Goal: Task Accomplishment & Management: Complete application form

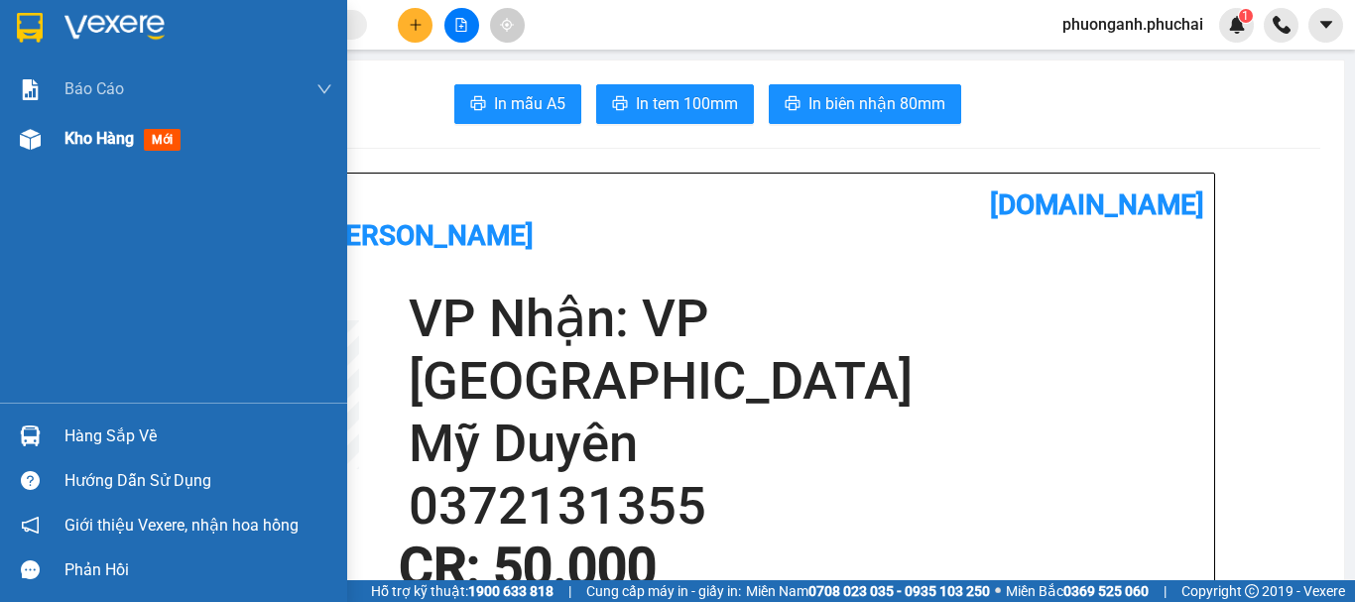
click at [84, 140] on span "Kho hàng" at bounding box center [98, 138] width 69 height 19
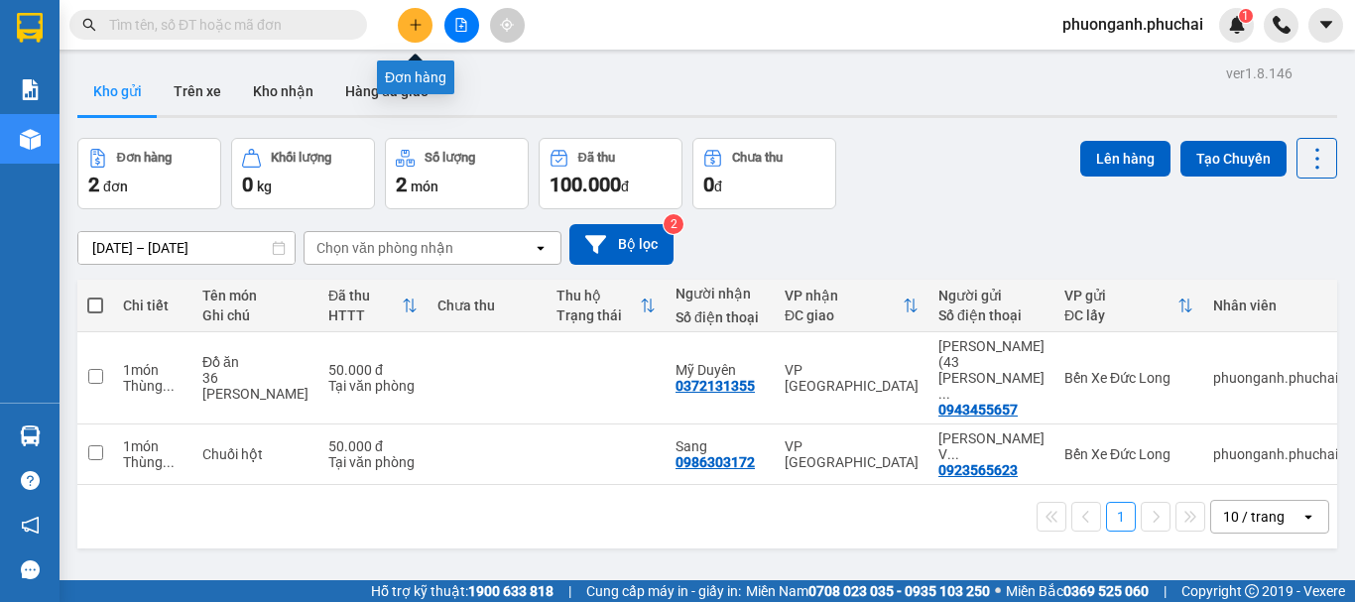
click at [413, 29] on icon "plus" at bounding box center [416, 25] width 14 height 14
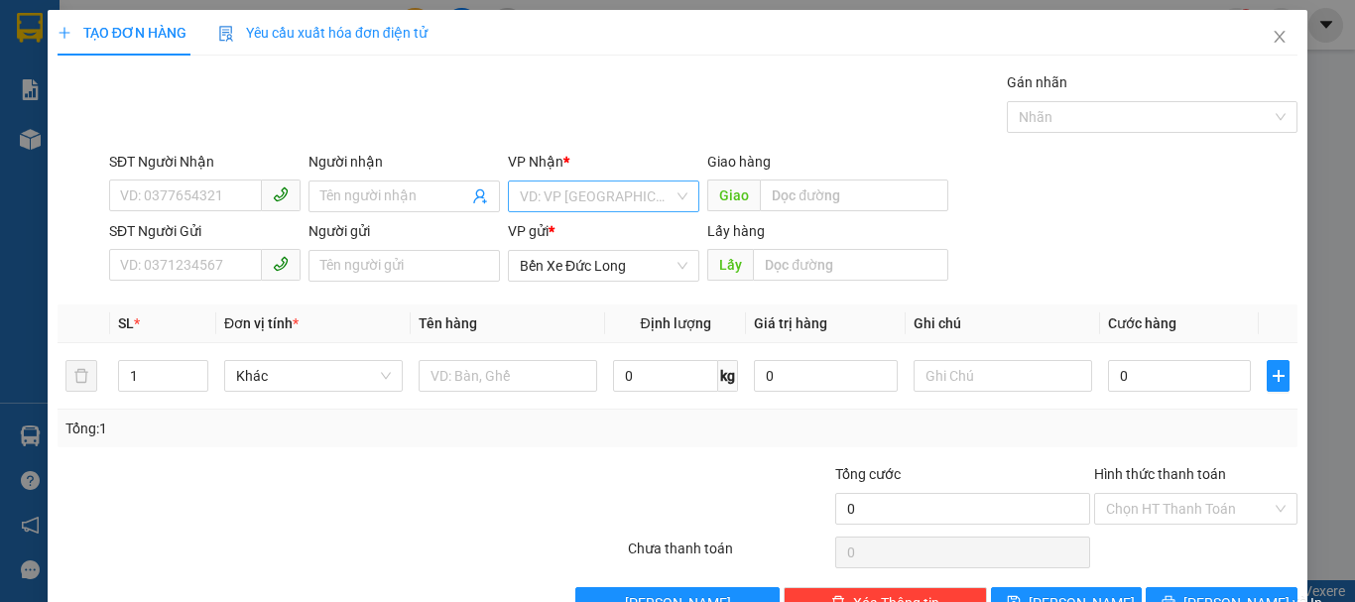
click at [564, 202] on input "search" at bounding box center [597, 197] width 154 height 30
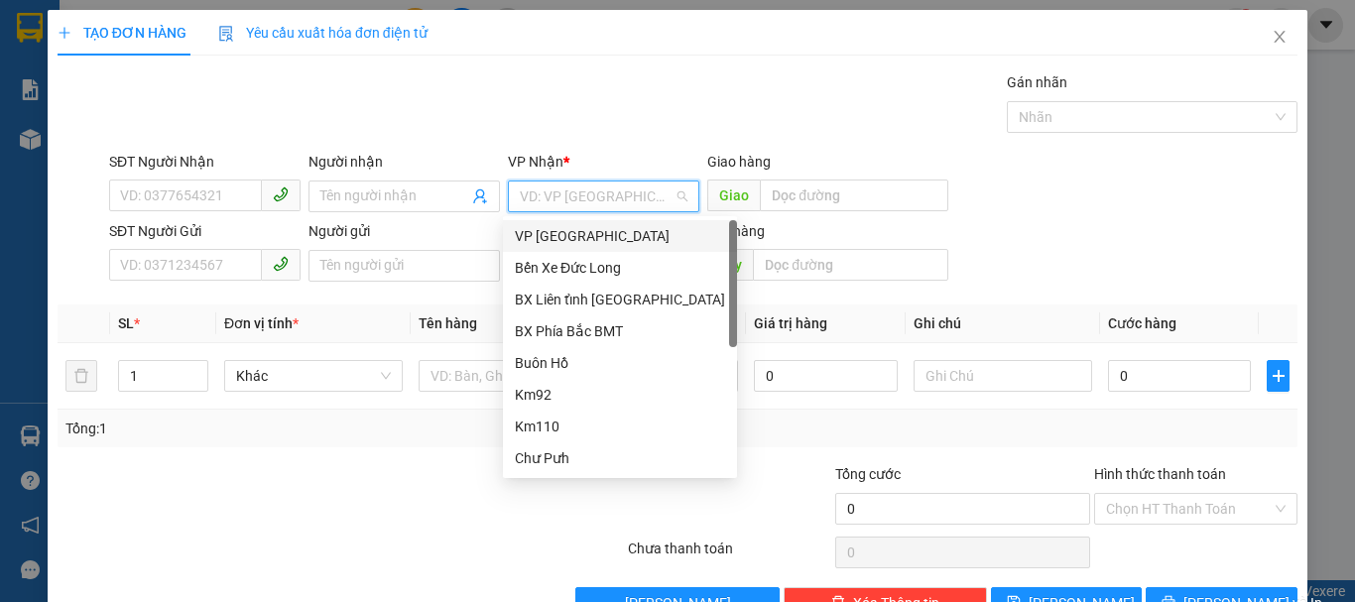
click at [554, 234] on div "VP [GEOGRAPHIC_DATA]" at bounding box center [620, 236] width 210 height 22
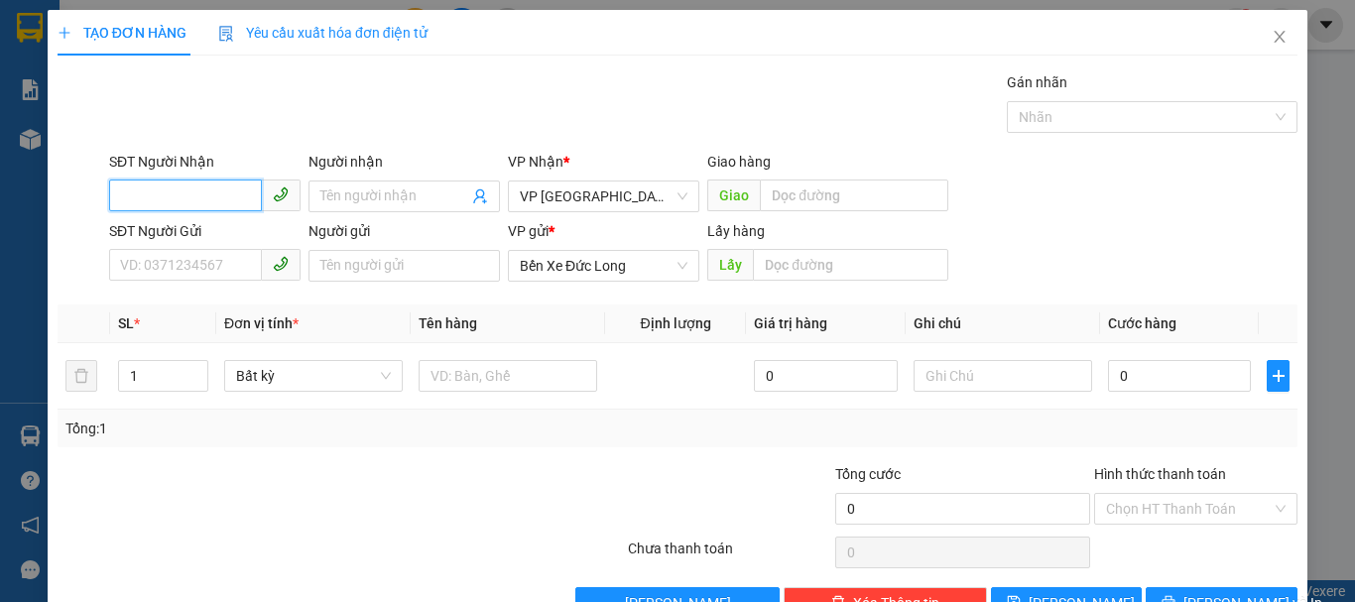
click at [224, 193] on input "SĐT Người Nhận" at bounding box center [185, 196] width 153 height 32
type input "0783355185"
click at [187, 239] on div "0783355185 - Trí" at bounding box center [203, 236] width 166 height 22
type input "Trí"
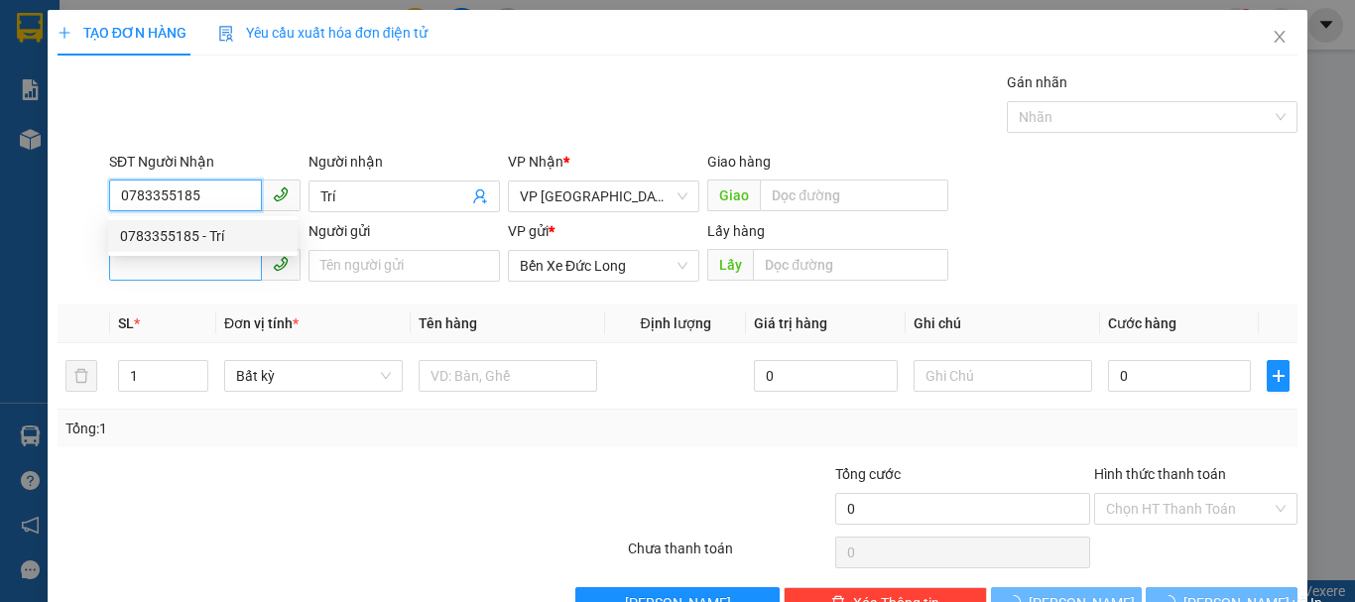
type input "40.000"
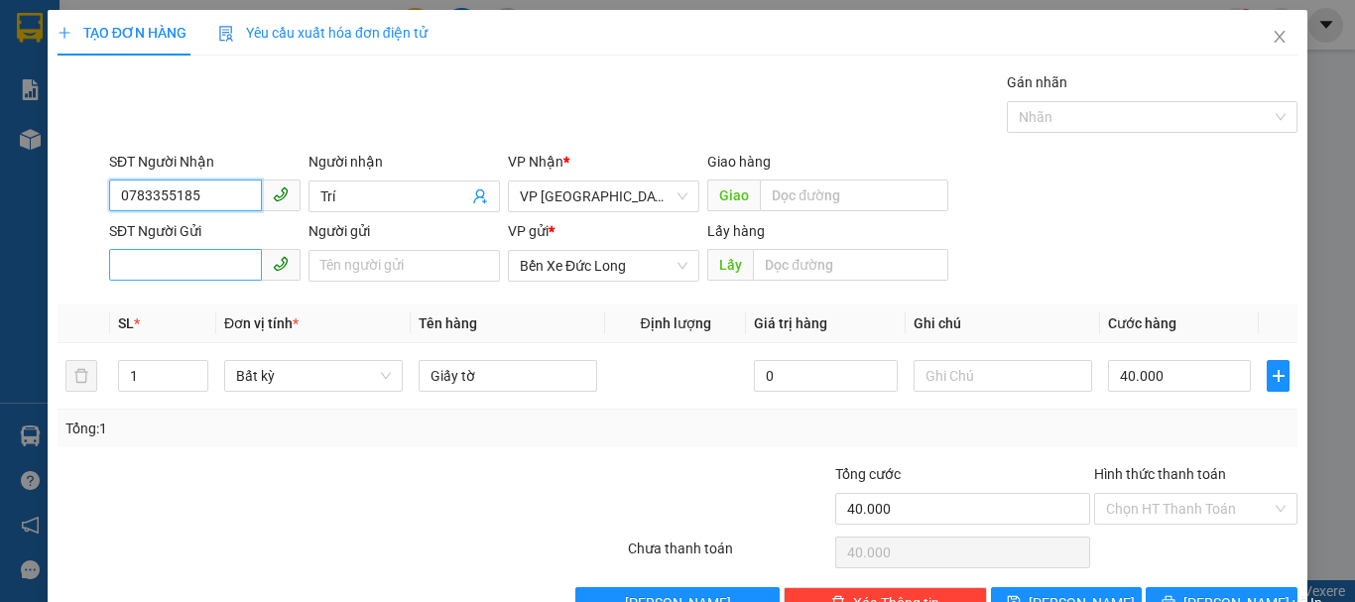
type input "0783355185"
click at [185, 271] on input "SĐT Người Gửi" at bounding box center [185, 265] width 153 height 32
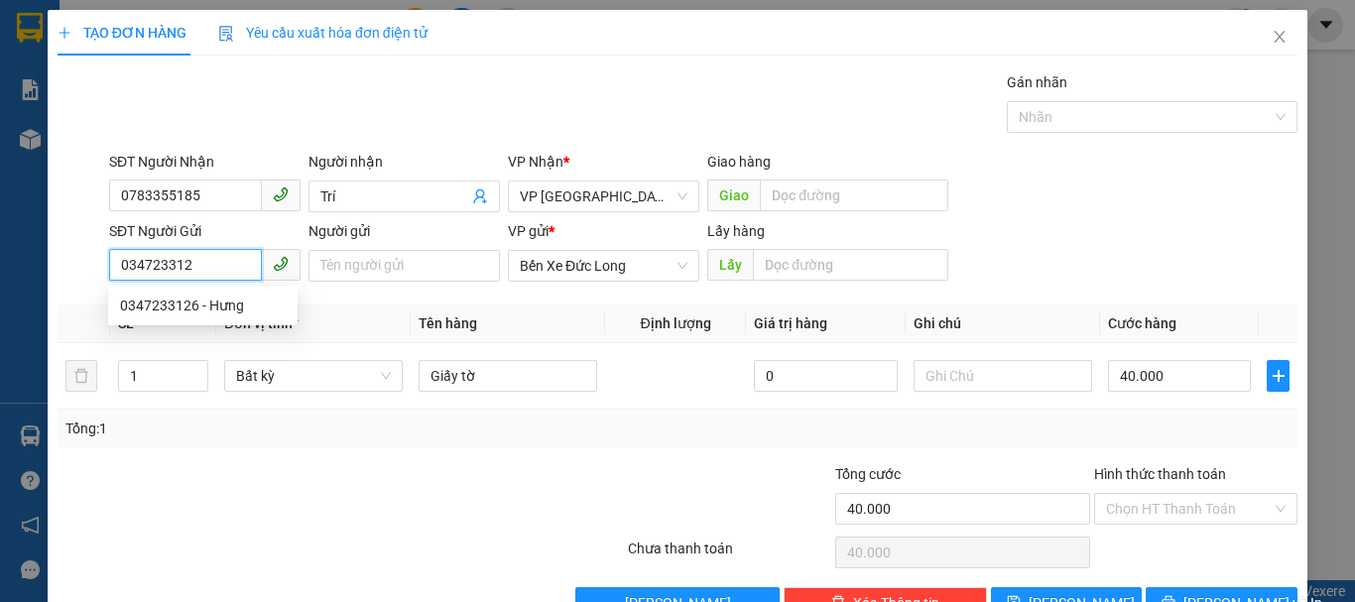
type input "0347233126"
click at [202, 310] on div "0347233126 - Hưng" at bounding box center [203, 306] width 166 height 22
type input "Hưng"
type input "50.000"
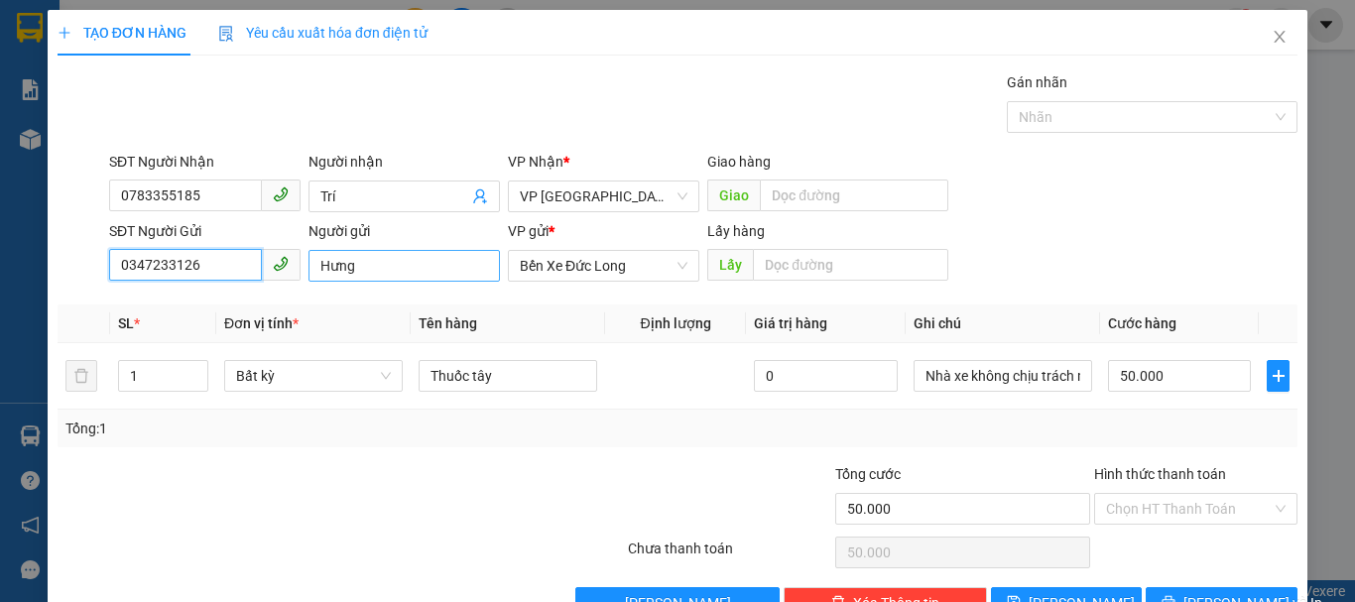
type input "0347233126"
click at [318, 263] on input "Hưng" at bounding box center [404, 266] width 191 height 32
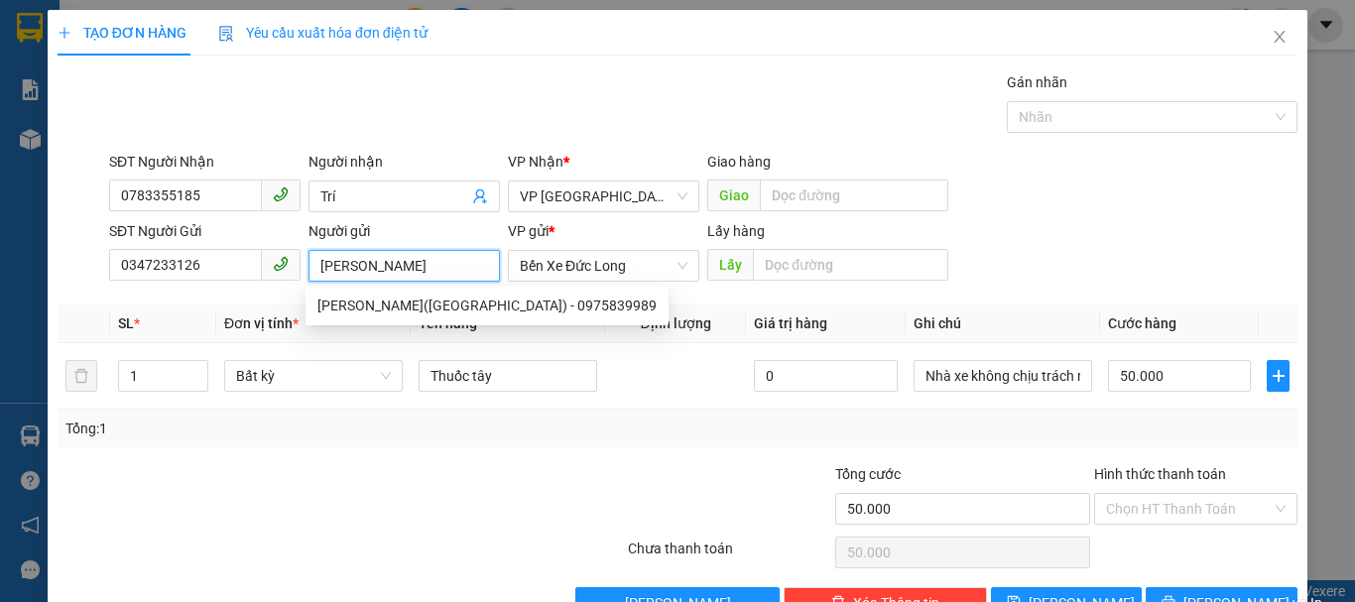
click at [468, 260] on input "[PERSON_NAME]" at bounding box center [404, 266] width 191 height 32
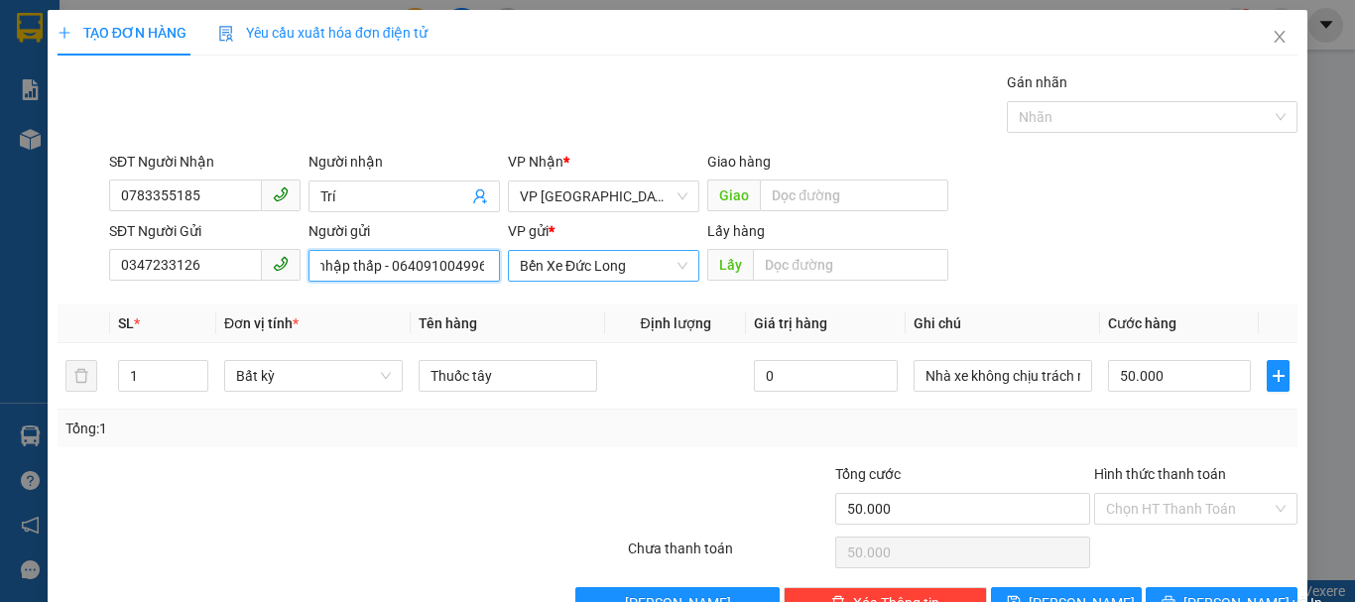
scroll to position [0, 206]
type input "[PERSON_NAME] (116C khu thu nhập thấp - 064091004996)"
click at [235, 359] on div "Bất kỳ" at bounding box center [313, 376] width 179 height 40
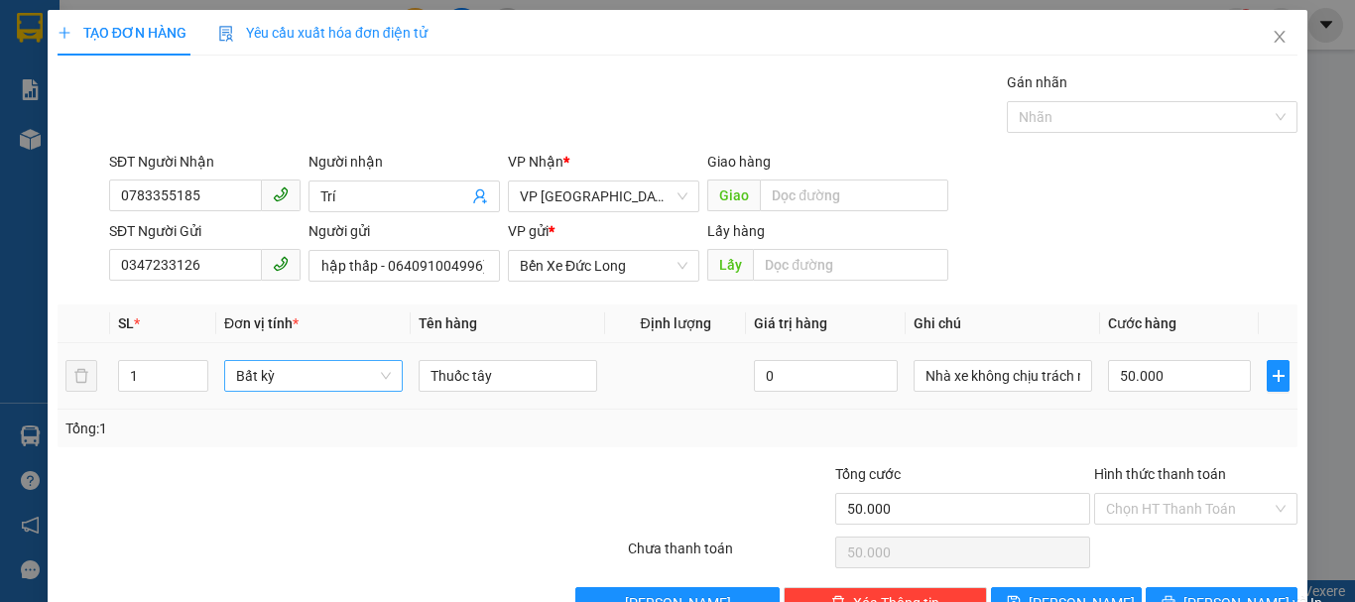
scroll to position [0, 0]
click at [152, 375] on input "1" at bounding box center [163, 376] width 88 height 30
type input "0"
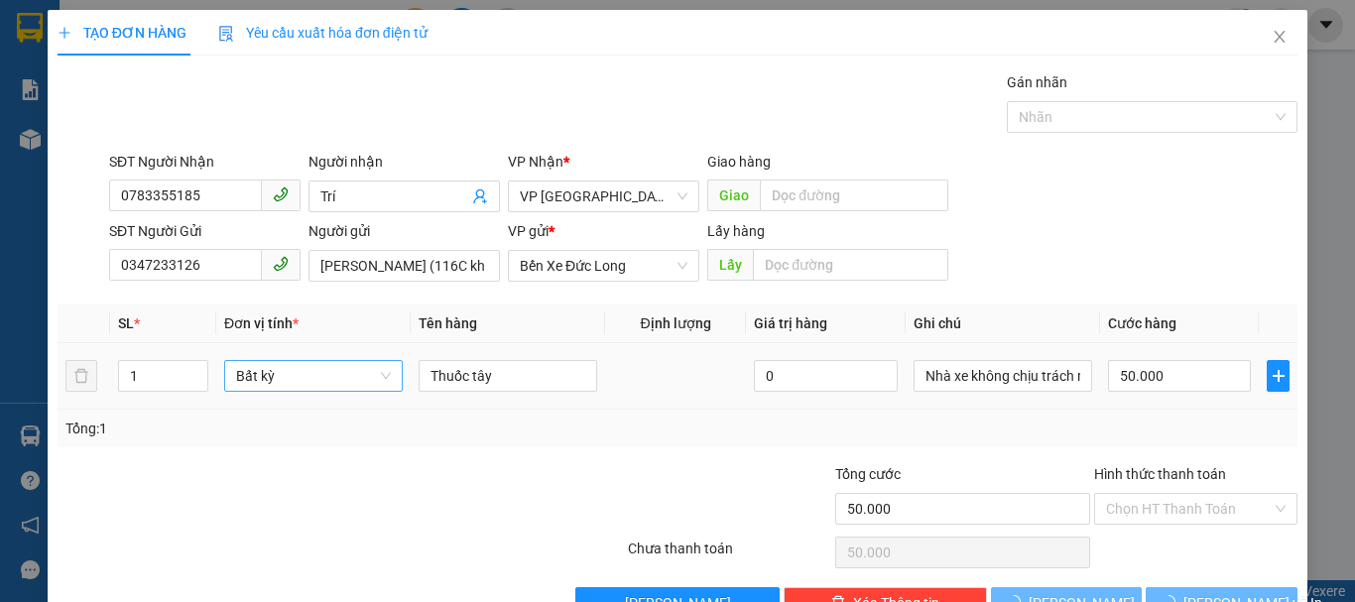
type input "0"
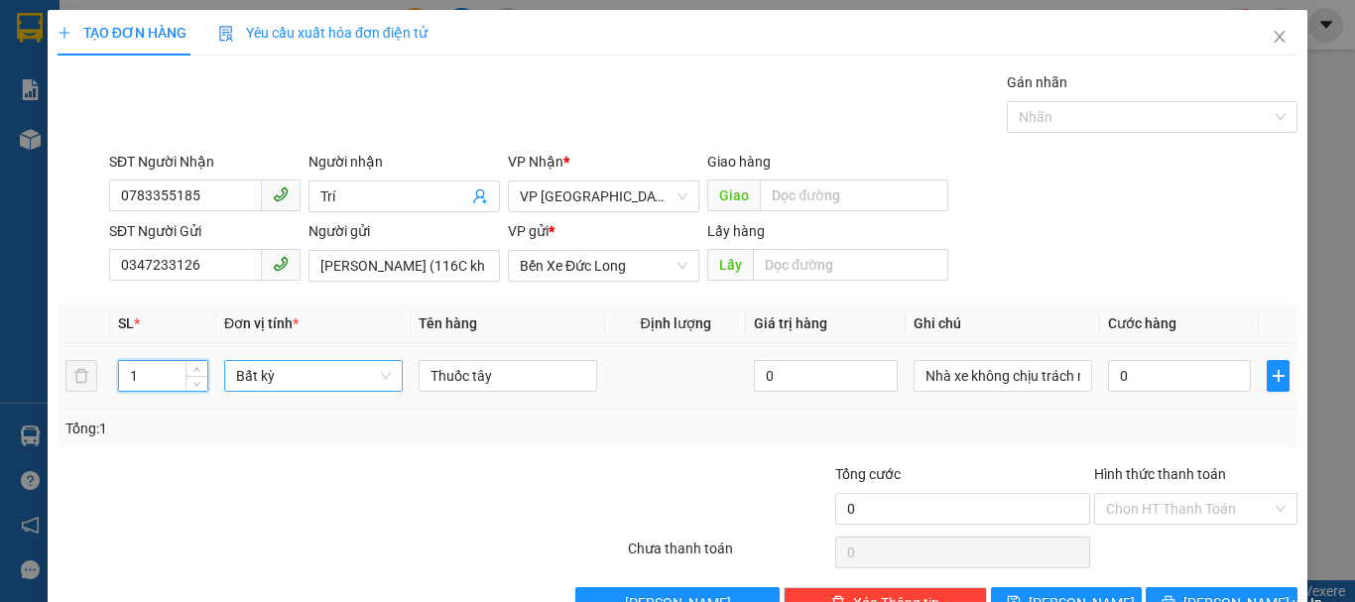
click at [256, 378] on span "Bất kỳ" at bounding box center [313, 376] width 155 height 30
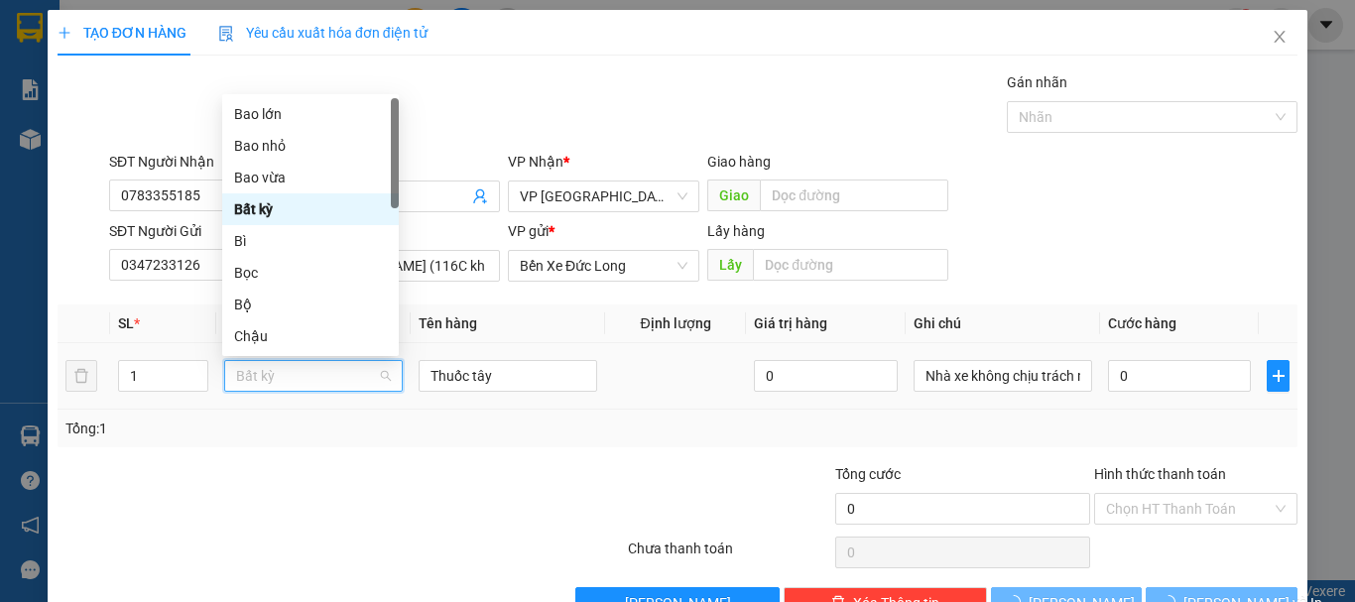
click at [256, 378] on span "Bất kỳ" at bounding box center [313, 376] width 155 height 30
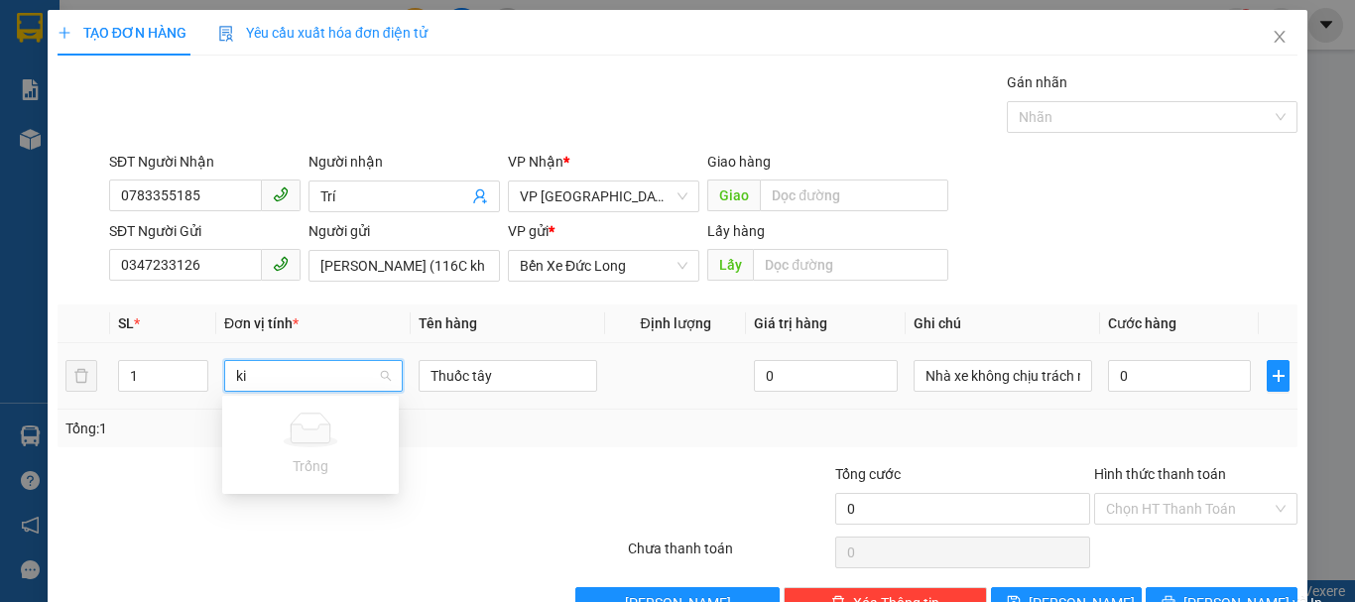
type input "k"
type input "Kiện"
click at [302, 486] on div "Kiện vừa" at bounding box center [310, 479] width 153 height 22
click at [498, 375] on input "Thuốc tây" at bounding box center [508, 376] width 179 height 32
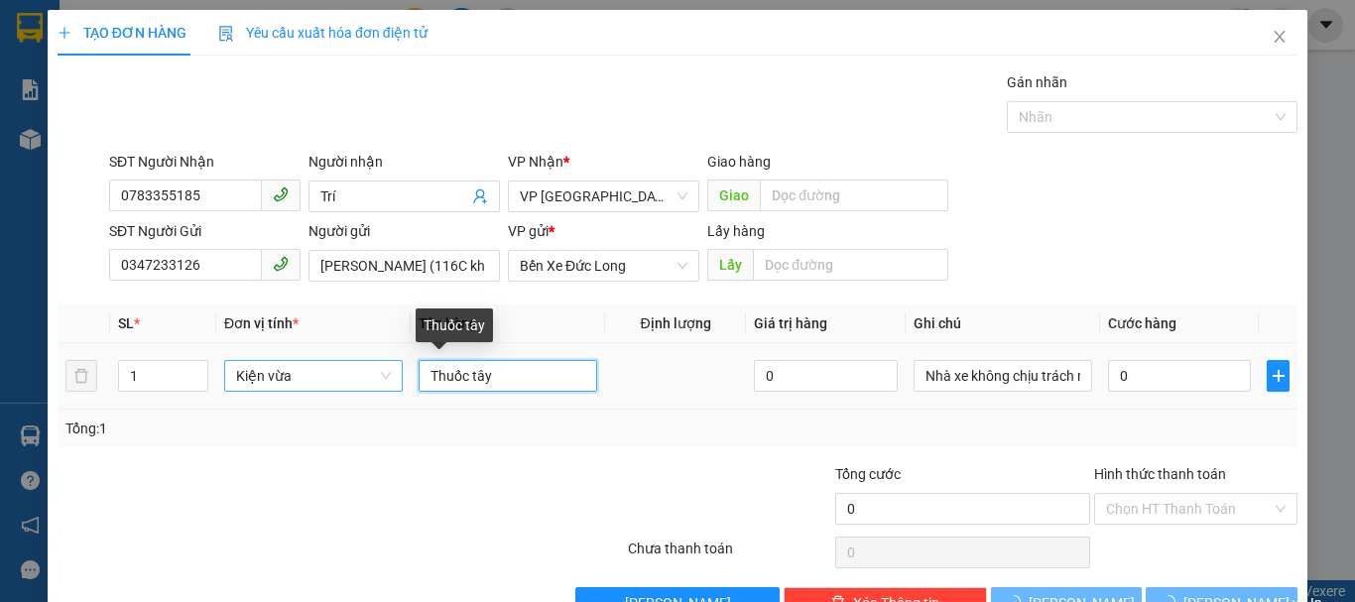
click at [498, 375] on input "Thuốc tây" at bounding box center [508, 376] width 179 height 32
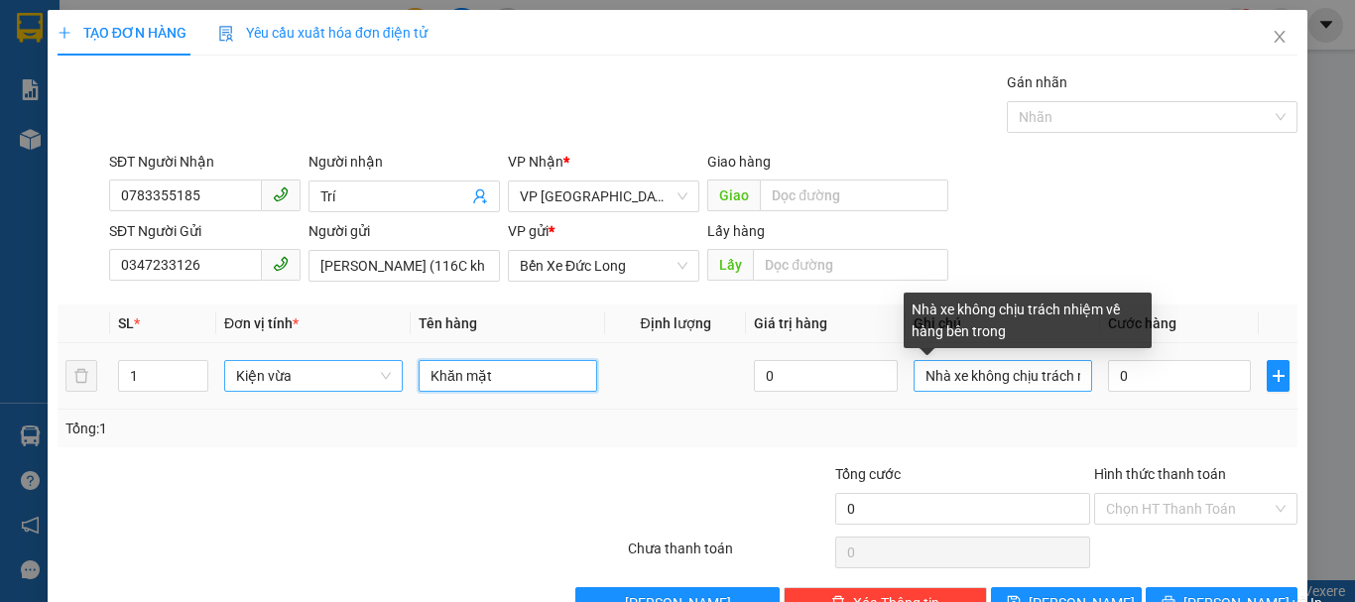
type input "Khăn mặt"
click at [1050, 388] on input "Nhà xe không chịu trách nhiệm về hàng bên trong" at bounding box center [1003, 376] width 179 height 32
click at [1050, 386] on input "Nhà xe không chịu trách nhiệm về hàng bên trong" at bounding box center [1003, 376] width 179 height 32
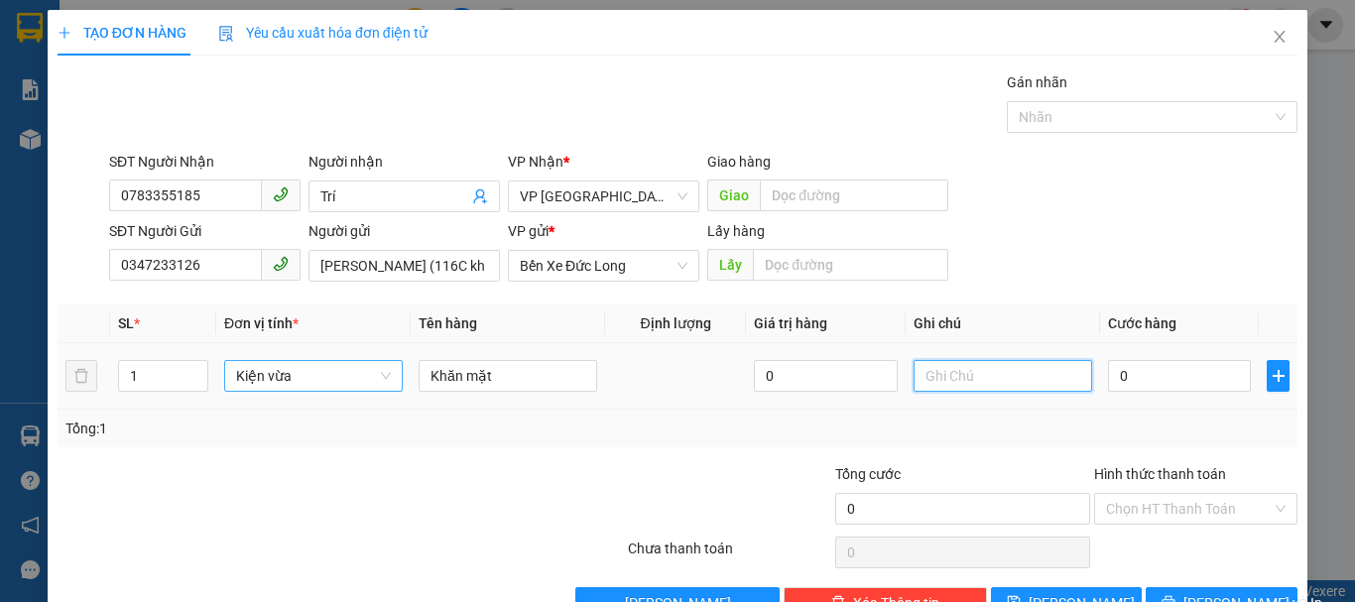
scroll to position [0, 0]
click at [1112, 376] on input "0" at bounding box center [1179, 376] width 143 height 32
click at [998, 224] on div "SĐT Người Gửi 0347233126 Người gửi [PERSON_NAME] (116C khu thu nhập thấp - 0640…" at bounding box center [703, 254] width 1197 height 69
click at [1124, 374] on input "0" at bounding box center [1179, 376] width 143 height 32
type input "6"
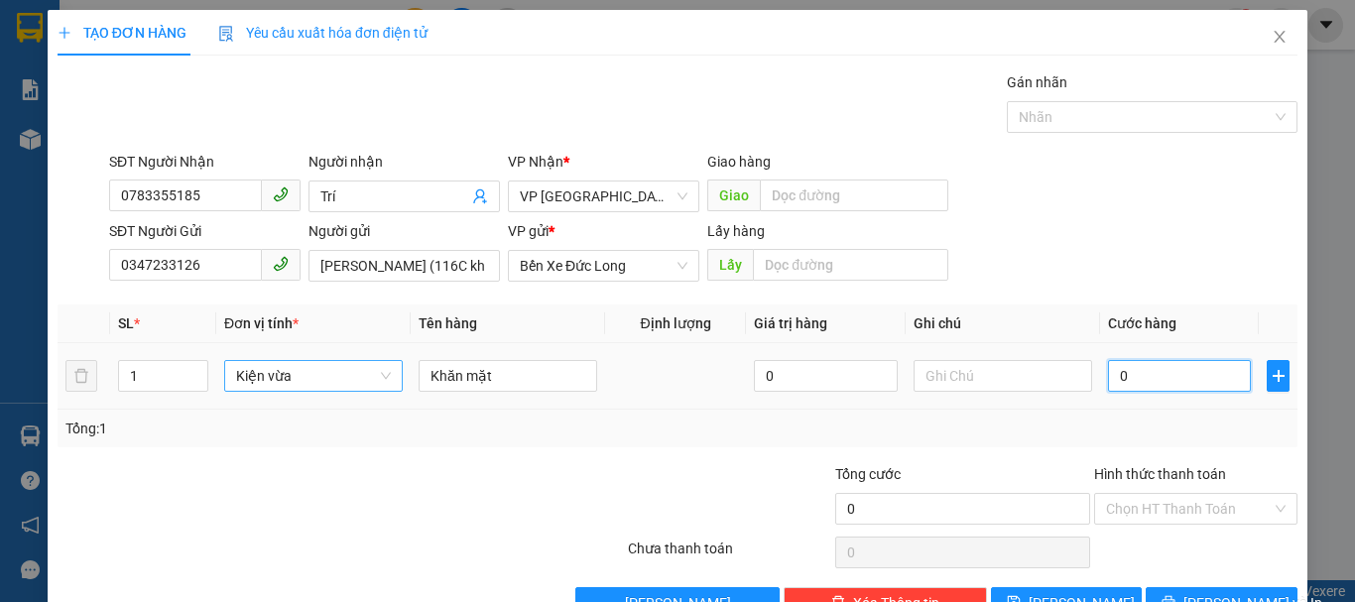
type input "6"
type input "0"
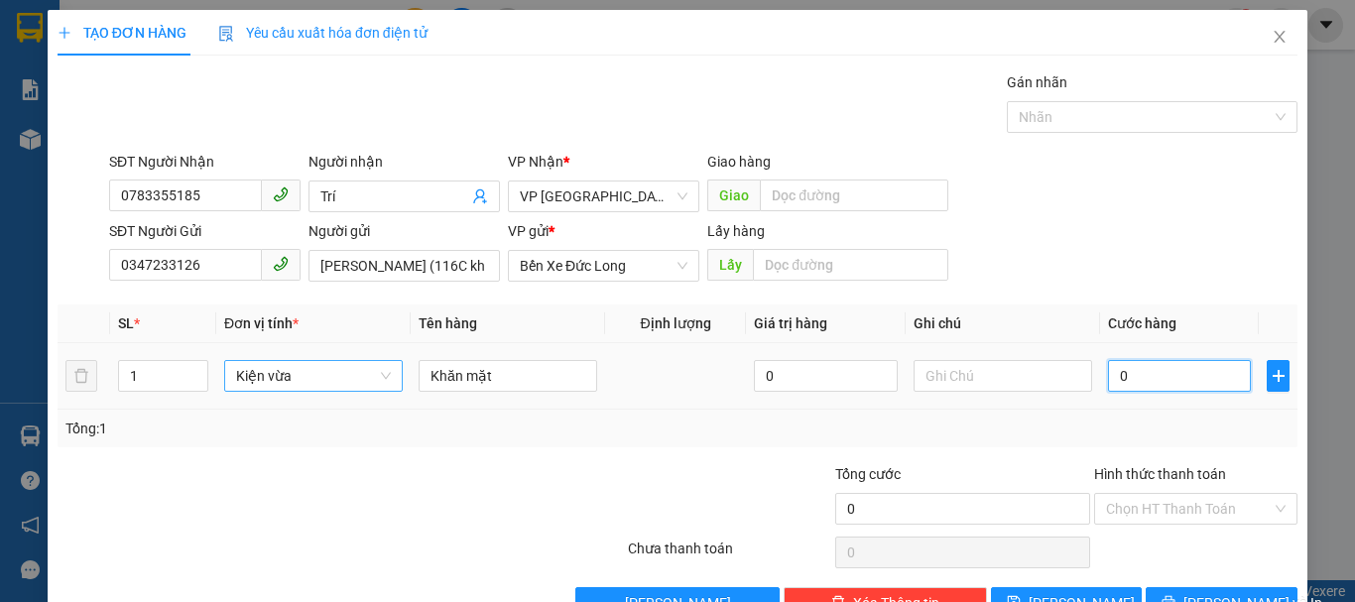
type input "7"
type input "07"
type input "70"
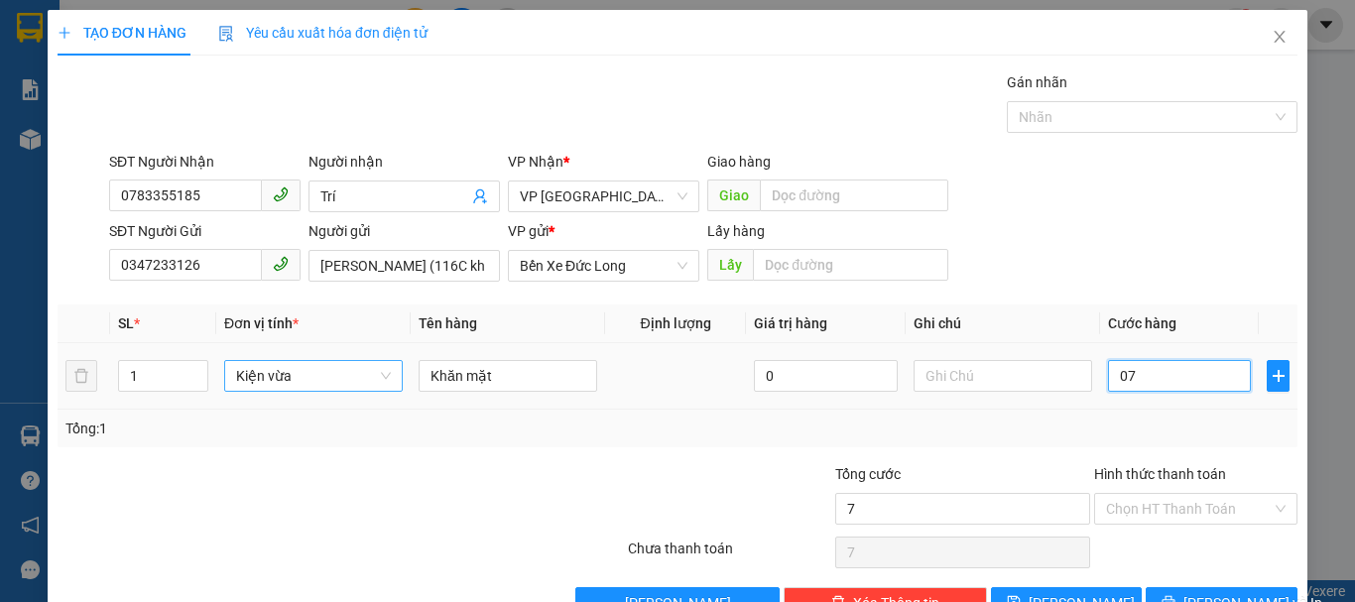
type input "070"
type input "700"
click at [1125, 375] on input "0.700" at bounding box center [1179, 376] width 143 height 32
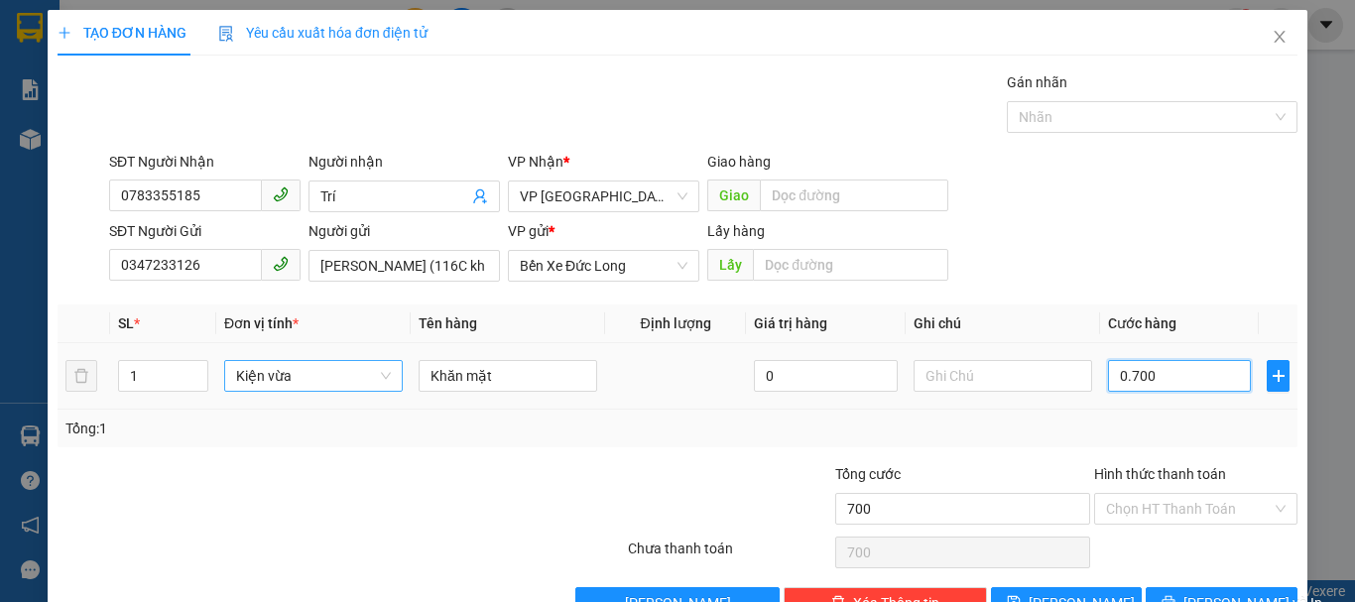
type input "0.700"
type input "700.000"
drag, startPoint x: 1125, startPoint y: 375, endPoint x: 1176, endPoint y: 372, distance: 50.7
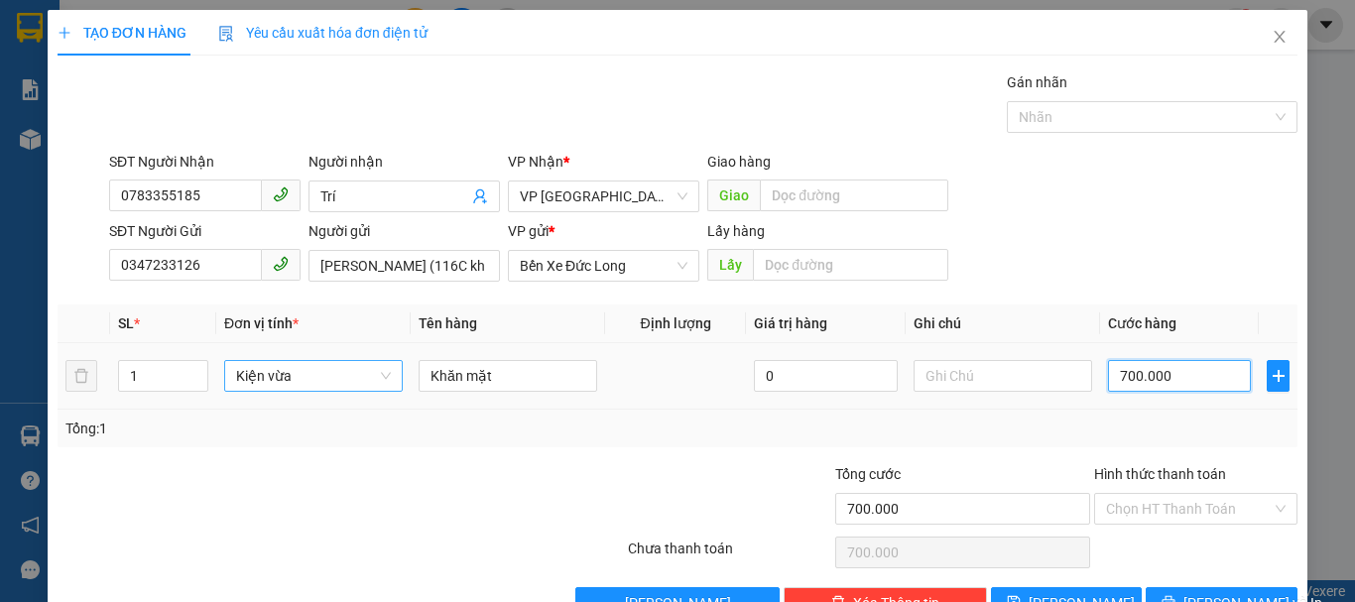
click at [1176, 372] on input "700.000" at bounding box center [1179, 376] width 143 height 32
type input "7"
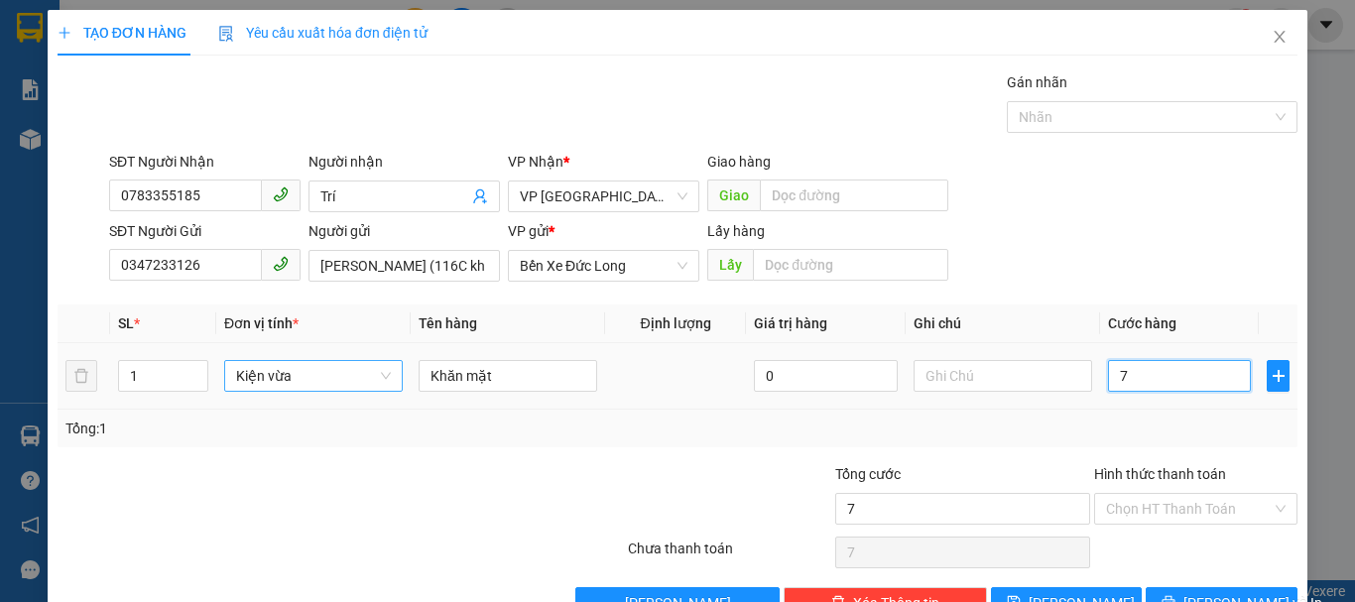
type input "70"
type input "700"
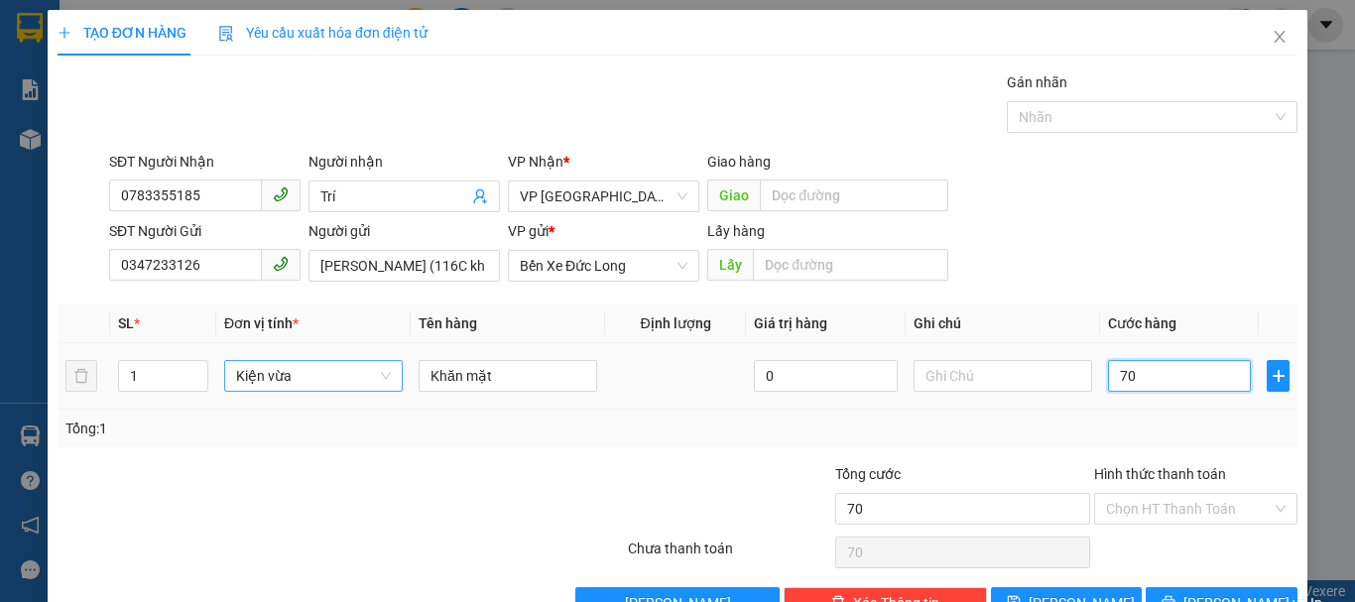
type input "700"
type input "7.000"
type input "70.000"
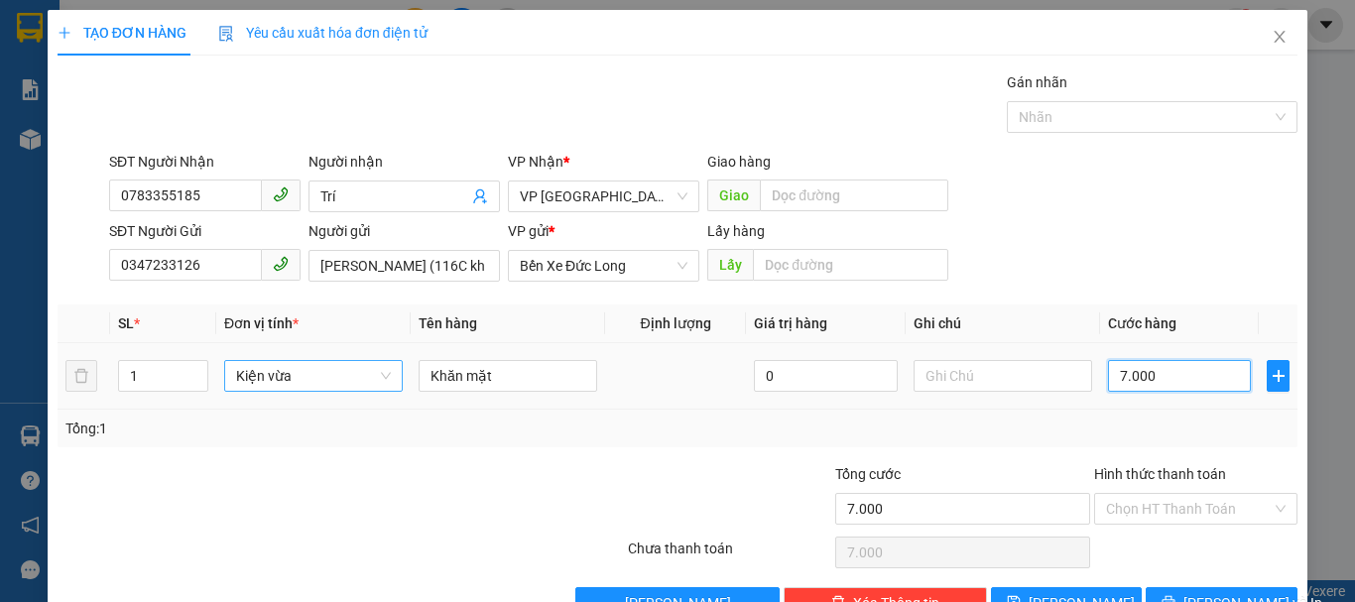
type input "70.000"
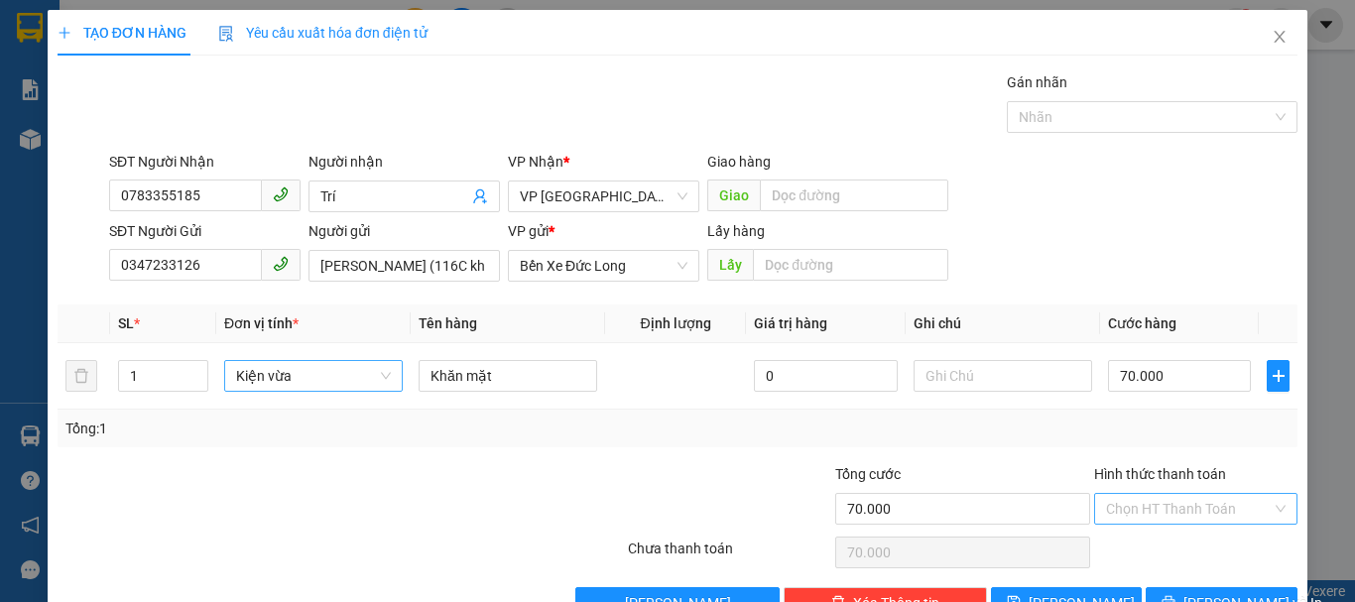
click at [1184, 516] on input "Hình thức thanh toán" at bounding box center [1189, 509] width 166 height 30
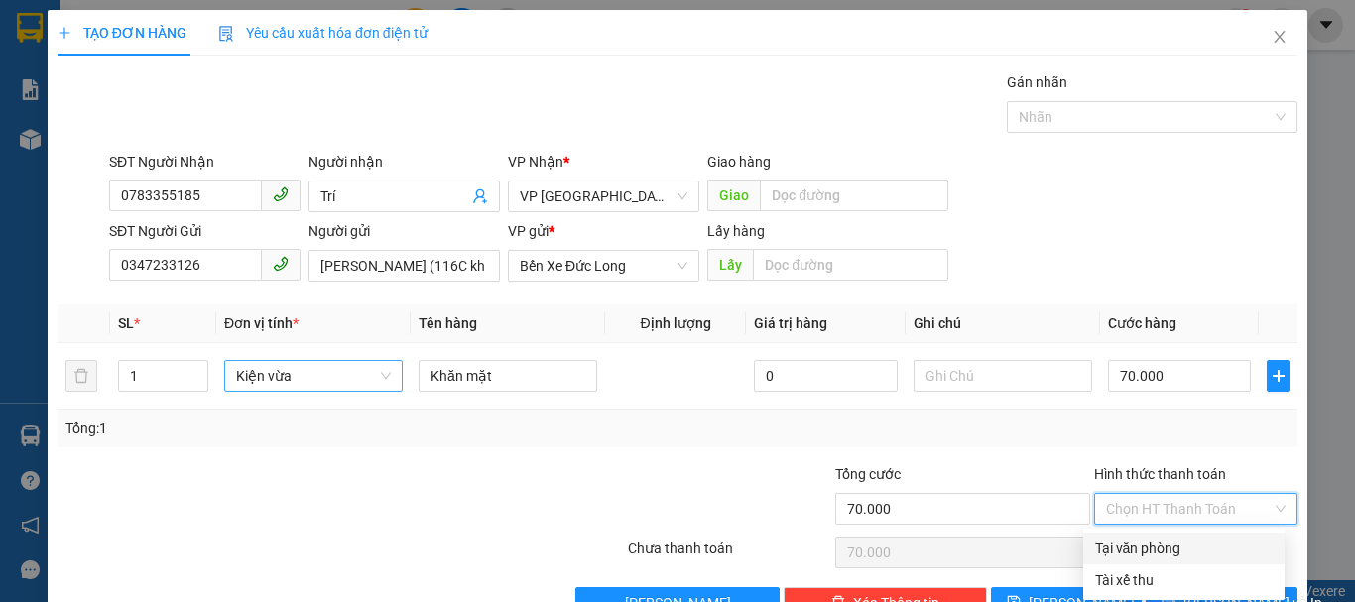
click at [1171, 549] on div "Tại văn phòng" at bounding box center [1184, 549] width 178 height 22
type input "0"
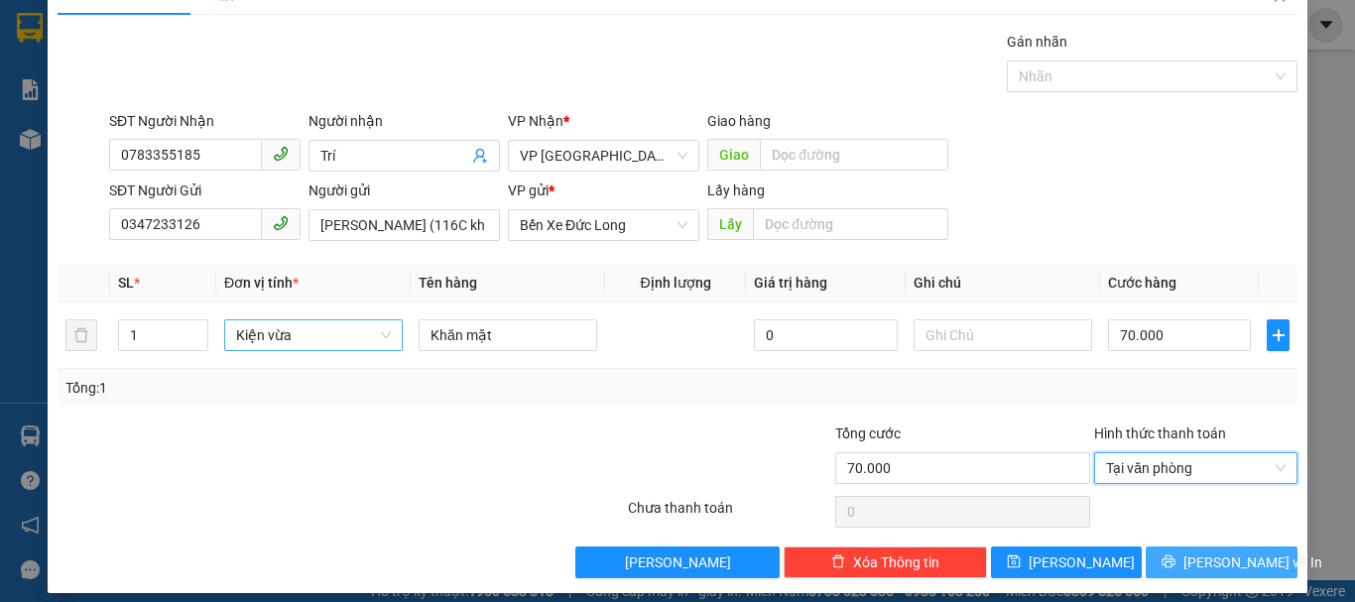
scroll to position [56, 0]
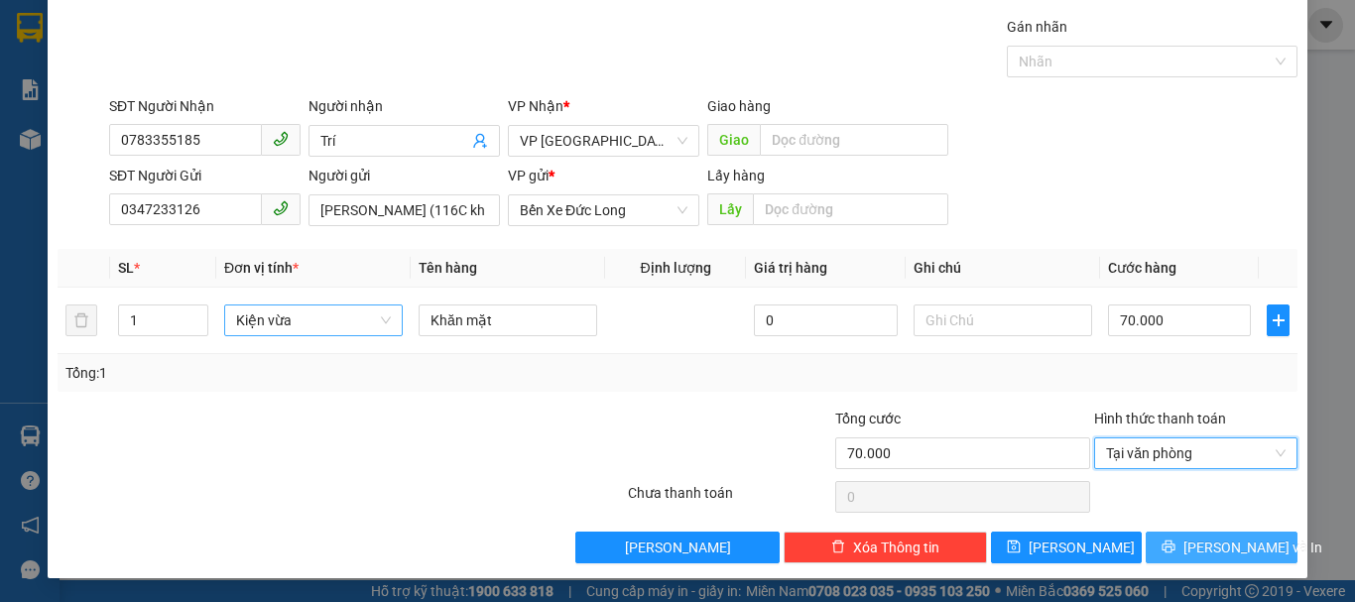
click at [1193, 551] on span "[PERSON_NAME] và In" at bounding box center [1253, 548] width 139 height 22
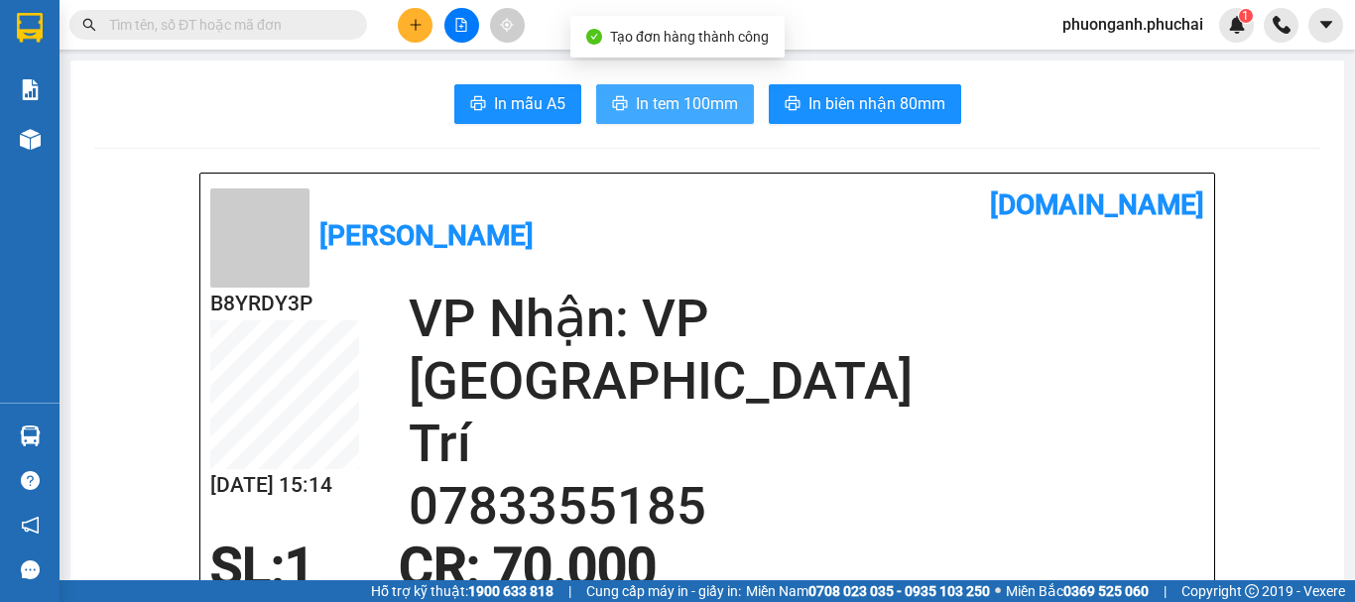
click at [666, 99] on span "In tem 100mm" at bounding box center [687, 103] width 102 height 25
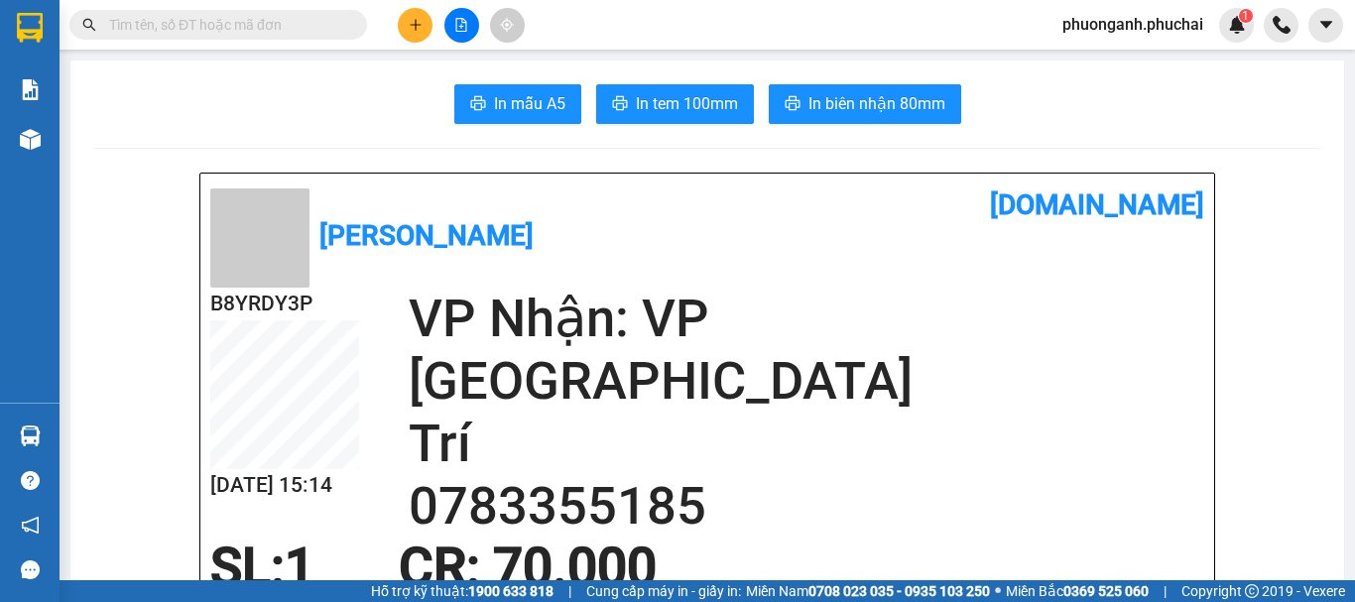
click at [426, 20] on button at bounding box center [415, 25] width 35 height 35
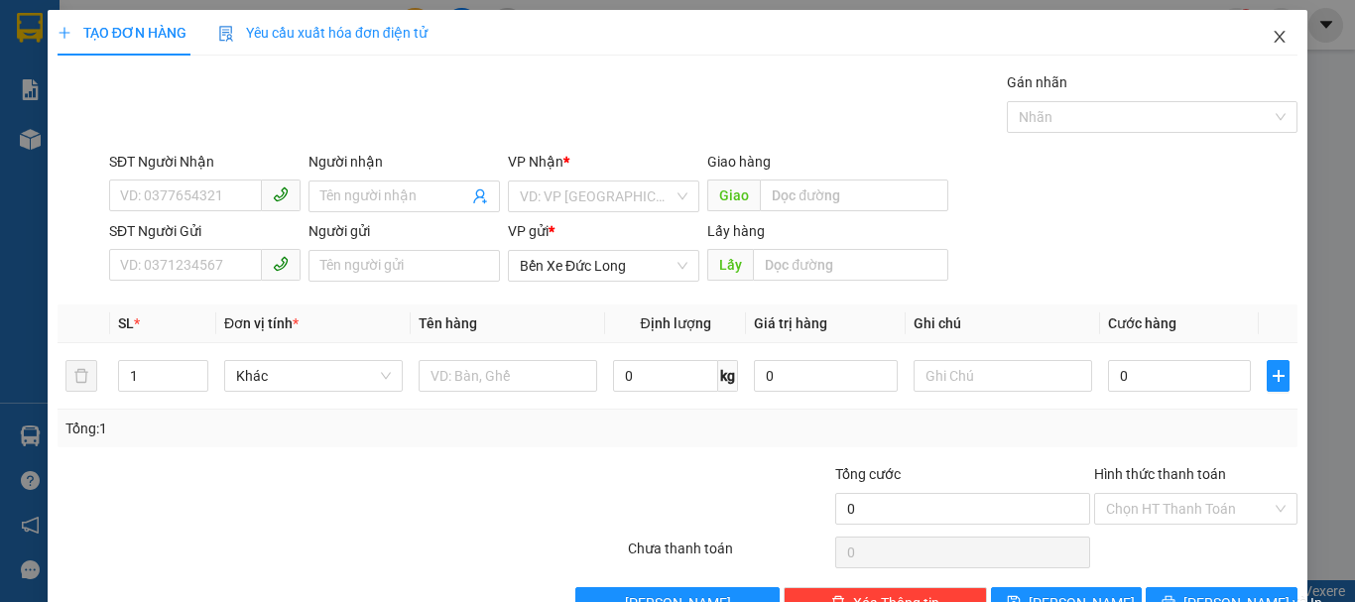
click at [1272, 39] on icon "close" at bounding box center [1280, 37] width 16 height 16
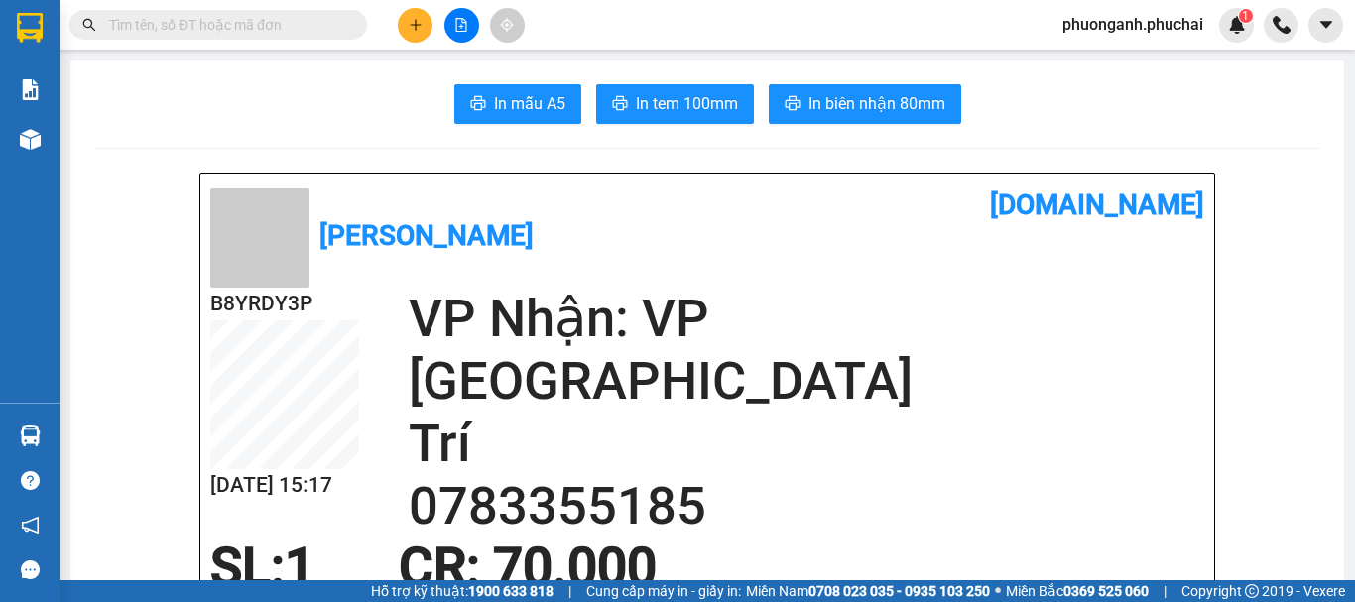
click at [413, 25] on icon "plus" at bounding box center [416, 25] width 14 height 14
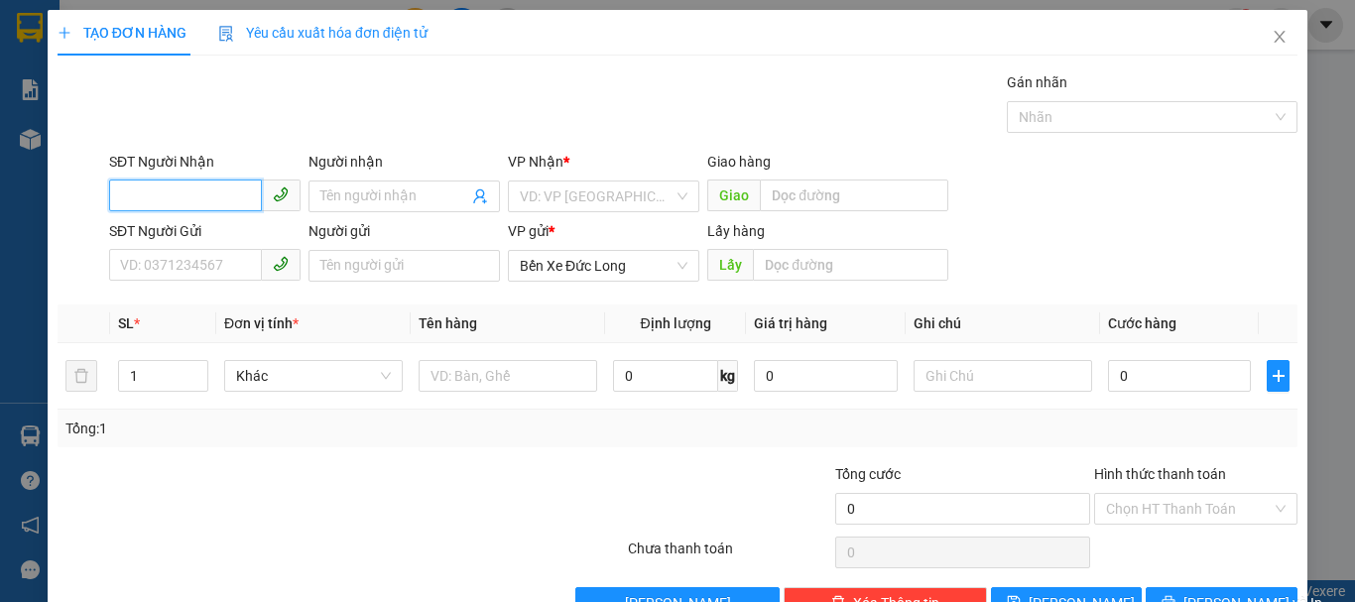
click at [188, 199] on input "SĐT Người Nhận" at bounding box center [185, 196] width 153 height 32
click at [198, 199] on input "0908" at bounding box center [185, 196] width 153 height 32
type input "0908620076"
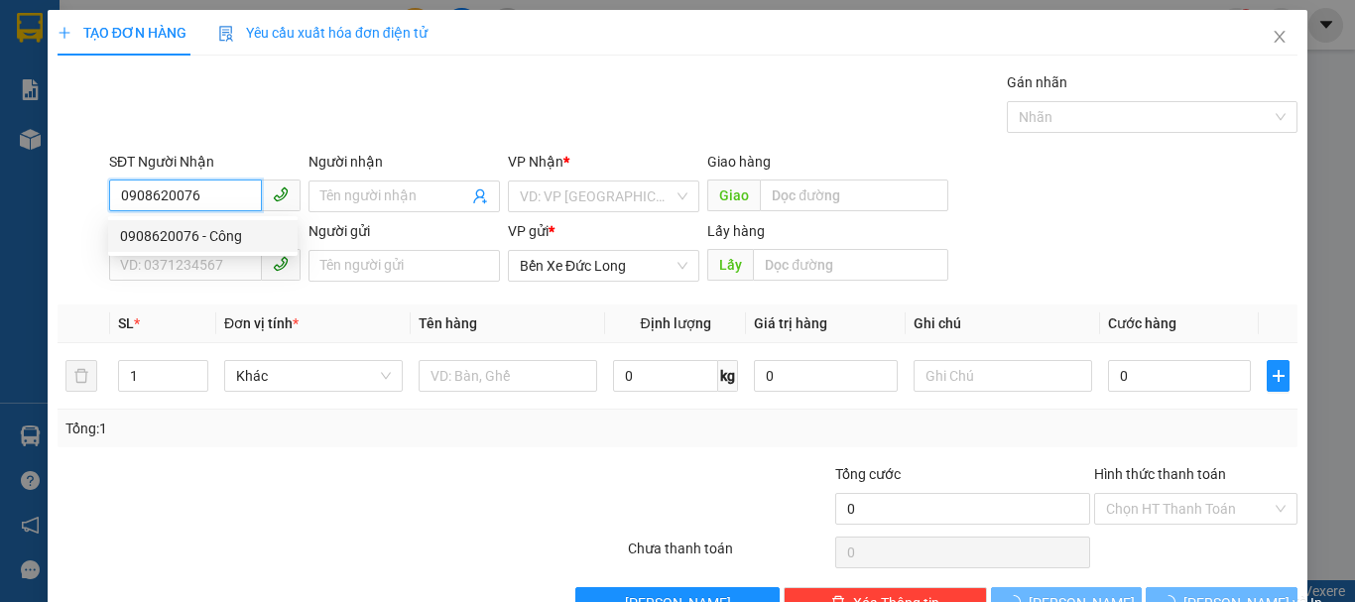
click at [187, 232] on div "0908620076 - Công" at bounding box center [203, 236] width 166 height 22
type input "Công"
type input "200.000"
type input "0908620076"
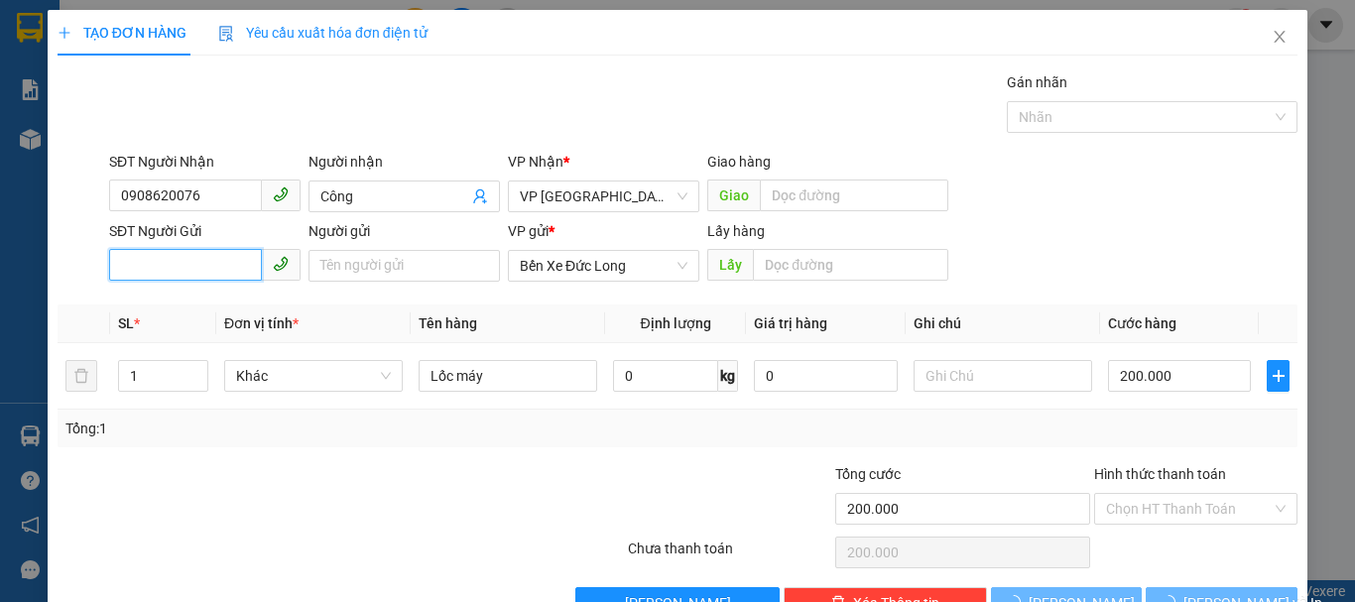
click at [185, 265] on input "SĐT Người Gửi" at bounding box center [185, 265] width 153 height 32
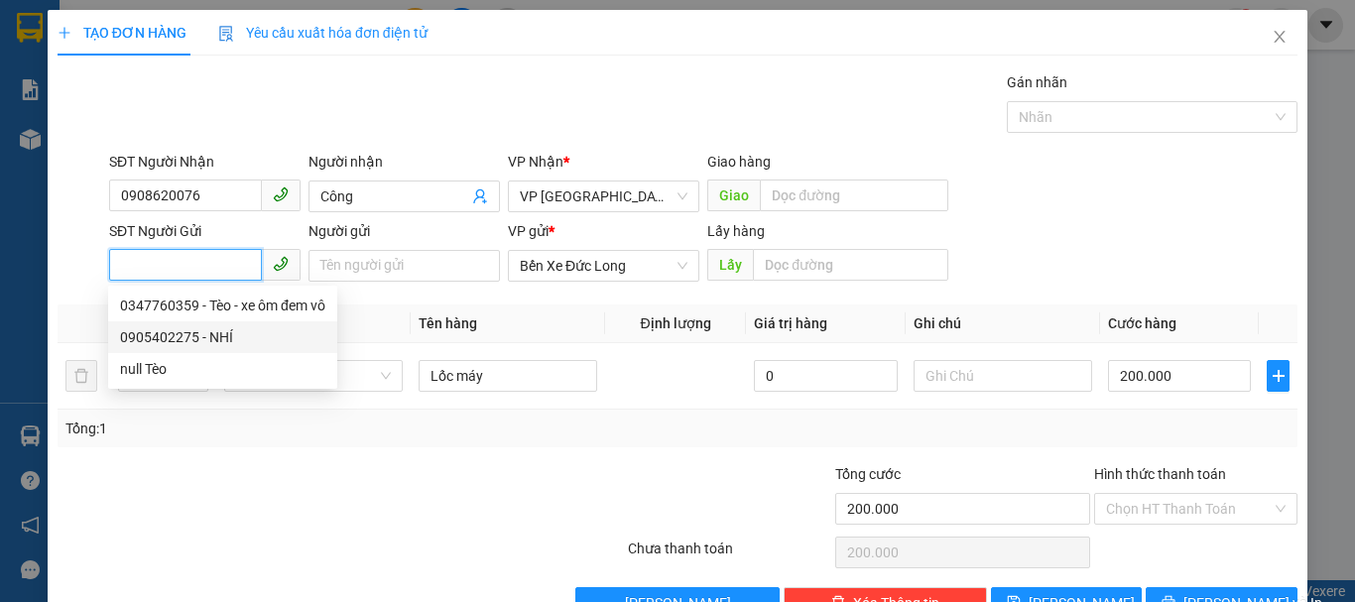
click at [175, 340] on div "0905402275 - NHÍ" at bounding box center [222, 337] width 205 height 22
type input "0905402275"
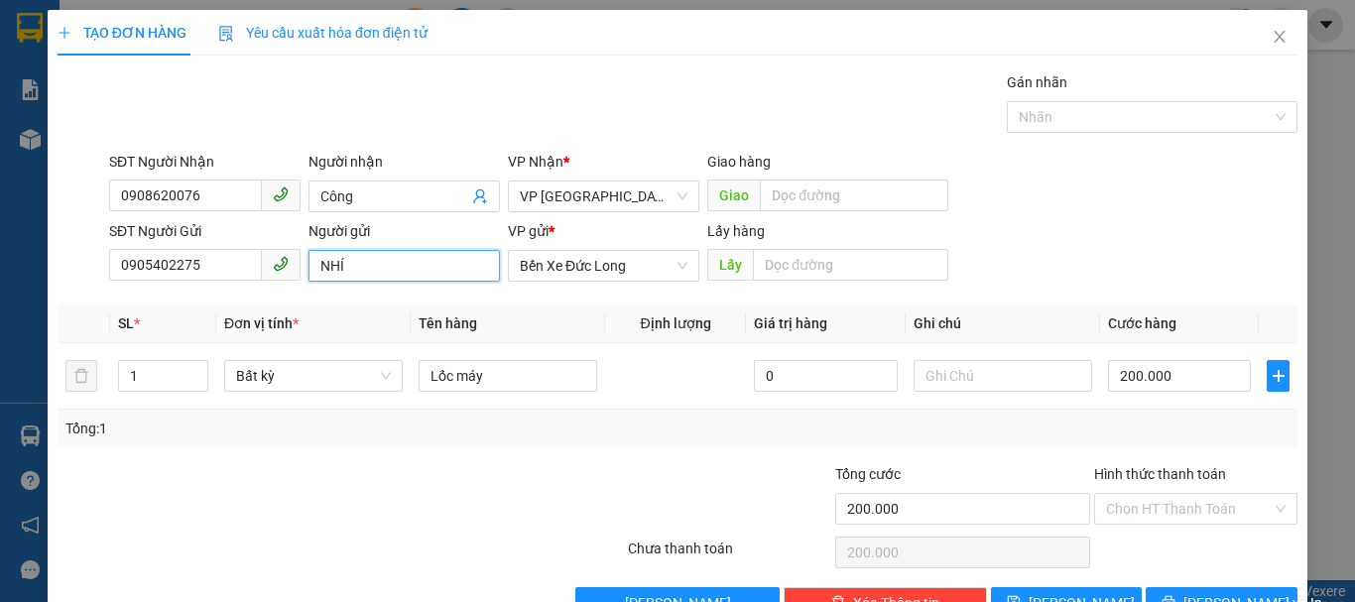
click at [397, 262] on input "NHÍ" at bounding box center [404, 266] width 191 height 32
click at [364, 262] on input "Nhí" at bounding box center [404, 266] width 191 height 32
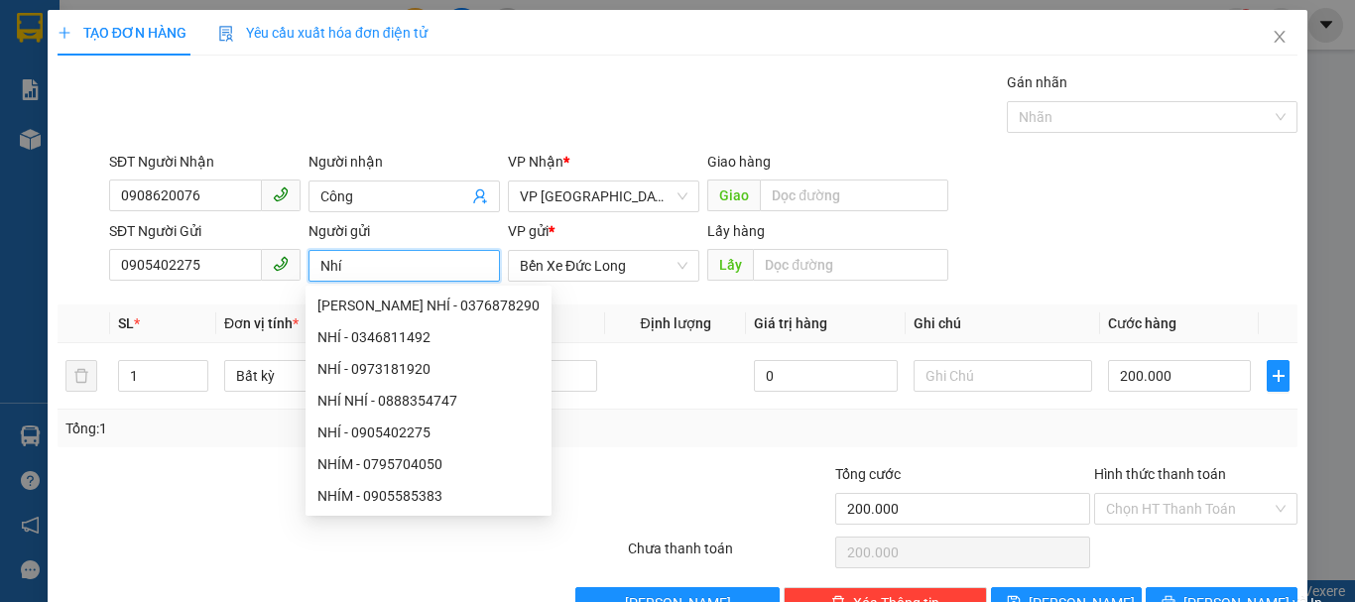
paste input "[PERSON_NAME] (352 [PERSON_NAME])"
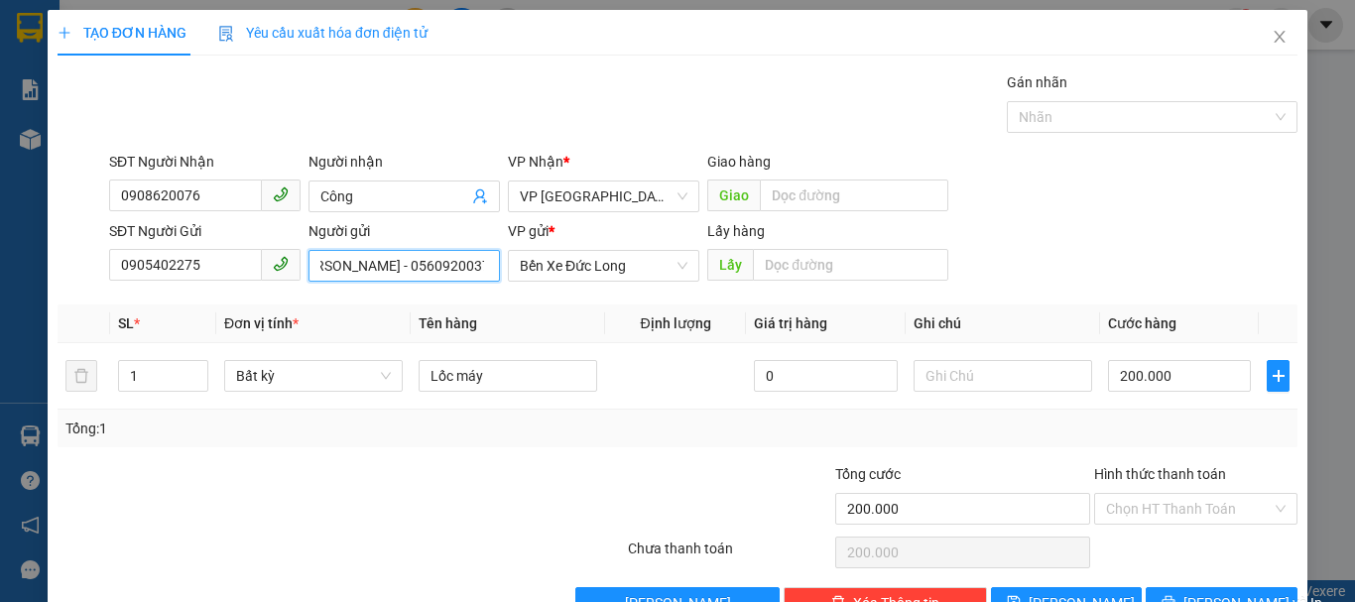
scroll to position [0, 171]
click at [311, 375] on span "Bất kỳ" at bounding box center [313, 376] width 155 height 30
type input "[PERSON_NAME] (352 [PERSON_NAME] - 056092003792)"
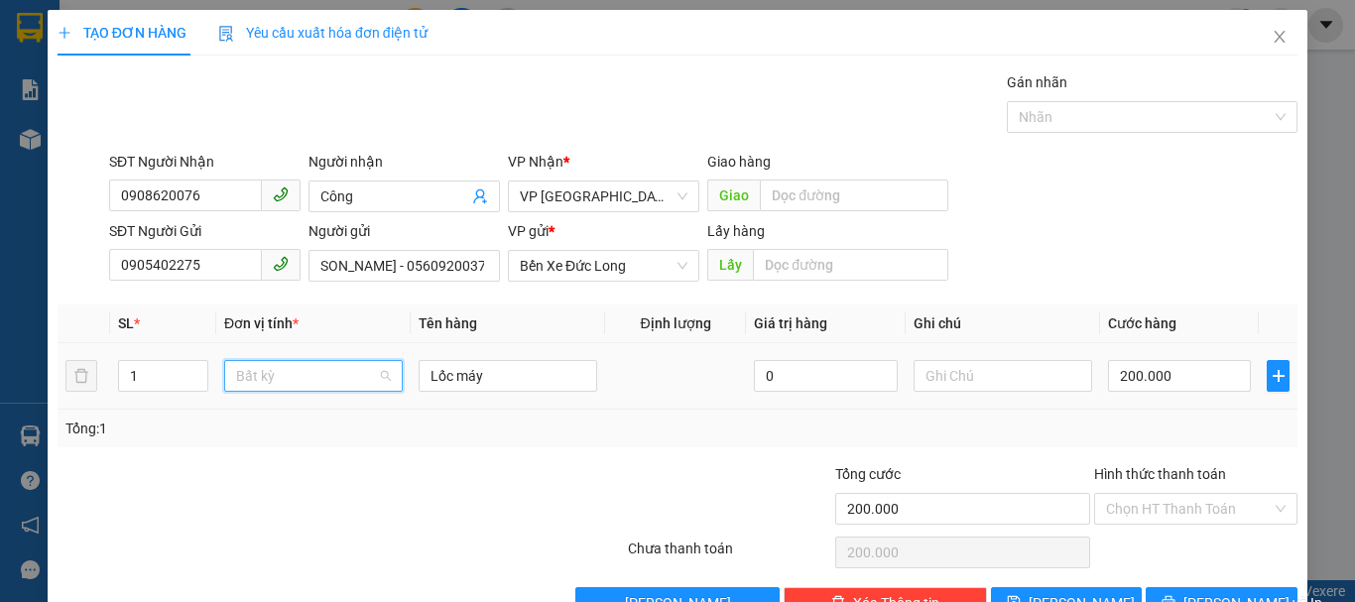
scroll to position [0, 0]
click at [303, 384] on span "Bất kỳ" at bounding box center [313, 376] width 155 height 30
type input "kiên"
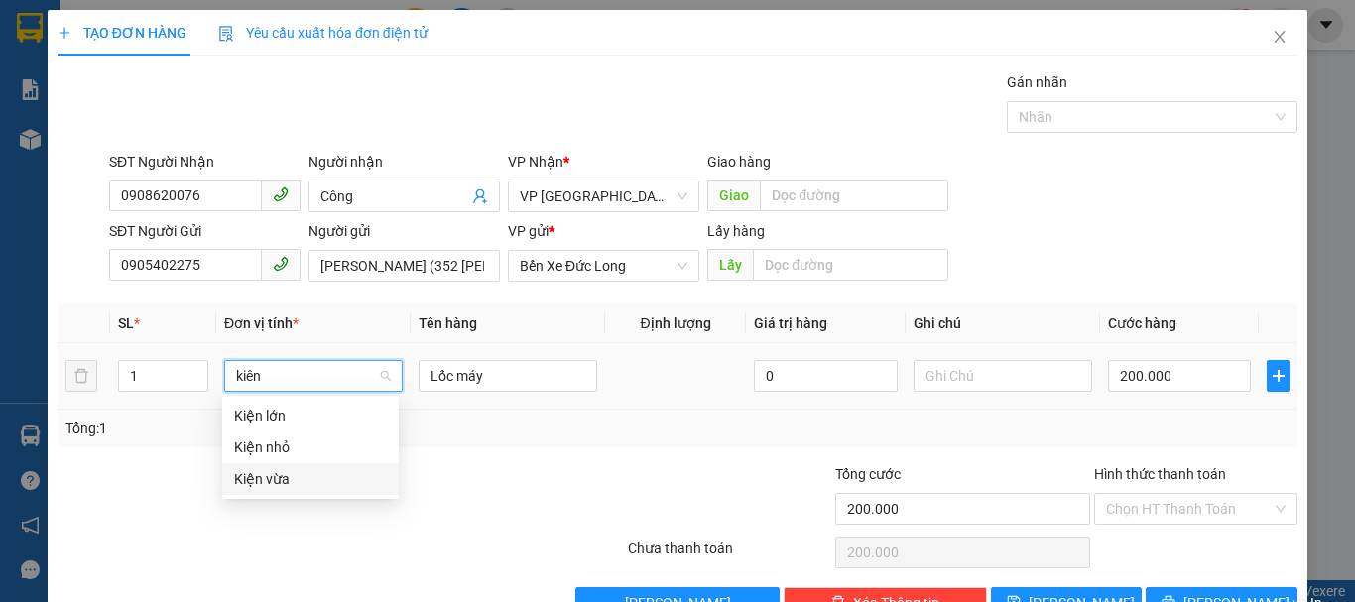
click at [272, 473] on div "Kiện vừa" at bounding box center [310, 479] width 153 height 22
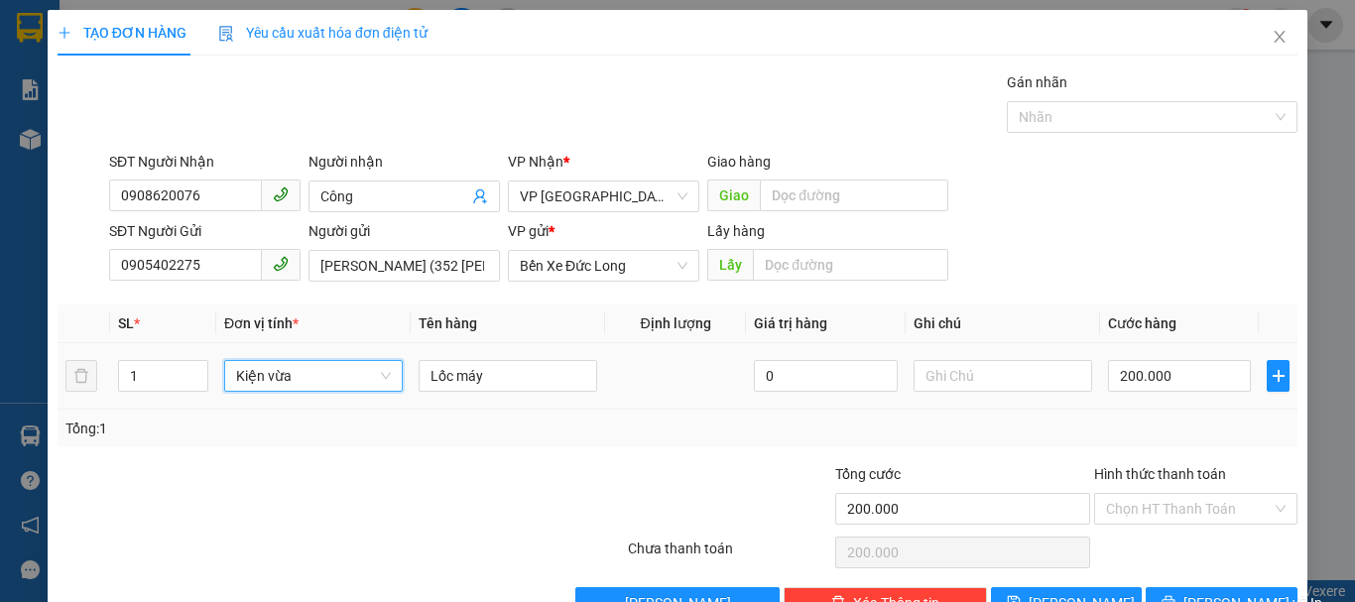
click at [1064, 175] on div "SĐT Người Nhận 0908620076 Người nhận Công VP Nhận * VP Đà Lạt Giao hàng Giao" at bounding box center [703, 185] width 1197 height 69
type input "0"
click at [1157, 374] on input "0" at bounding box center [1179, 376] width 143 height 32
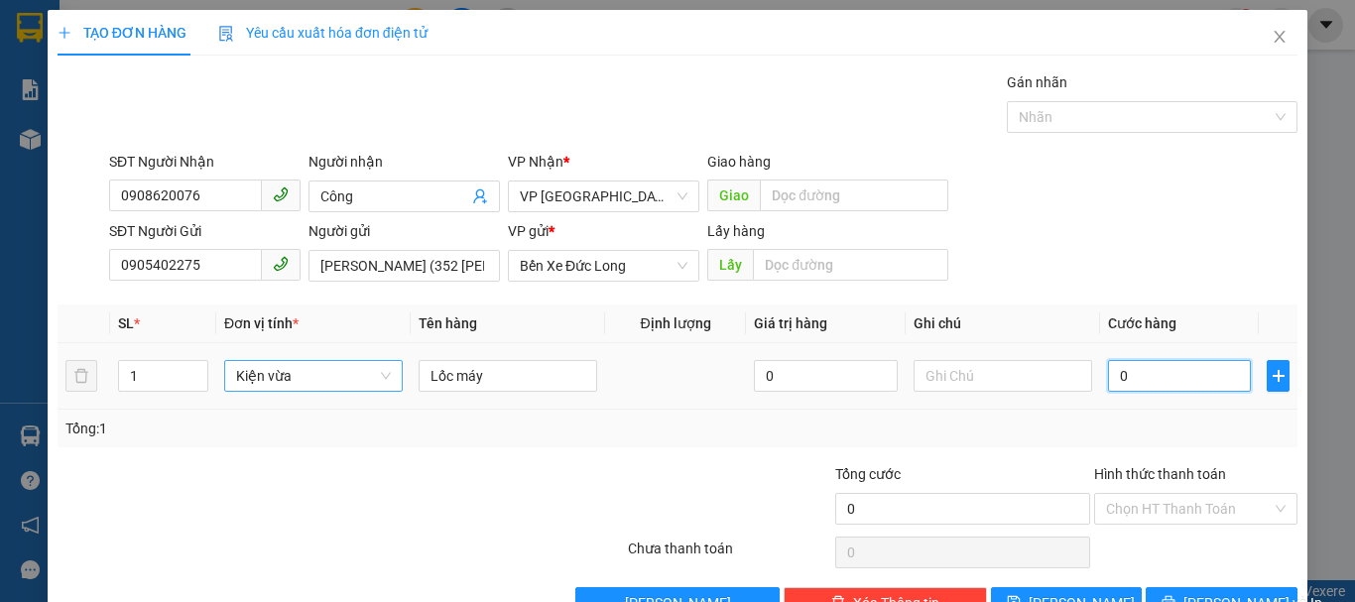
type input "2"
type input "20"
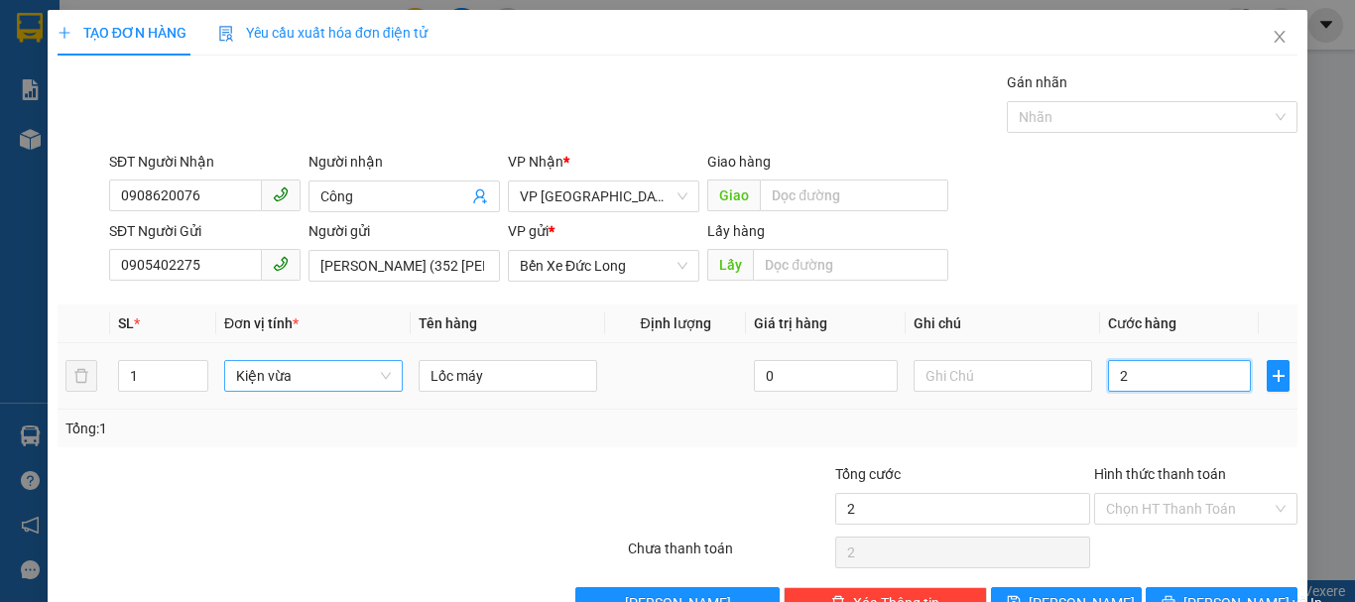
type input "20"
type input "200"
type input "2.000"
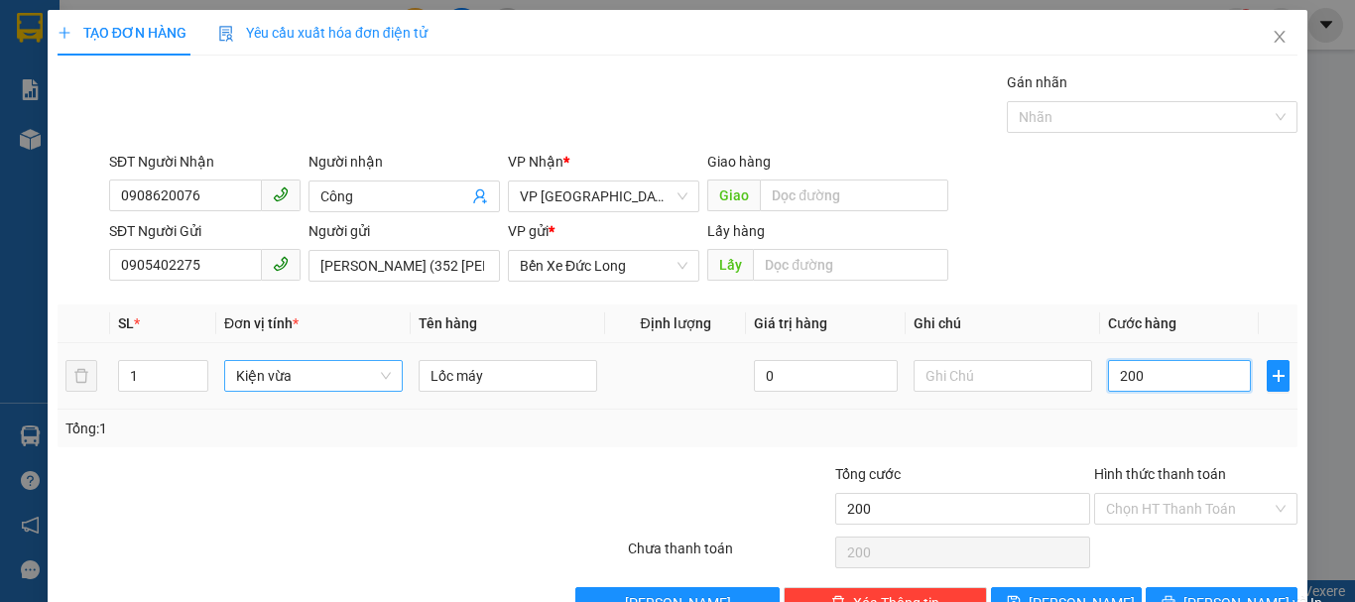
type input "2.000"
type input "20.000"
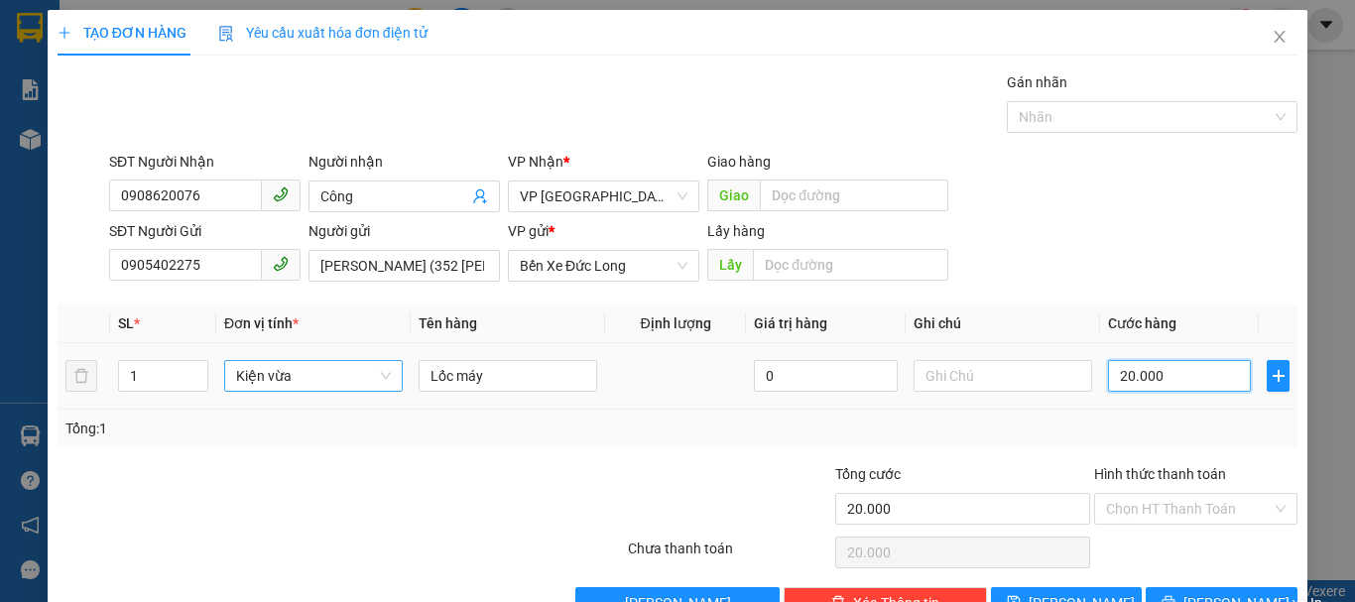
type input "200.000"
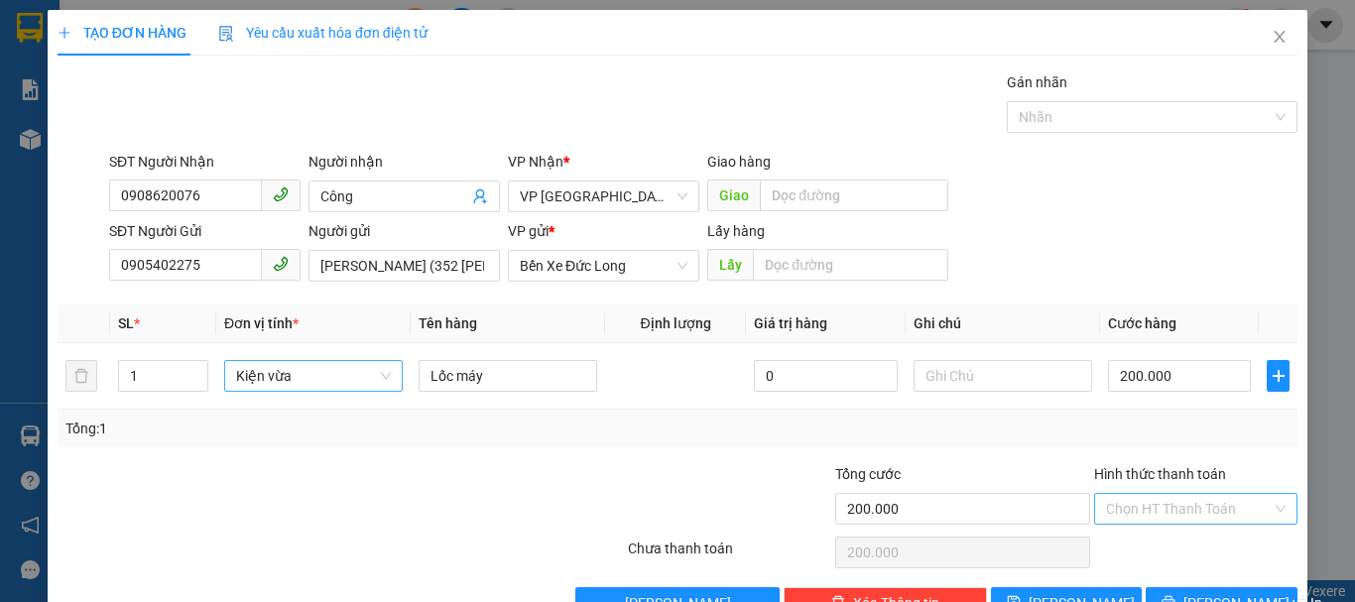
click at [1178, 511] on input "Hình thức thanh toán" at bounding box center [1189, 509] width 166 height 30
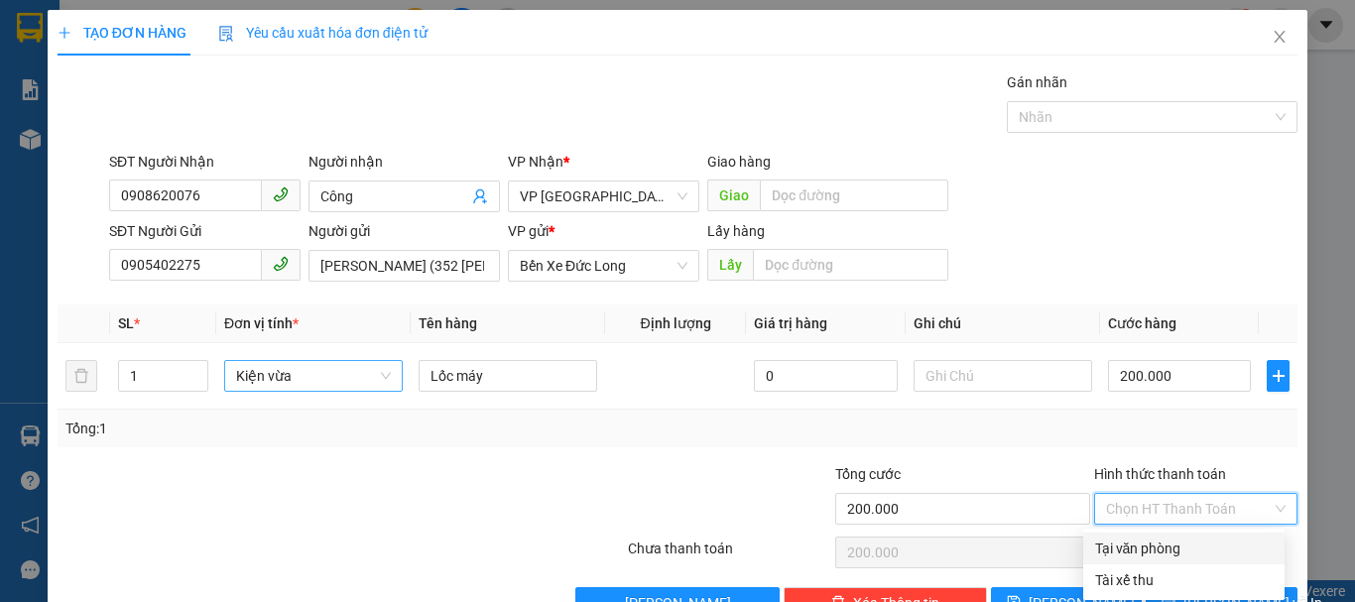
click at [1166, 542] on div "Tại văn phòng" at bounding box center [1184, 549] width 178 height 22
type input "0"
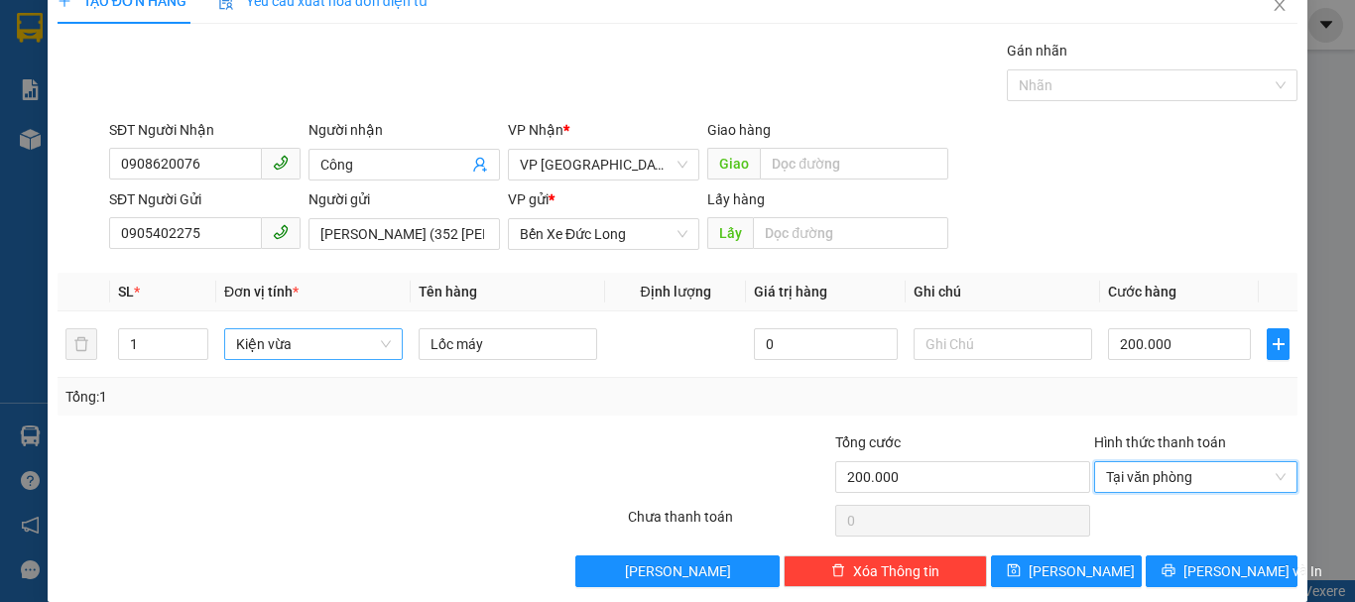
scroll to position [56, 0]
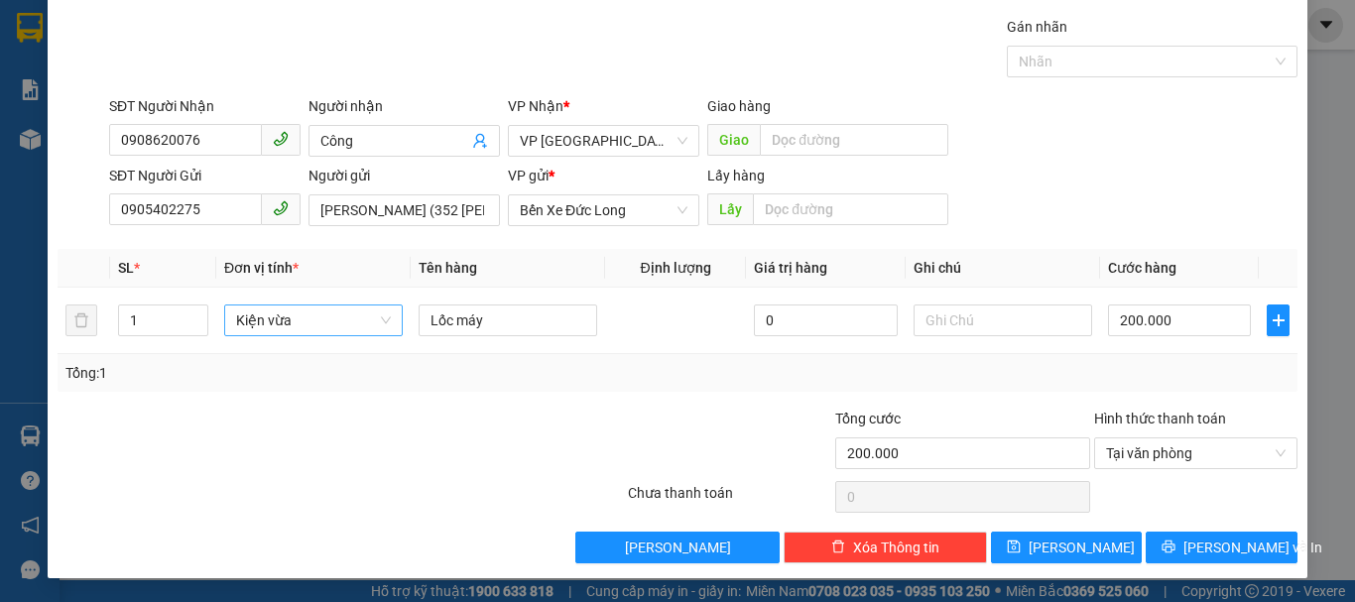
click at [1204, 566] on div "TẠO ĐƠN HÀNG Yêu cầu xuất hóa đơn điện tử Transit Pickup Surcharge Ids Transit …" at bounding box center [678, 266] width 1260 height 624
click at [1204, 552] on span "[PERSON_NAME] và In" at bounding box center [1253, 548] width 139 height 22
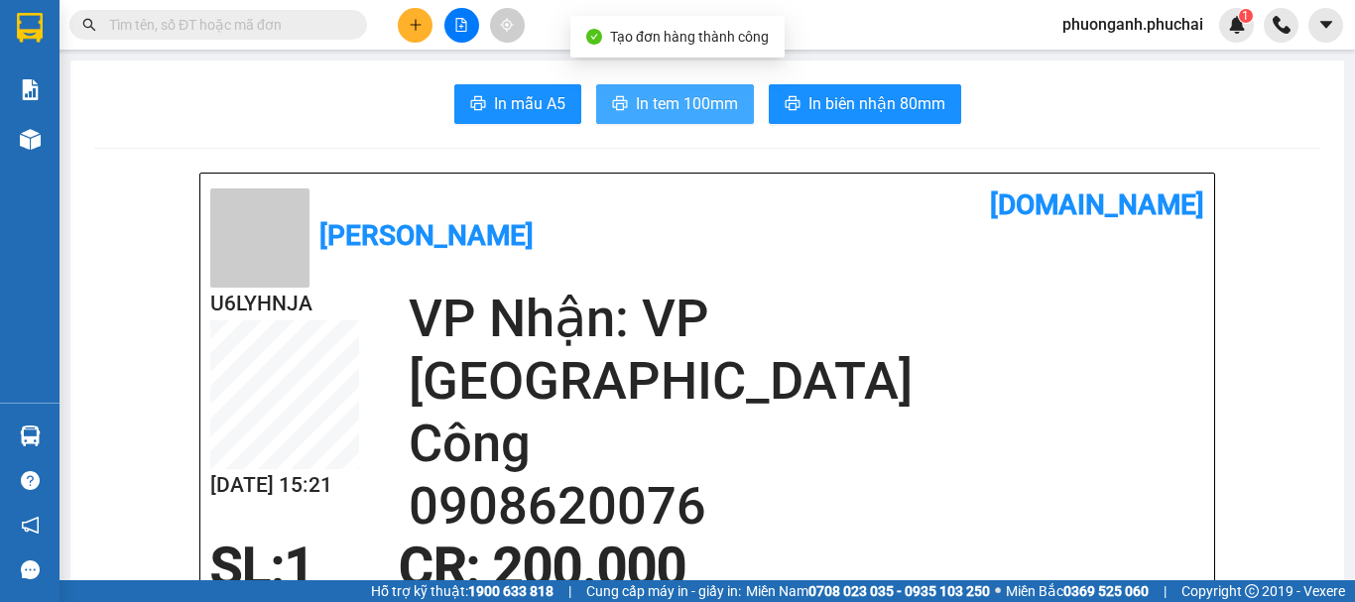
click at [710, 113] on span "In tem 100mm" at bounding box center [687, 103] width 102 height 25
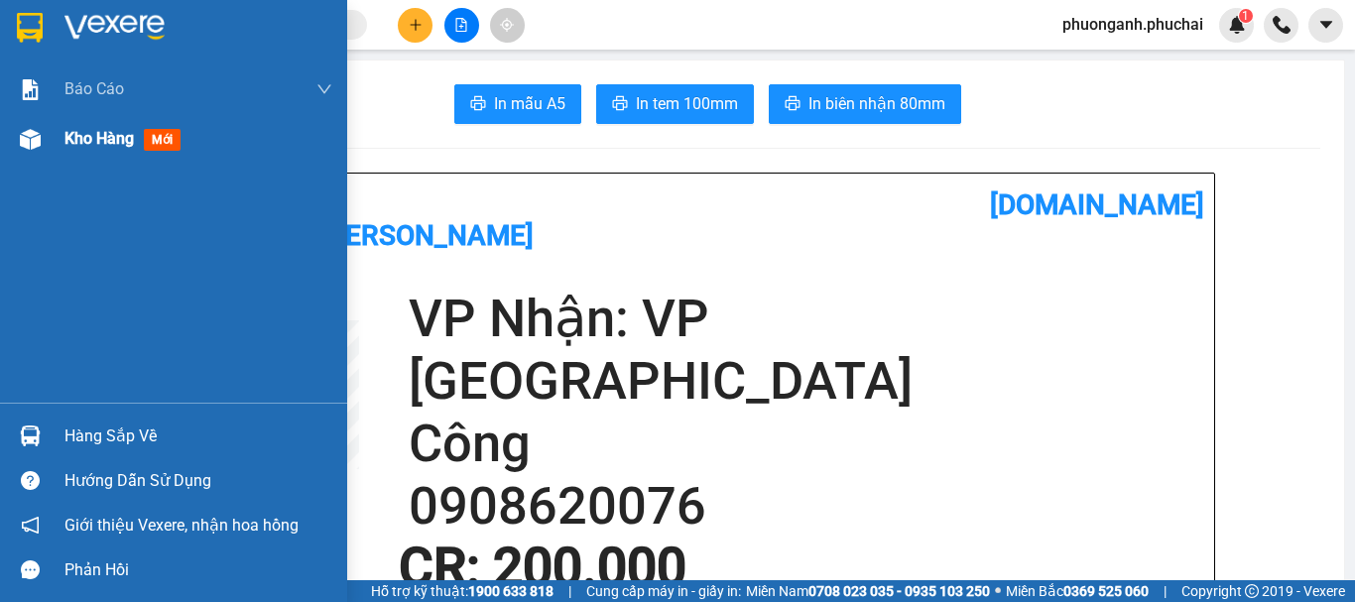
click at [77, 147] on span "Kho hàng" at bounding box center [98, 138] width 69 height 19
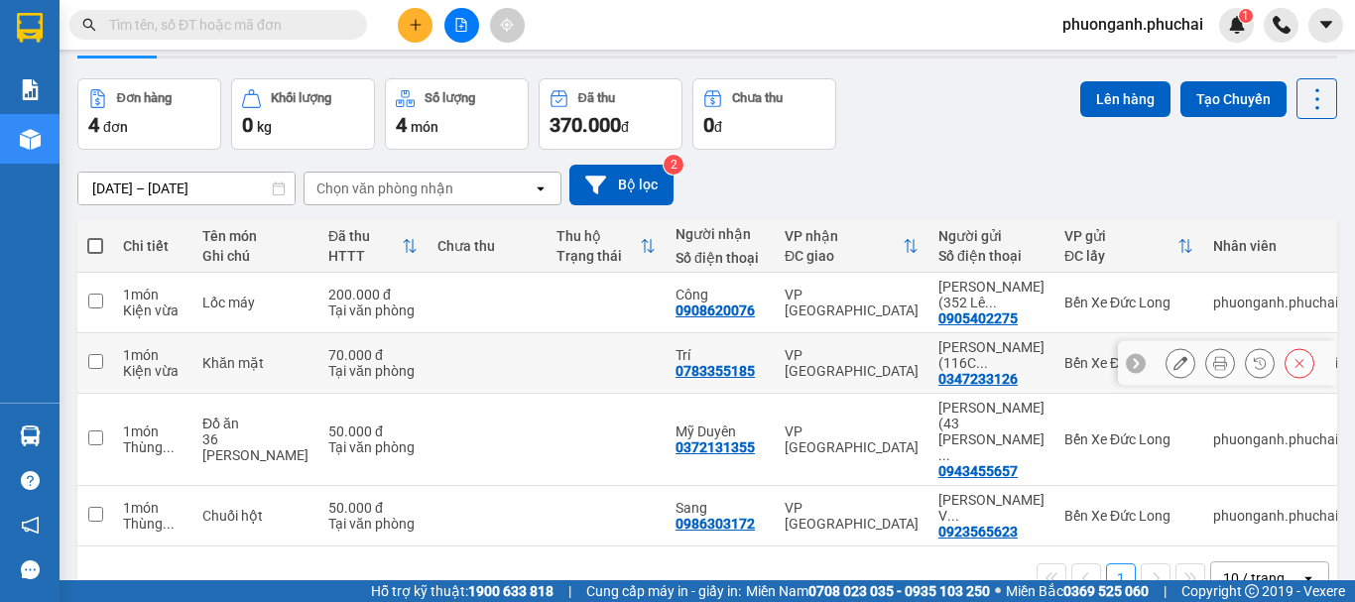
scroll to position [91, 0]
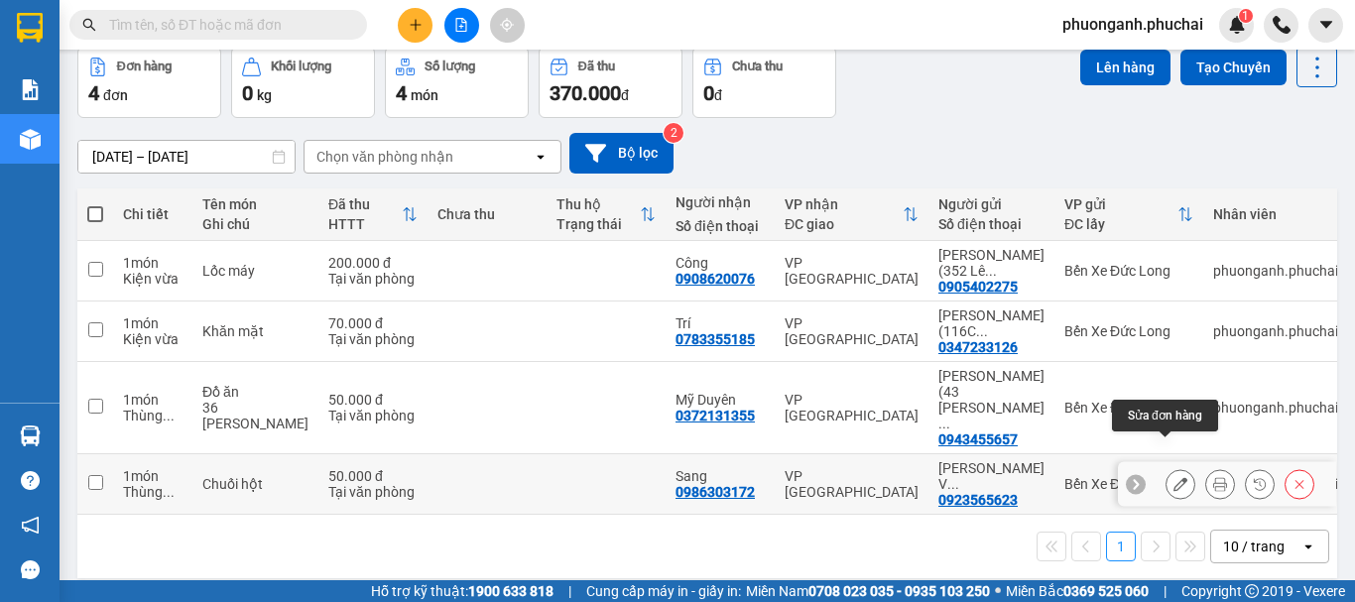
click at [1174, 477] on icon at bounding box center [1181, 484] width 14 height 14
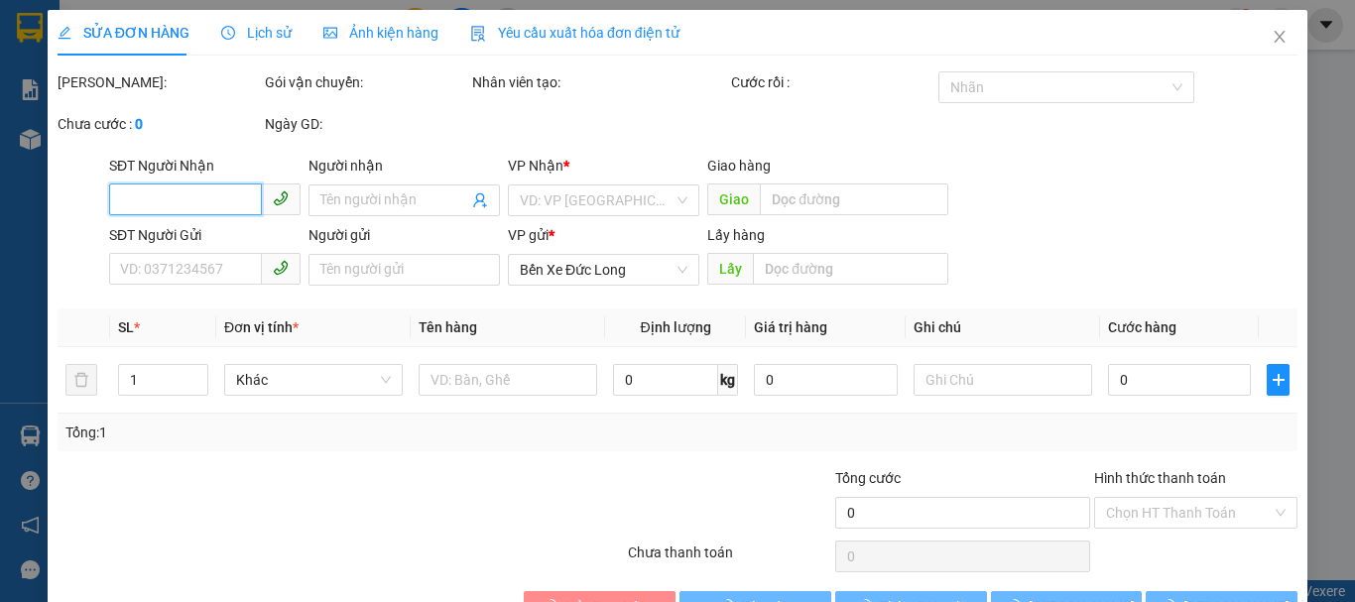
type input "0986303172"
type input "Sang"
type input "0923565623"
type input "[PERSON_NAME] Vy (45 [PERSON_NAME] - 068197001520)"
type input "50.000"
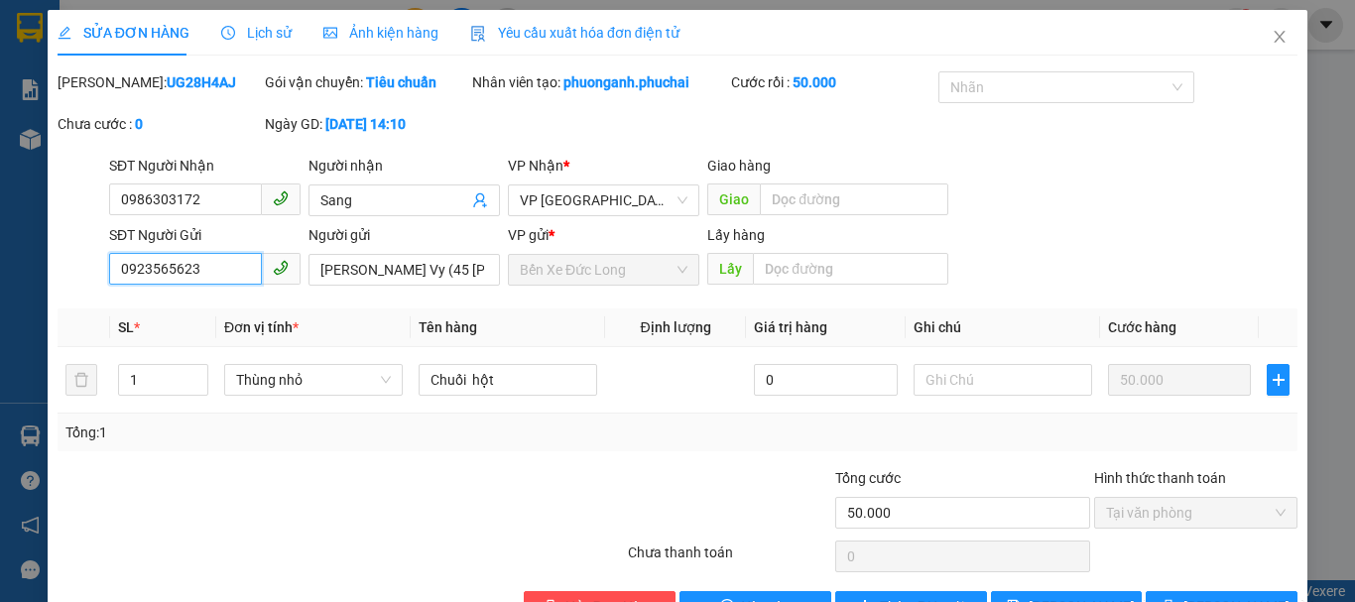
drag, startPoint x: 190, startPoint y: 268, endPoint x: 98, endPoint y: 269, distance: 91.3
click at [98, 269] on div "SĐT Người Gửi 0923565623 0923565623 Người gửi [PERSON_NAME] Vy (45 [PERSON_NAME…" at bounding box center [678, 258] width 1244 height 69
click at [210, 263] on input "0923565623" at bounding box center [185, 269] width 153 height 32
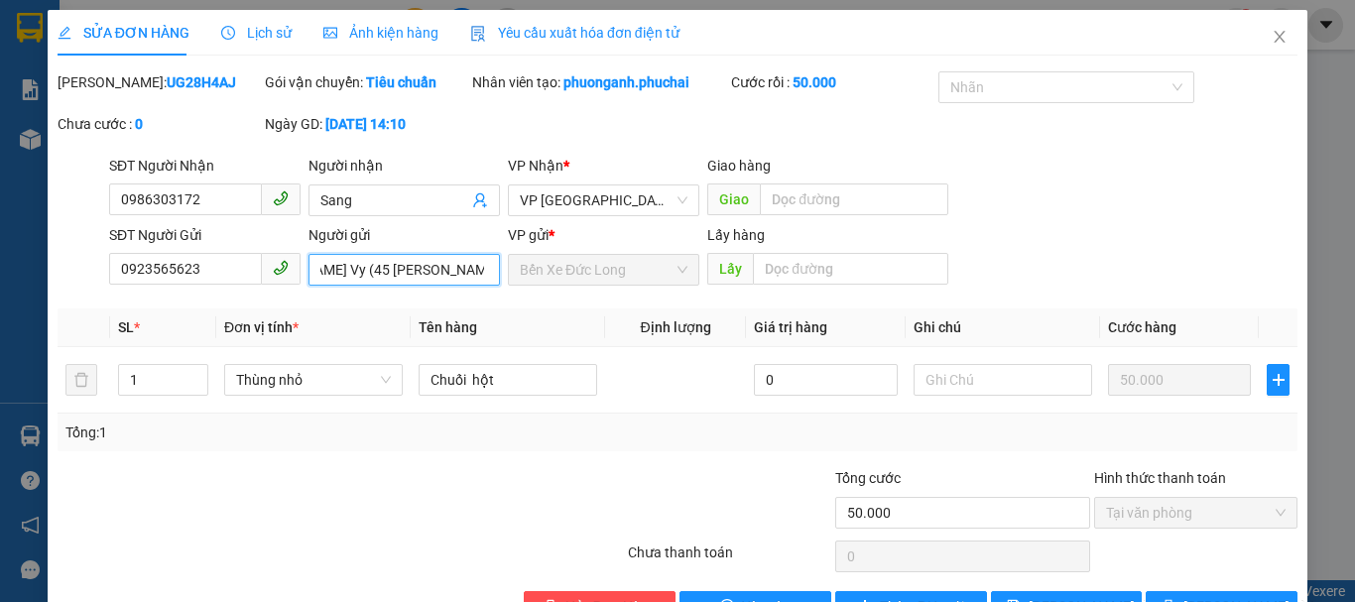
drag, startPoint x: 325, startPoint y: 266, endPoint x: 387, endPoint y: 269, distance: 61.6
click at [389, 266] on input "[PERSON_NAME] Vy (45 [PERSON_NAME] - 068197001520)" at bounding box center [404, 270] width 191 height 32
click at [462, 270] on input "[PERSON_NAME] Vy (45 [PERSON_NAME] - 068197001520)" at bounding box center [404, 270] width 191 height 32
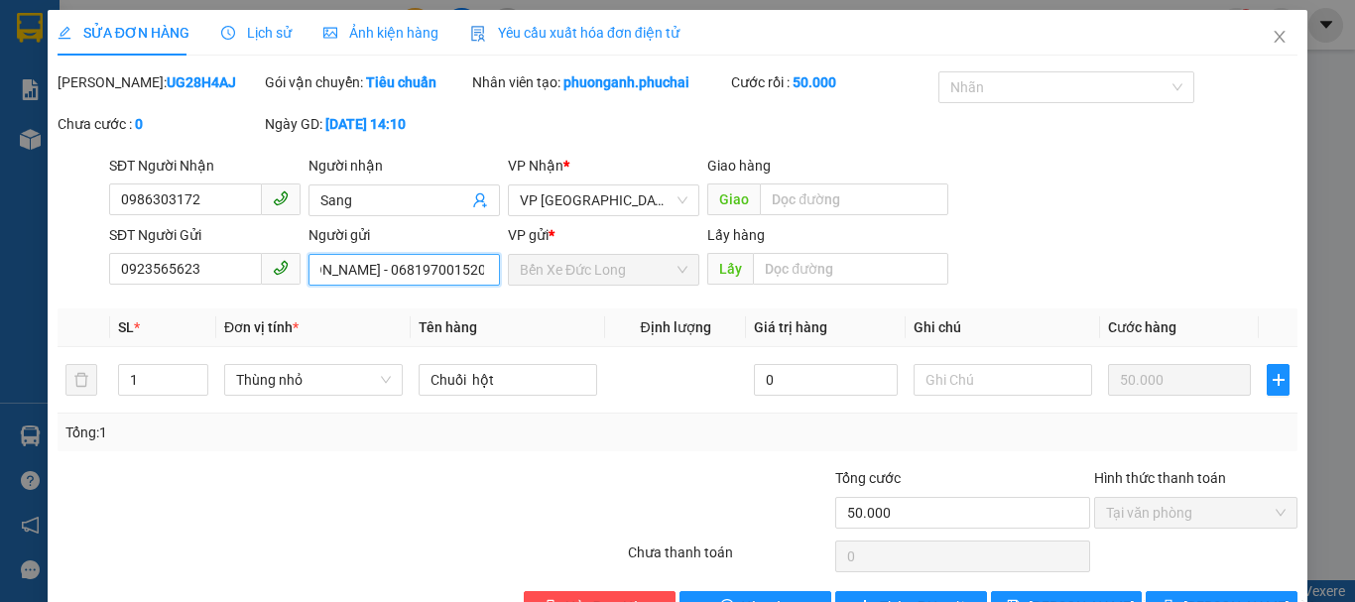
scroll to position [0, 198]
drag, startPoint x: 385, startPoint y: 271, endPoint x: 474, endPoint y: 267, distance: 89.4
click at [474, 267] on input "[PERSON_NAME] Vy (45 [PERSON_NAME] - 068197001520)" at bounding box center [404, 270] width 191 height 32
click at [1275, 36] on icon "close" at bounding box center [1280, 37] width 11 height 12
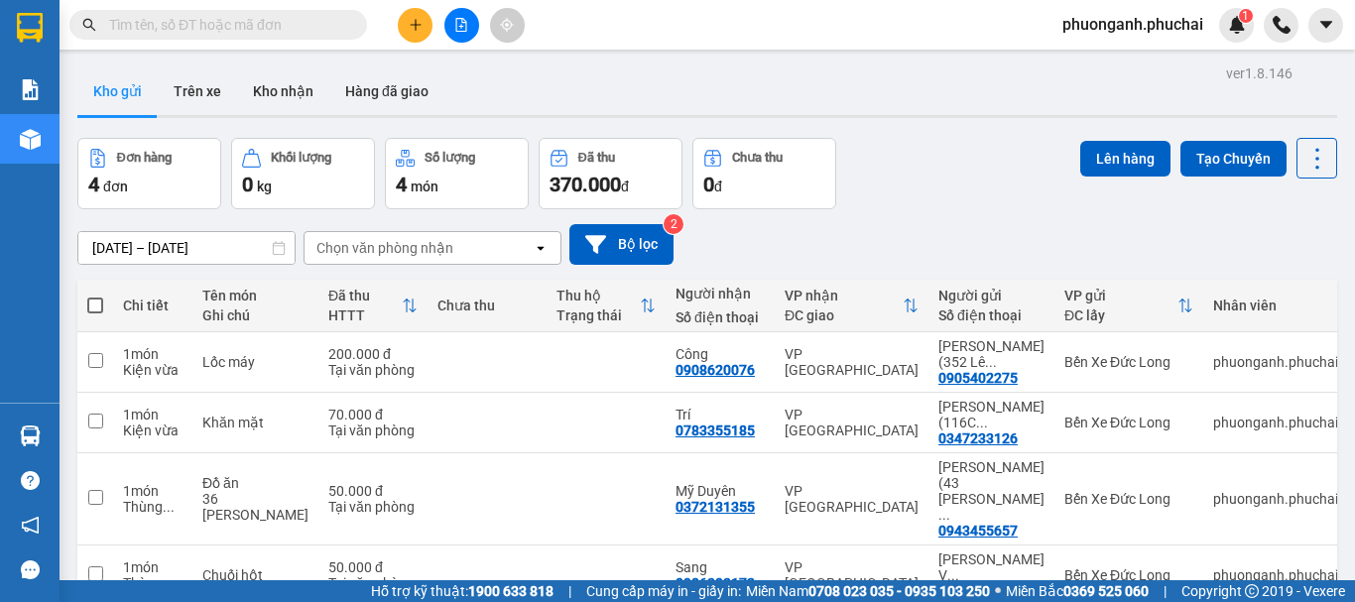
click at [423, 26] on button at bounding box center [415, 25] width 35 height 35
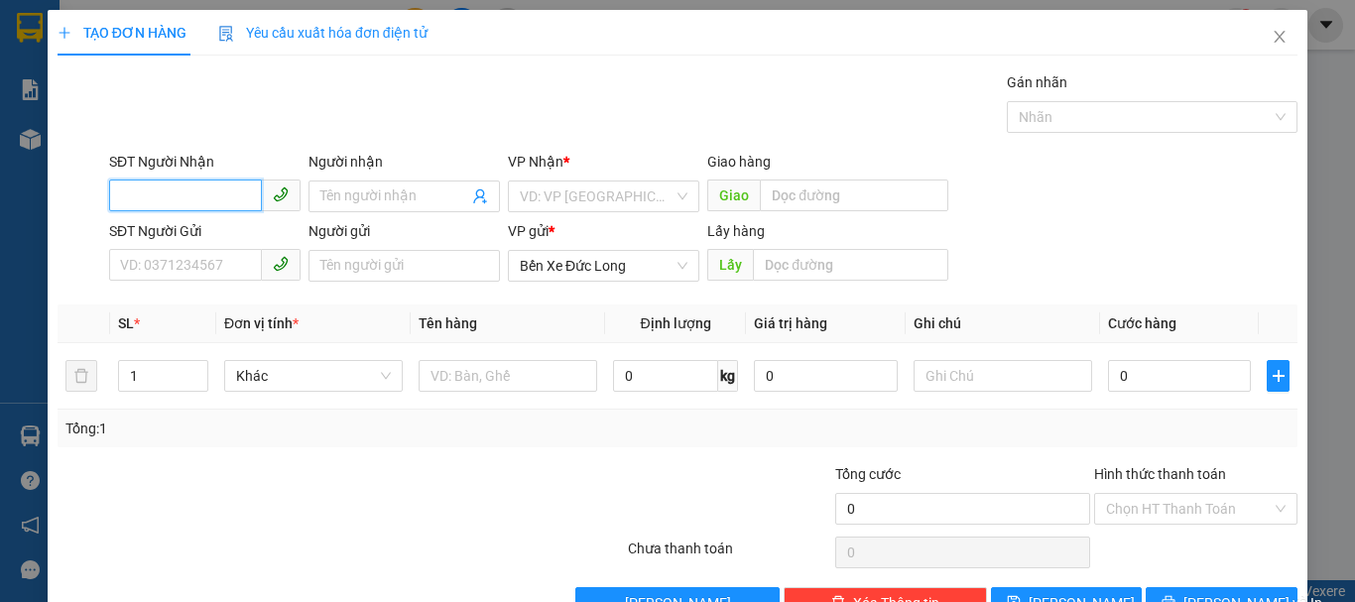
click at [229, 191] on input "SĐT Người Nhận" at bounding box center [185, 196] width 153 height 32
click at [227, 190] on input "0868" at bounding box center [185, 196] width 153 height 32
type input "0868508956"
click at [334, 198] on input "Người nhận" at bounding box center [394, 197] width 148 height 22
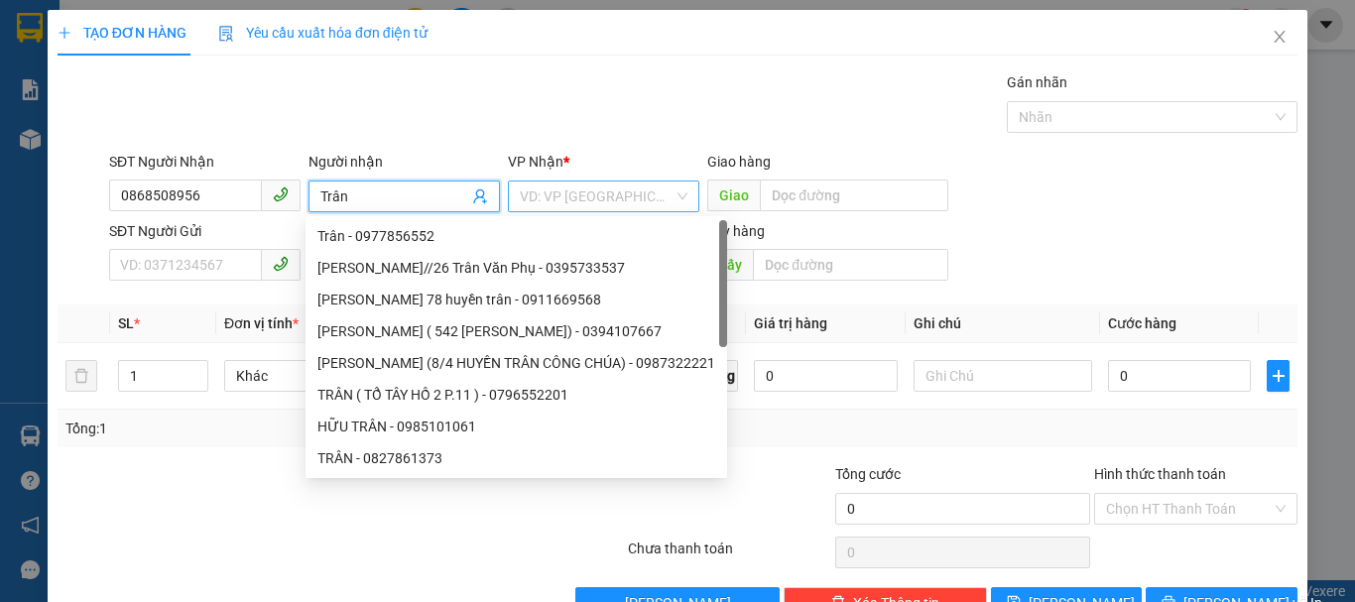
type input "Trân"
drag, startPoint x: 558, startPoint y: 190, endPoint x: 571, endPoint y: 244, distance: 56.1
click at [559, 190] on input "search" at bounding box center [597, 197] width 154 height 30
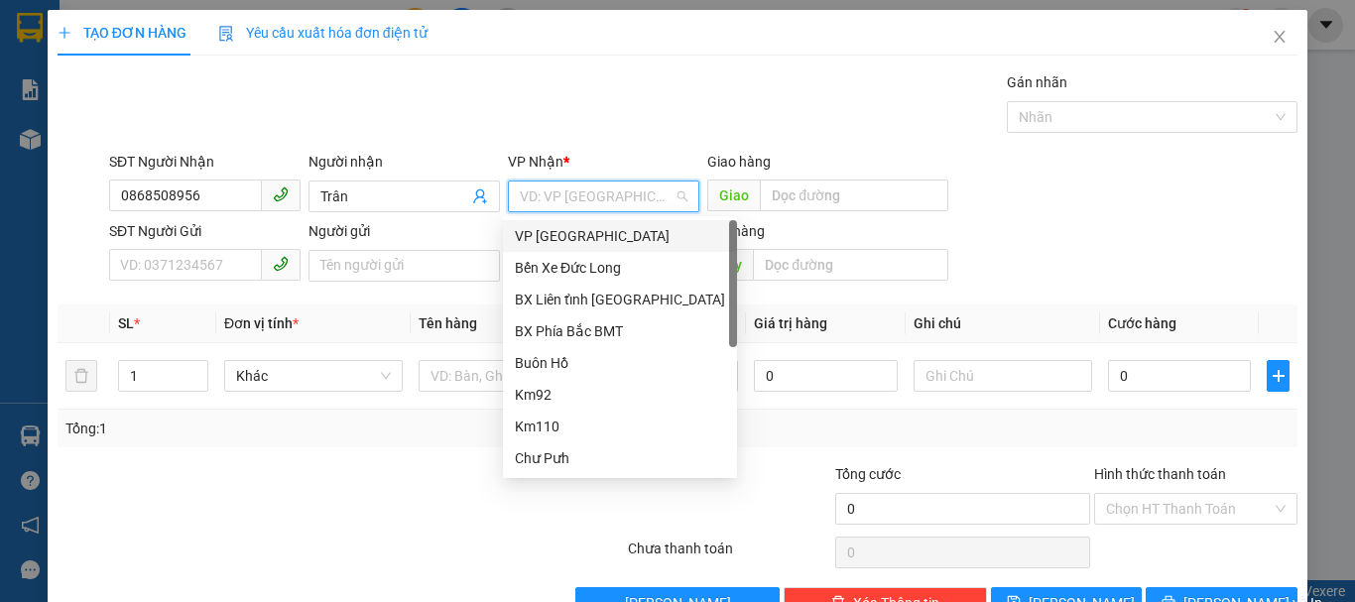
click at [562, 241] on div "VP [GEOGRAPHIC_DATA]" at bounding box center [620, 236] width 210 height 22
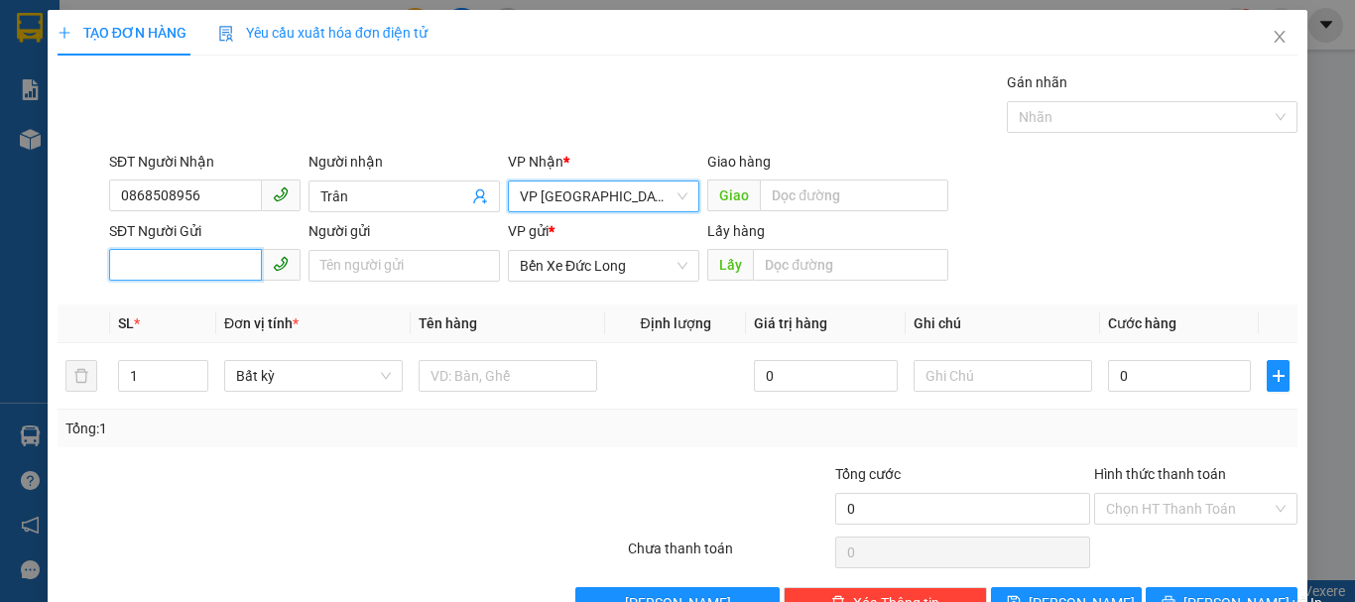
click at [182, 260] on input "SĐT Người Gửi" at bounding box center [185, 265] width 153 height 32
type input "0"
type input "0988574674"
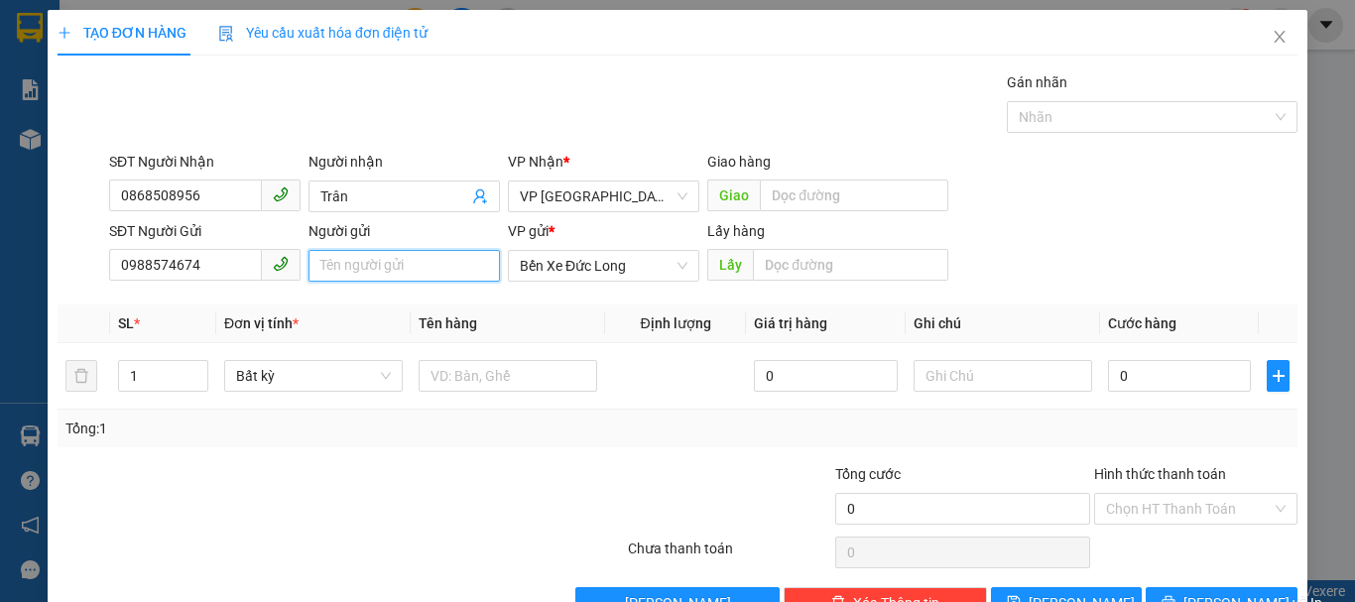
click at [340, 267] on input "Người gửi" at bounding box center [404, 266] width 191 height 32
type input "[PERSON_NAME] (49 [PERSON_NAME] -"
click at [275, 377] on span "Bất kỳ" at bounding box center [313, 376] width 155 height 30
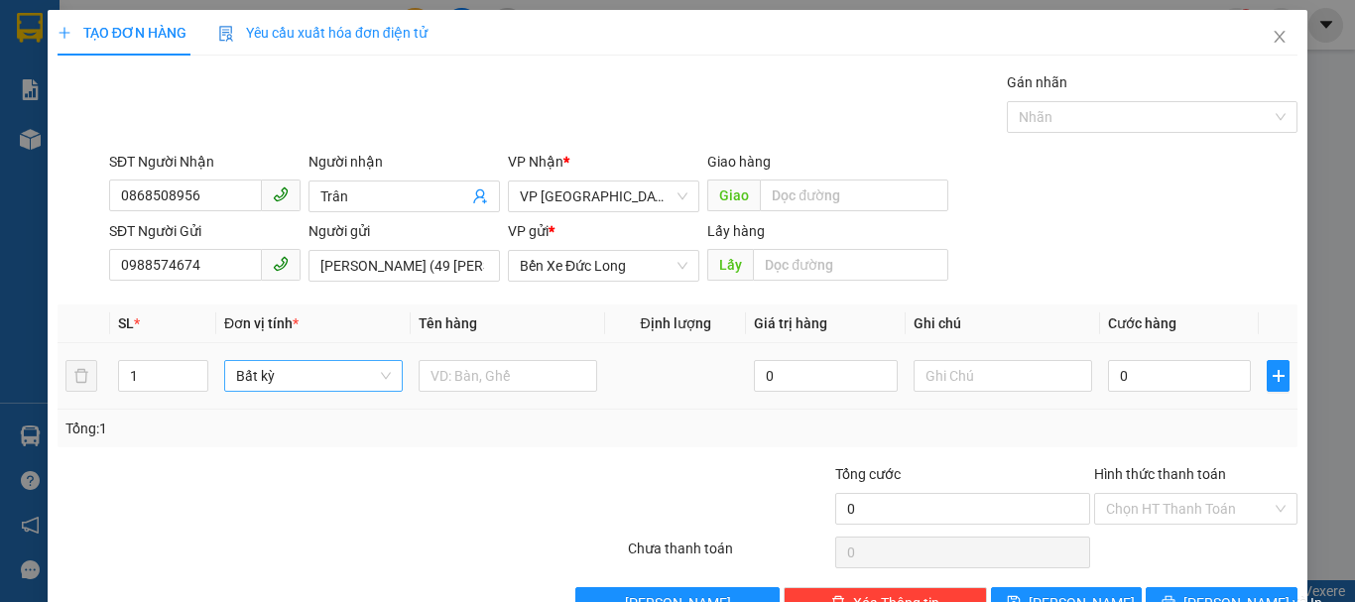
click at [275, 377] on span "Bất kỳ" at bounding box center [313, 376] width 155 height 30
type input "t"
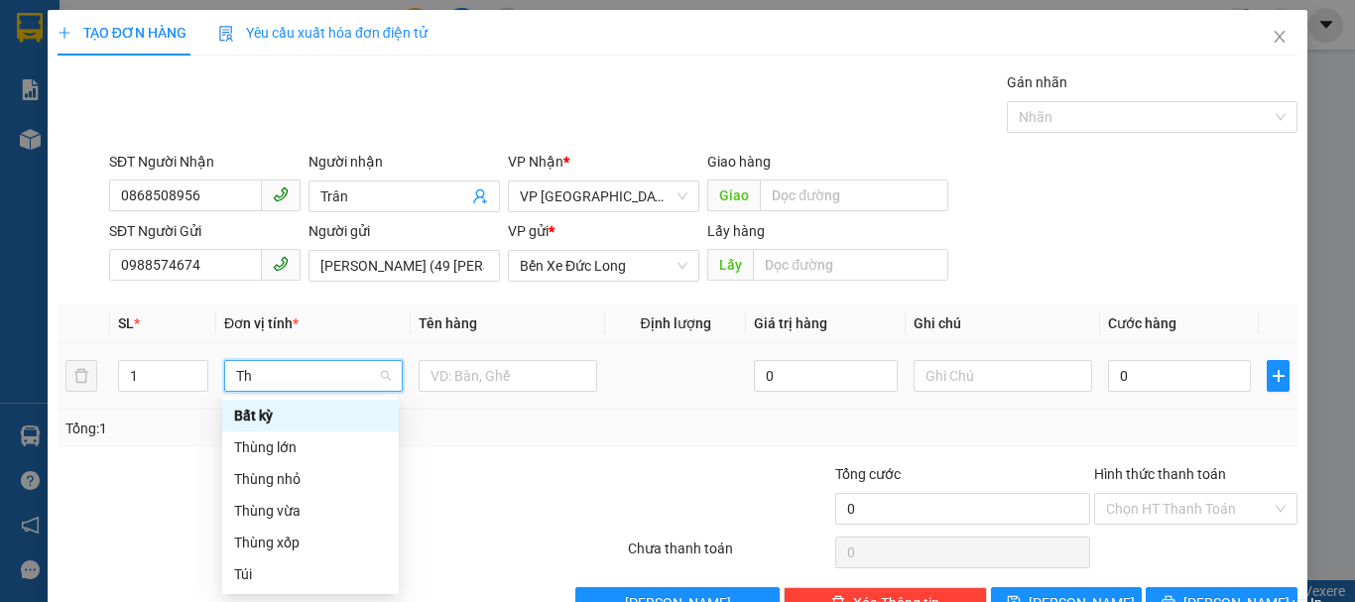
type input "Thu"
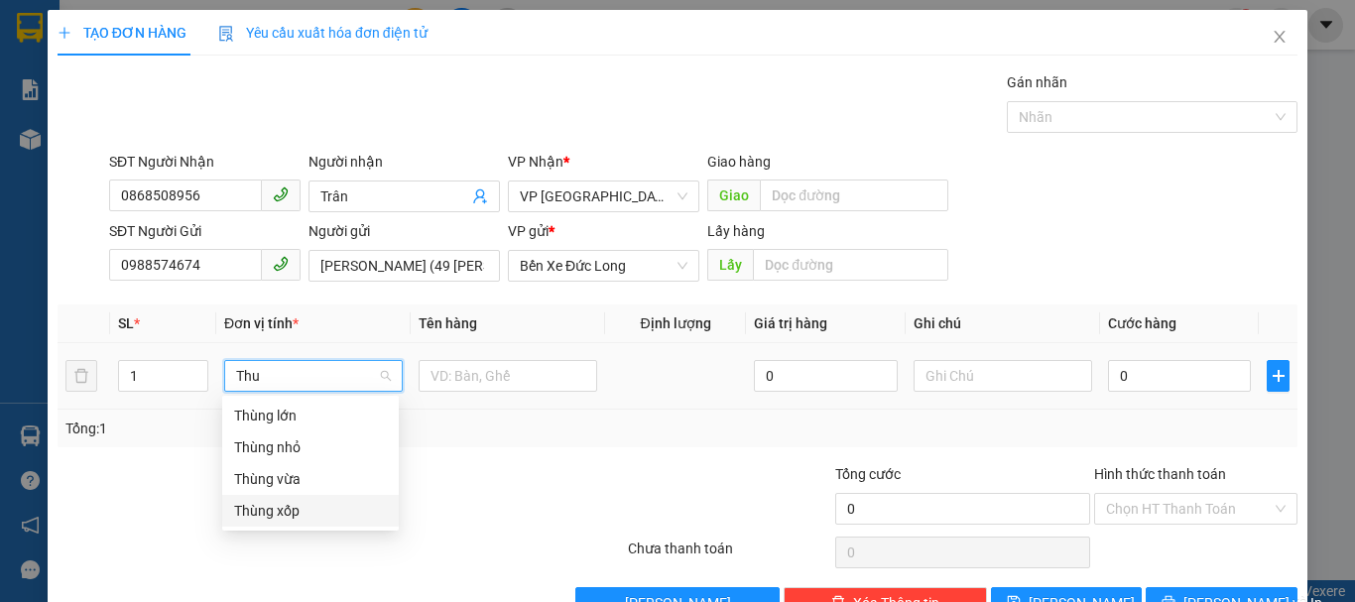
click at [260, 520] on div "Thùng xốp" at bounding box center [310, 511] width 153 height 22
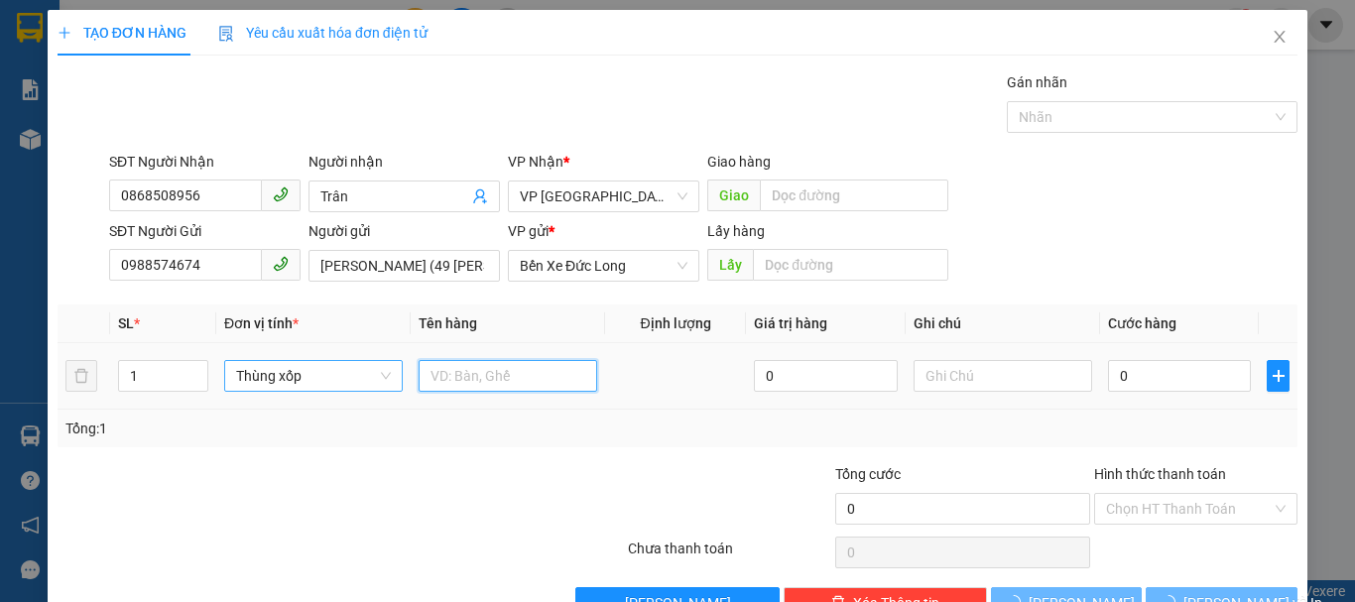
click at [459, 381] on input "text" at bounding box center [508, 376] width 179 height 32
type input "D"
type input "Đồ ăn"
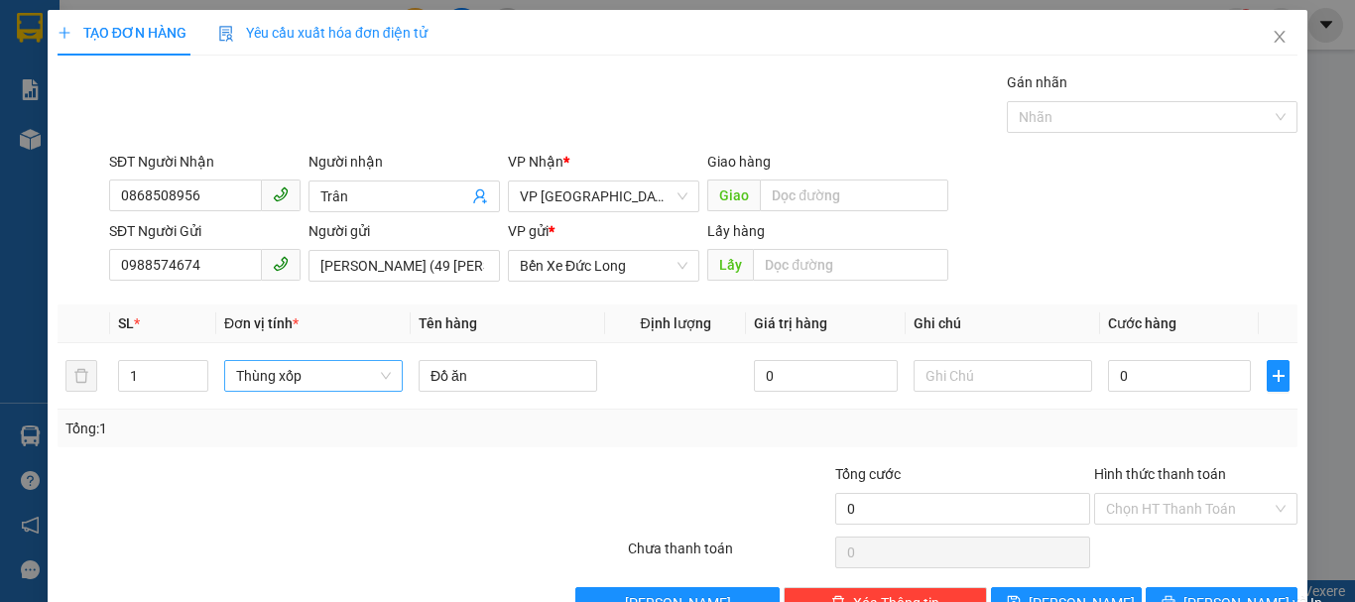
click at [449, 246] on div "Người gửi" at bounding box center [404, 235] width 191 height 30
click at [455, 262] on input "[PERSON_NAME] (49 [PERSON_NAME] -" at bounding box center [404, 266] width 191 height 32
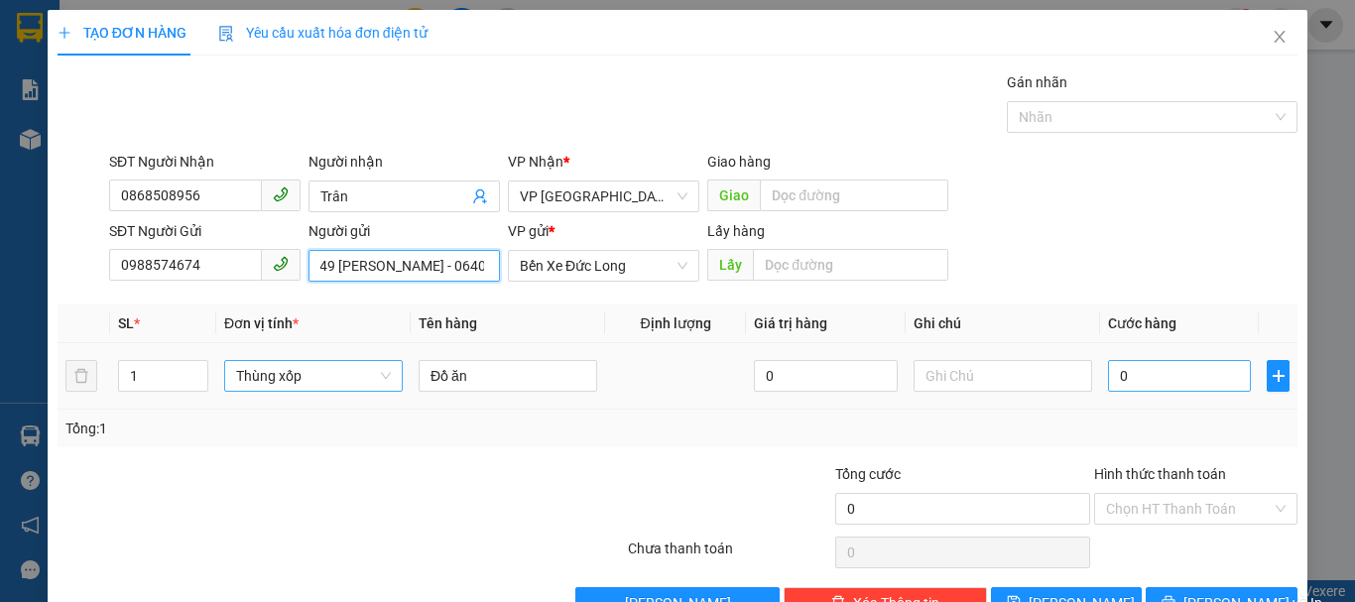
type input "[PERSON_NAME] (49 [PERSON_NAME] - 064075003646)"
click at [1129, 374] on input "0" at bounding box center [1179, 376] width 143 height 32
type input "6"
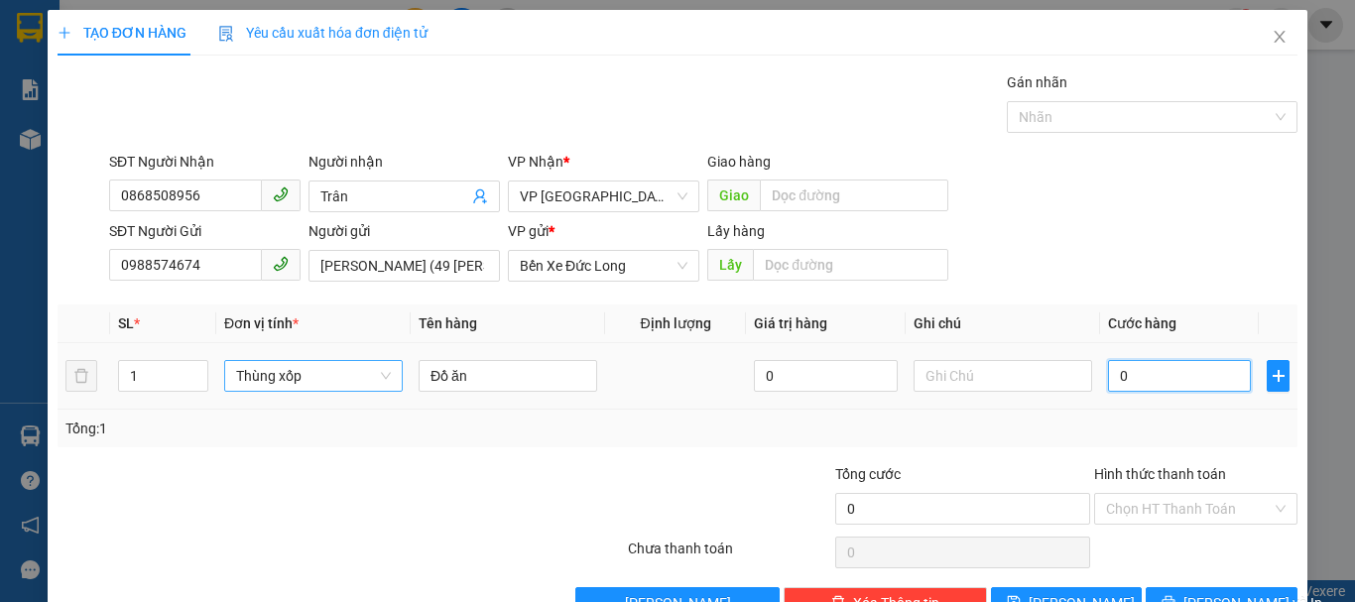
type input "6"
type input "60"
type input "600"
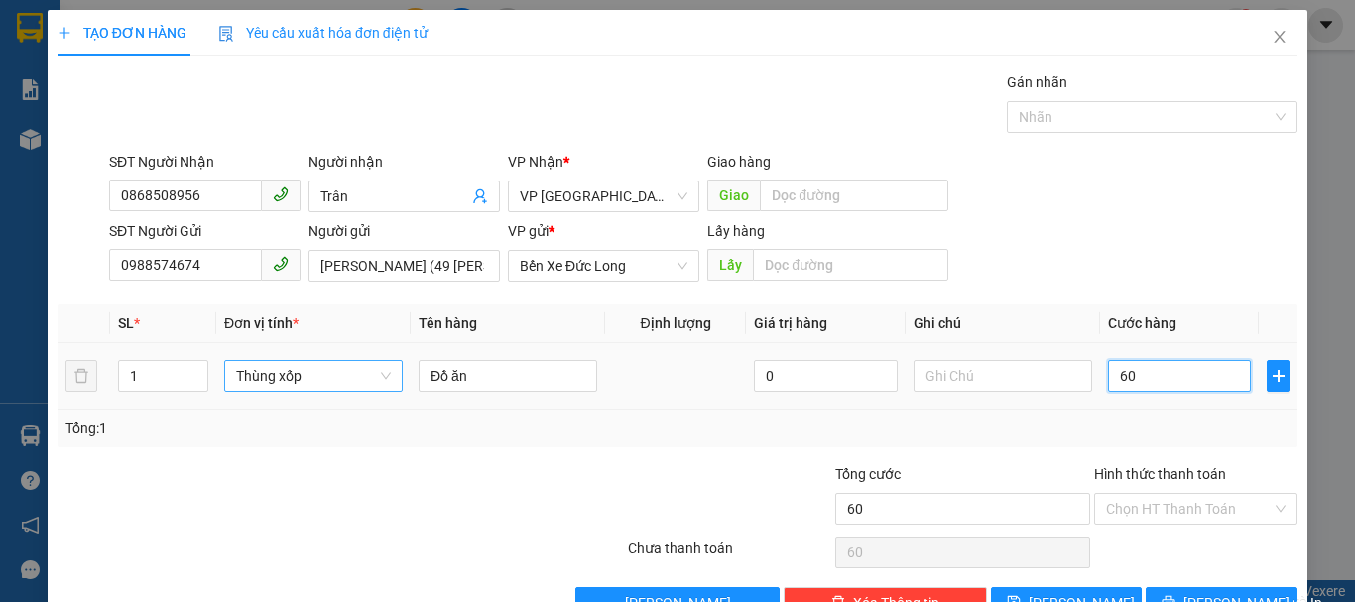
type input "600"
type input "6.000"
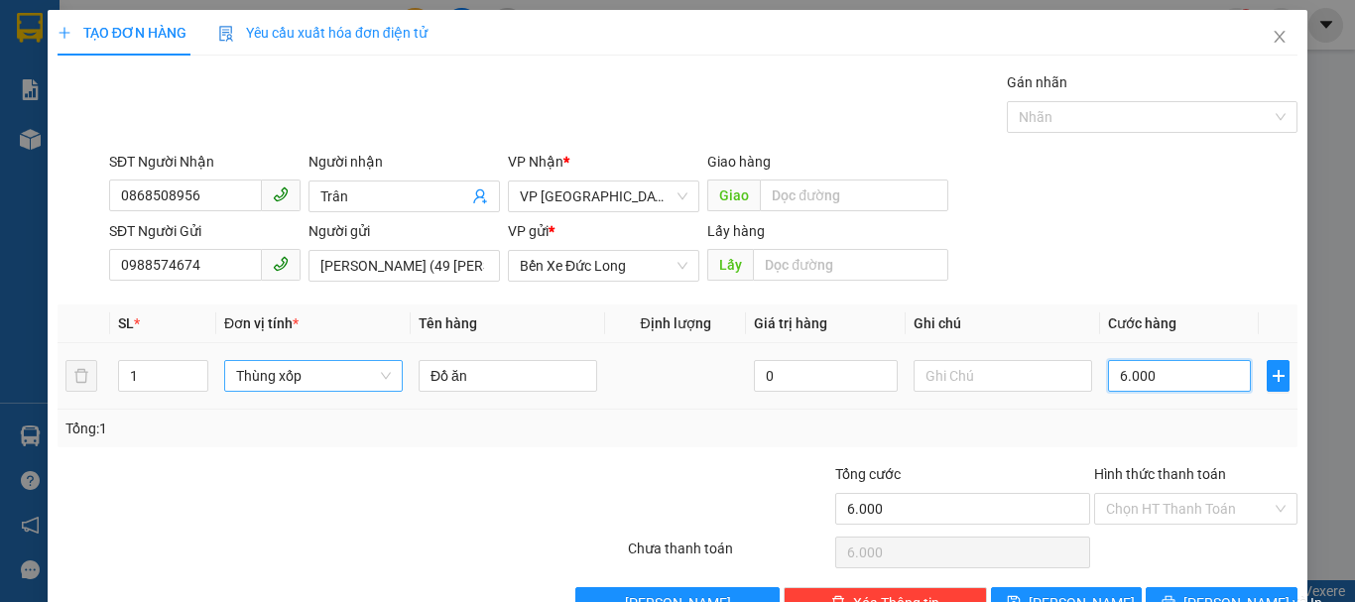
type input "60.000"
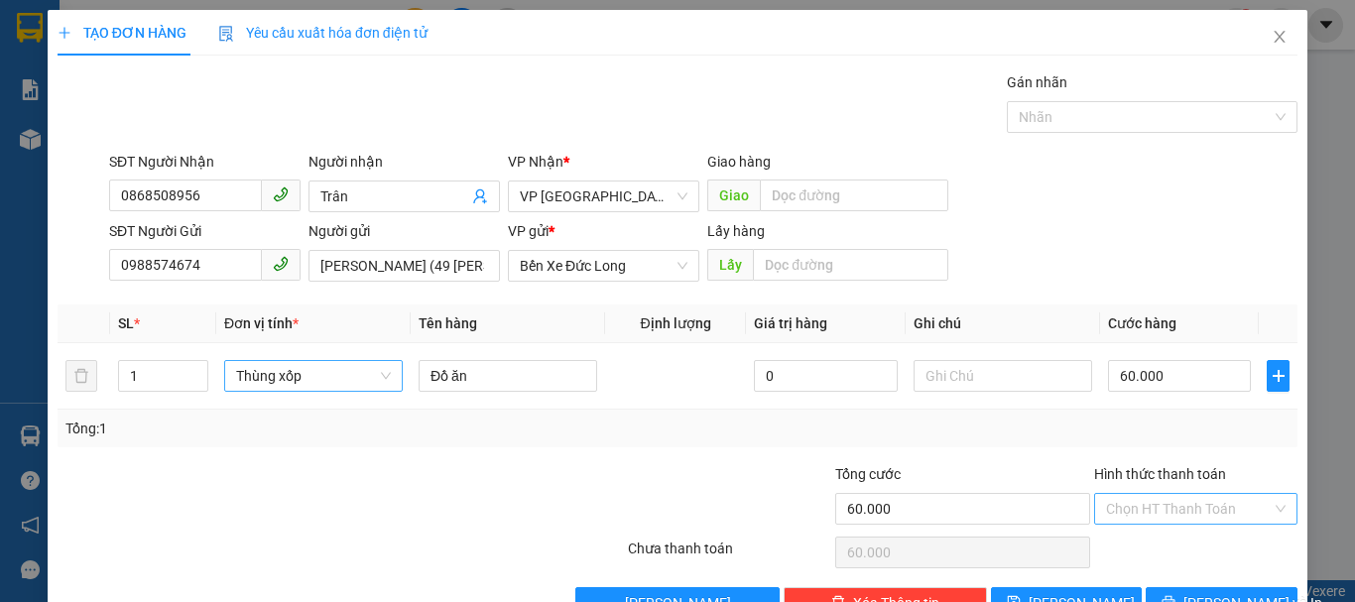
click at [1158, 513] on input "Hình thức thanh toán" at bounding box center [1189, 509] width 166 height 30
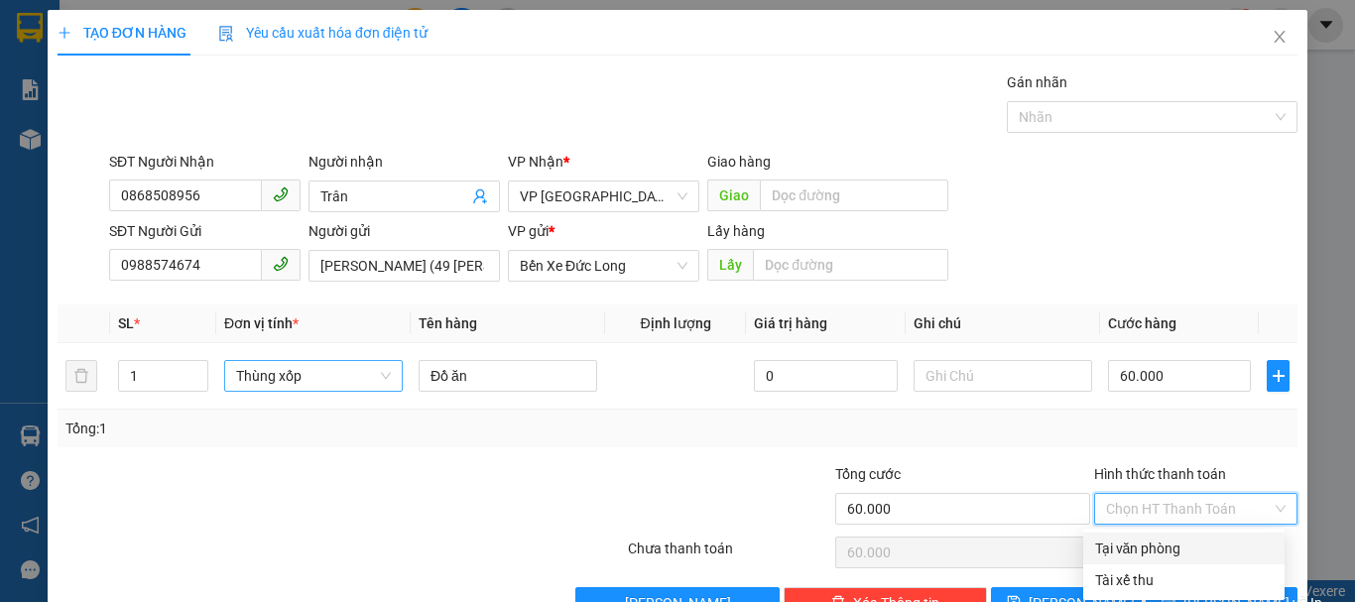
click at [1145, 546] on div "Tại văn phòng" at bounding box center [1184, 549] width 178 height 22
type input "0"
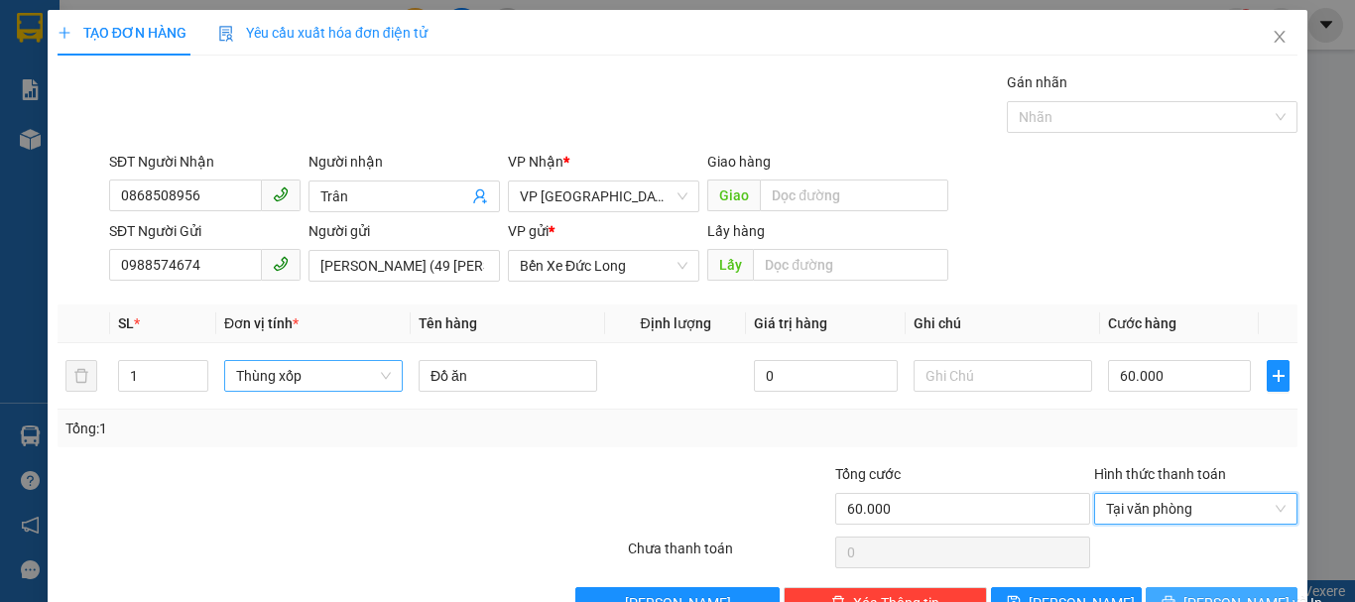
scroll to position [56, 0]
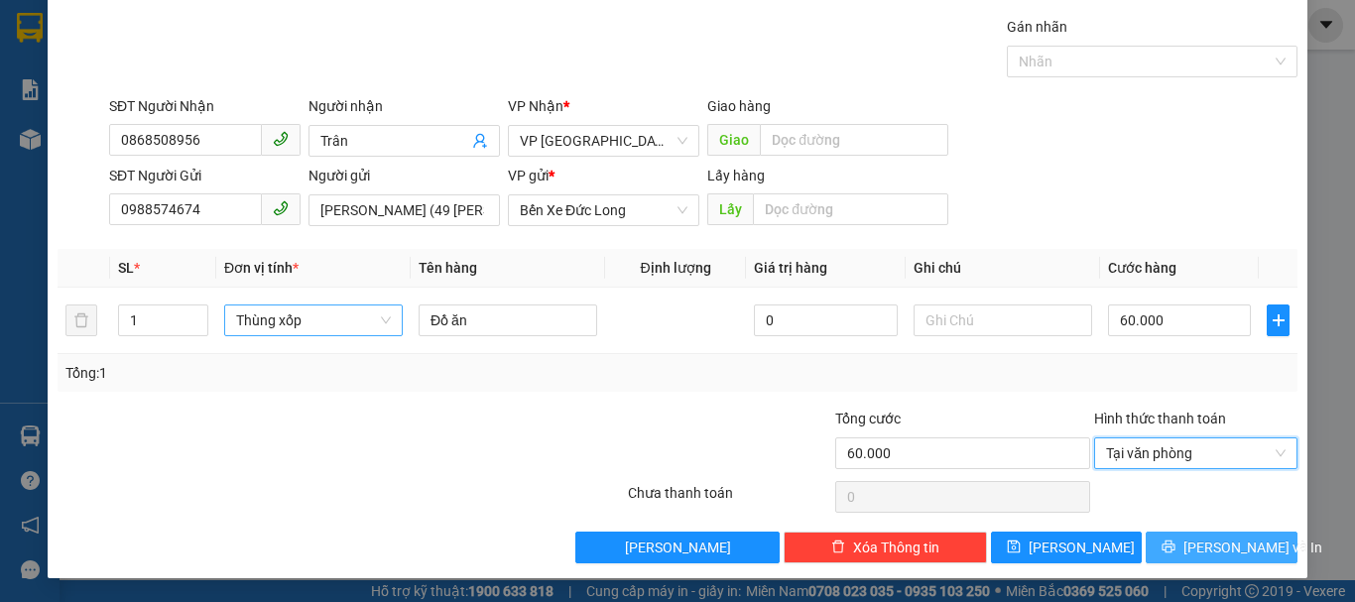
click at [1207, 559] on button "[PERSON_NAME] và In" at bounding box center [1222, 548] width 152 height 32
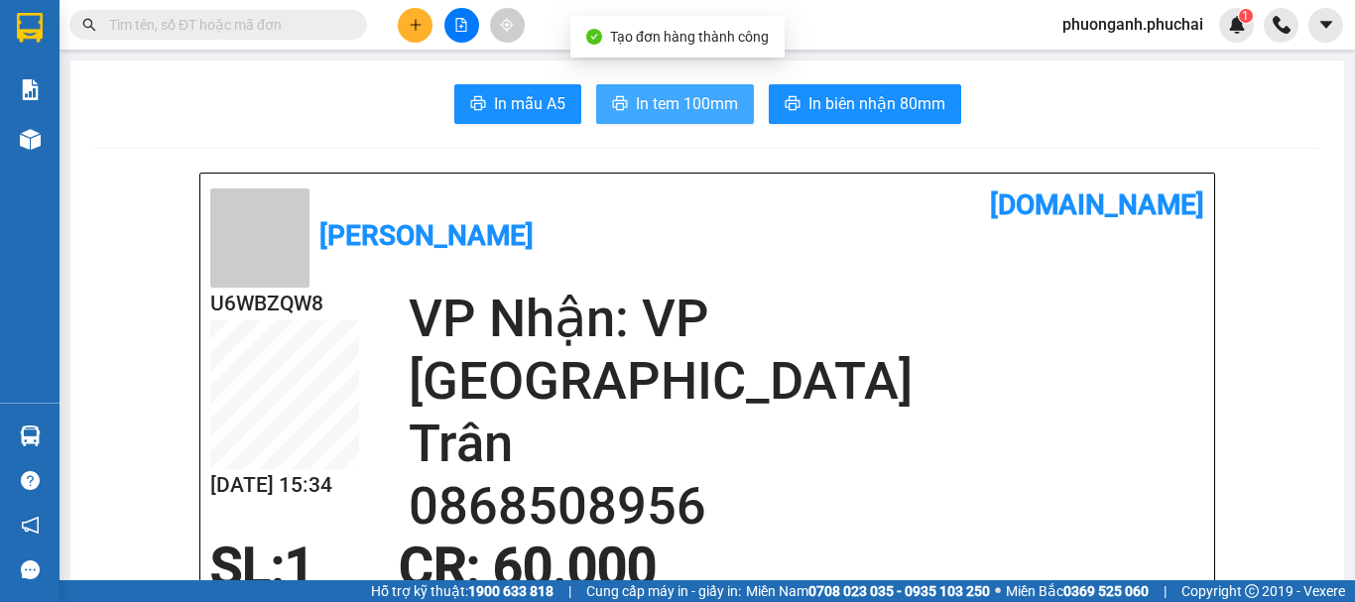
click at [671, 99] on span "In tem 100mm" at bounding box center [687, 103] width 102 height 25
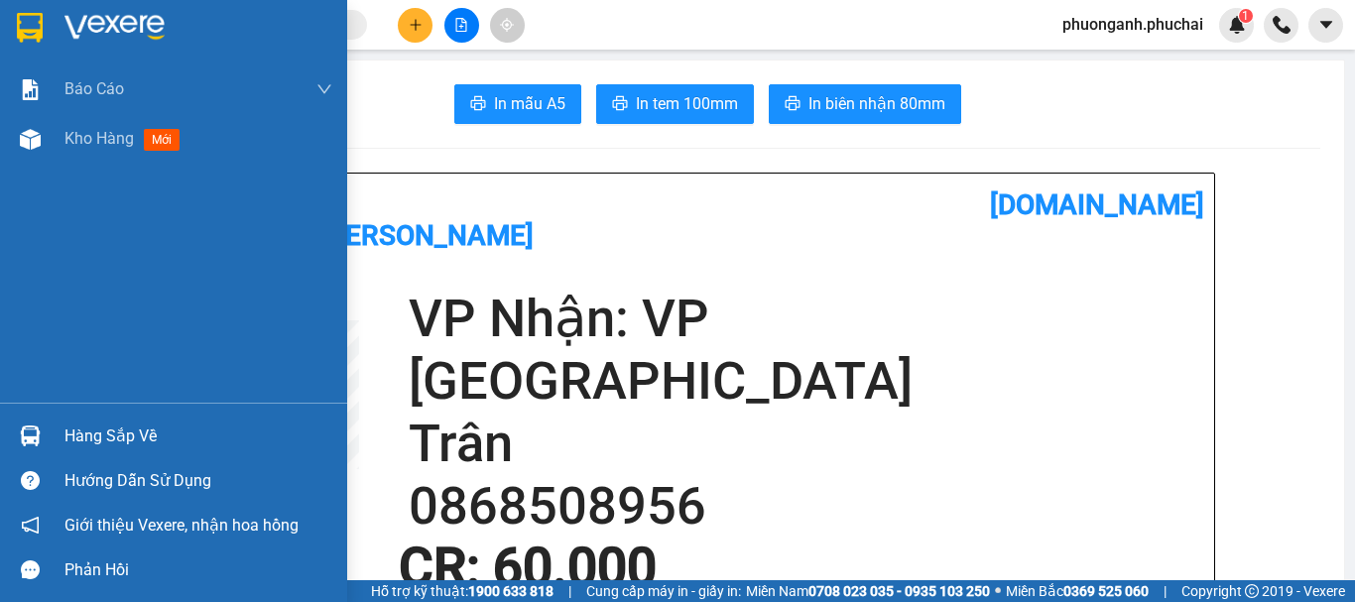
click at [70, 139] on span "Kho hàng" at bounding box center [98, 138] width 69 height 19
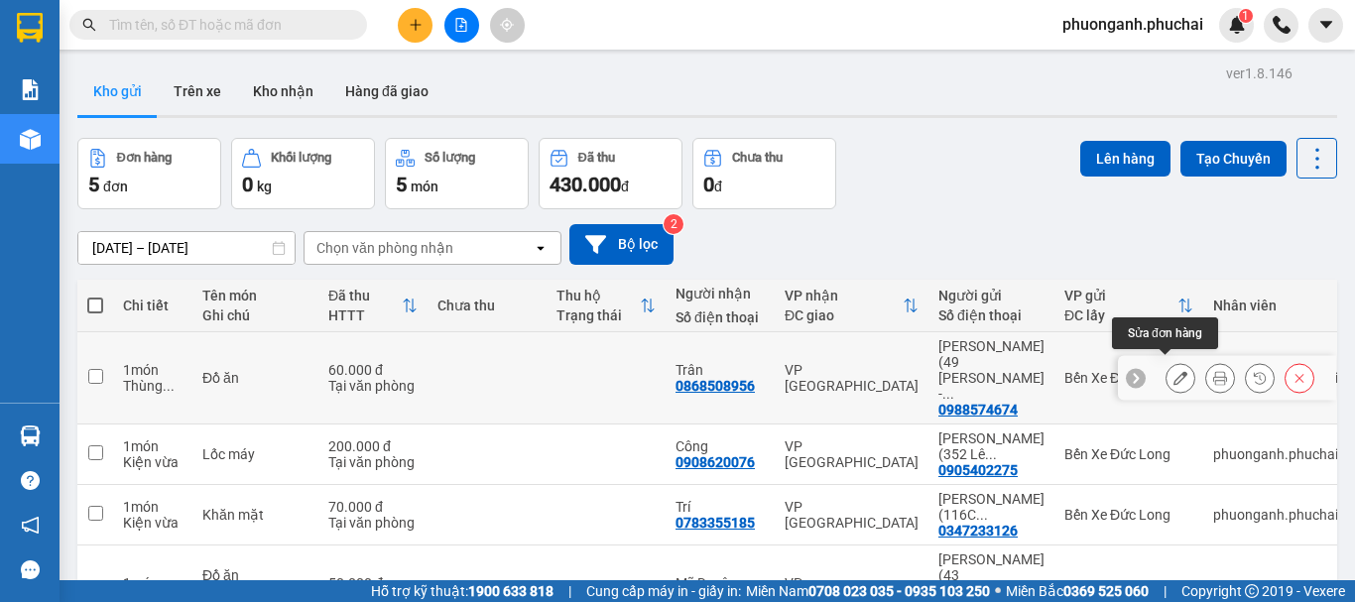
click at [1174, 371] on icon at bounding box center [1181, 378] width 14 height 14
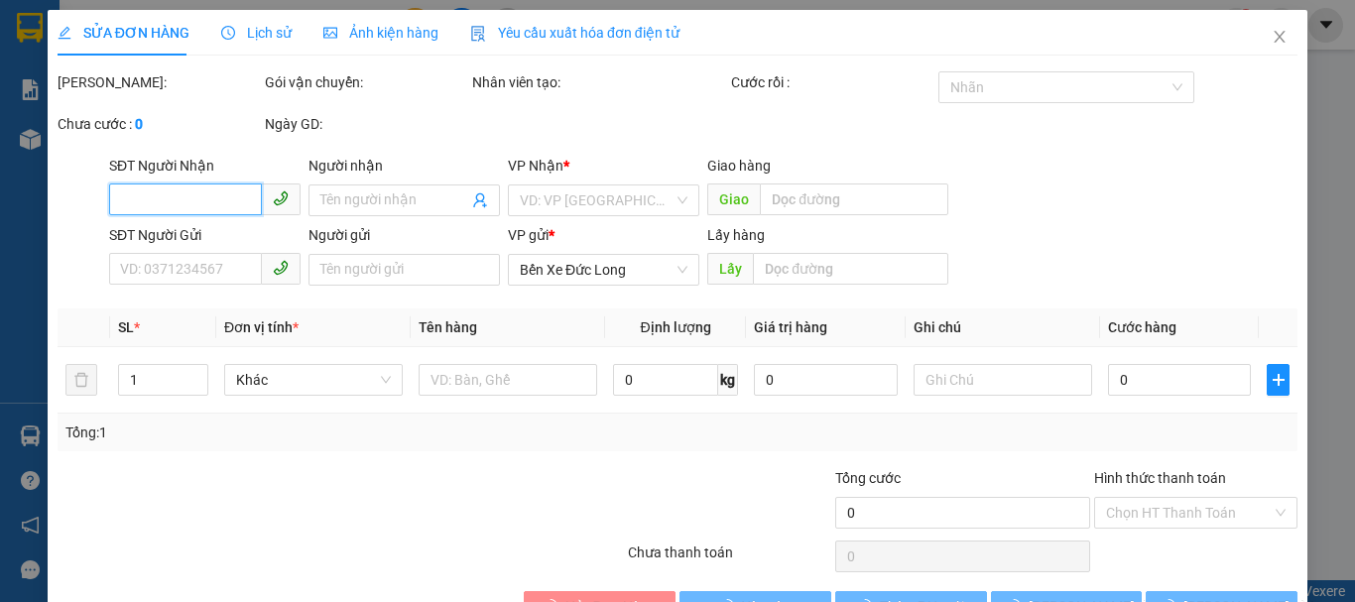
type input "0868508956"
type input "Trân"
type input "0988574674"
type input "[PERSON_NAME] (49 [PERSON_NAME] - 064075003646)"
type input "60.000"
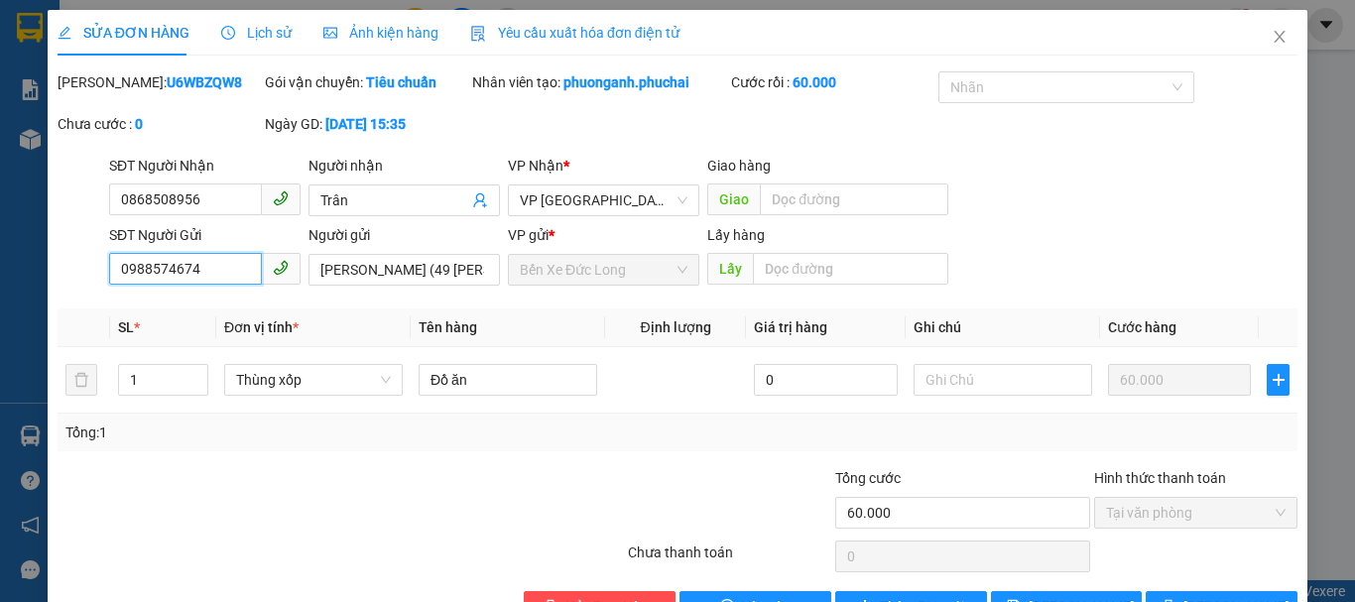
click at [201, 260] on input "0988574674" at bounding box center [185, 269] width 153 height 32
drag, startPoint x: 313, startPoint y: 265, endPoint x: 391, endPoint y: 264, distance: 78.4
click at [393, 263] on input "[PERSON_NAME] (49 [PERSON_NAME] - 064075003646)" at bounding box center [404, 270] width 191 height 32
click at [465, 270] on input "[PERSON_NAME] (49 [PERSON_NAME] - 064075003646)" at bounding box center [404, 270] width 191 height 32
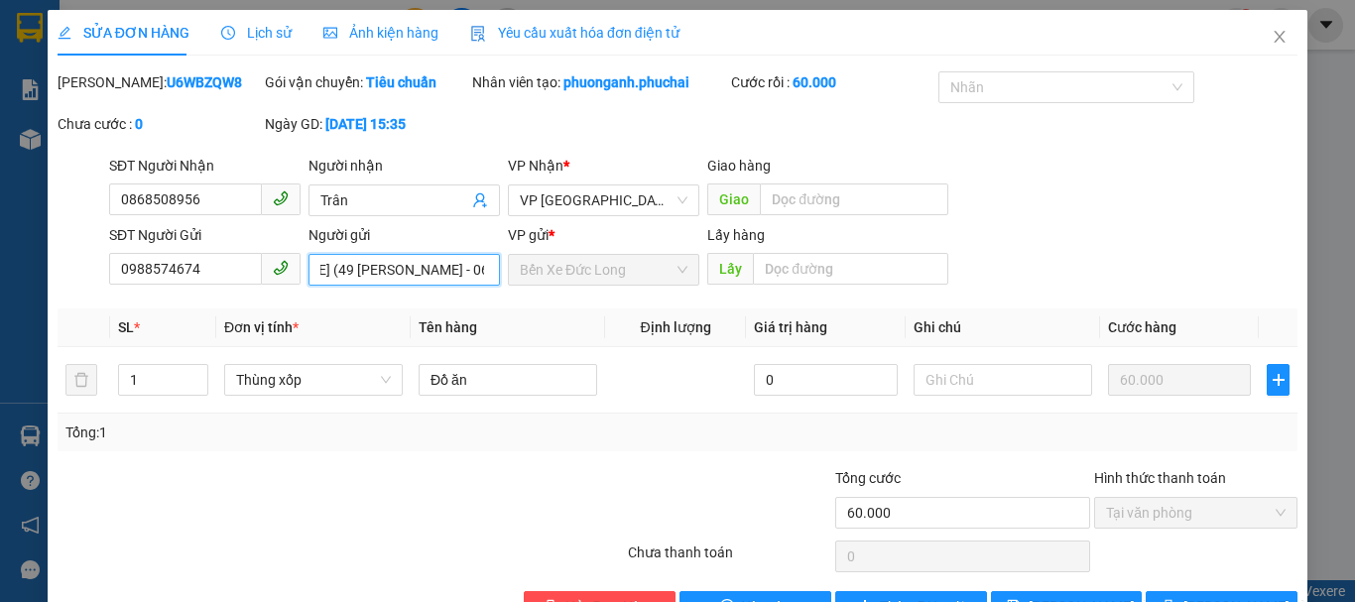
scroll to position [0, 115]
drag, startPoint x: 386, startPoint y: 272, endPoint x: 474, endPoint y: 273, distance: 88.3
click at [474, 273] on input "[PERSON_NAME] (49 [PERSON_NAME] - 064075003646)" at bounding box center [404, 270] width 191 height 32
click at [1275, 38] on icon "close" at bounding box center [1280, 37] width 11 height 12
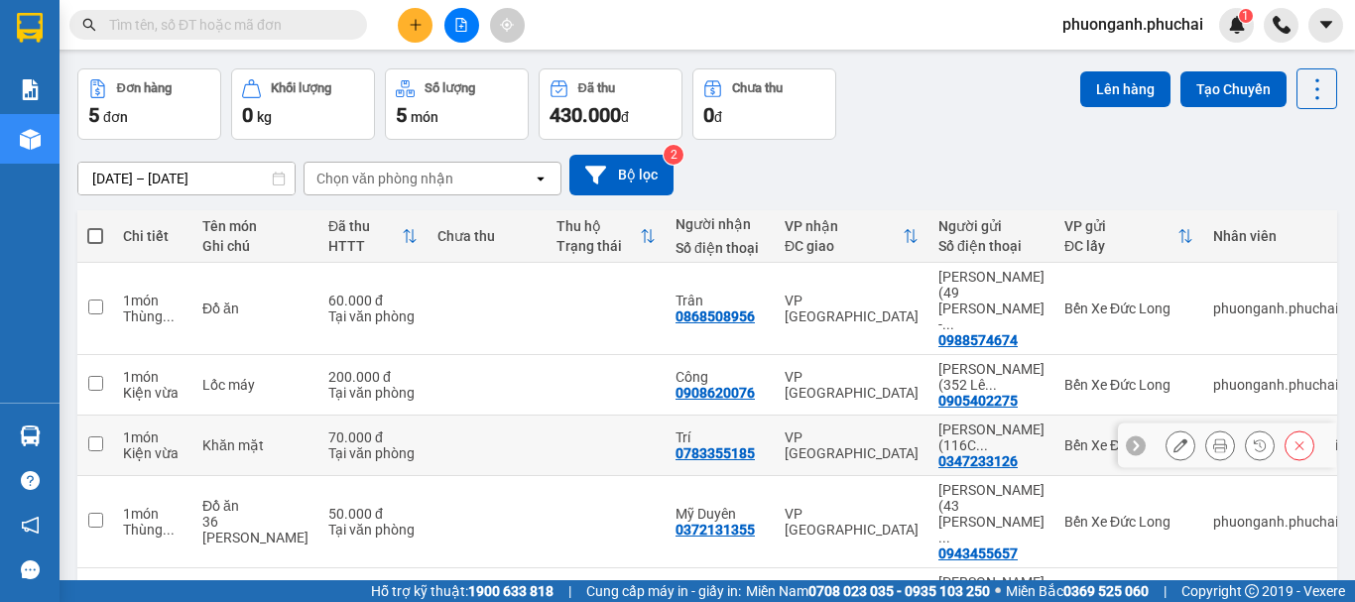
scroll to position [152, 0]
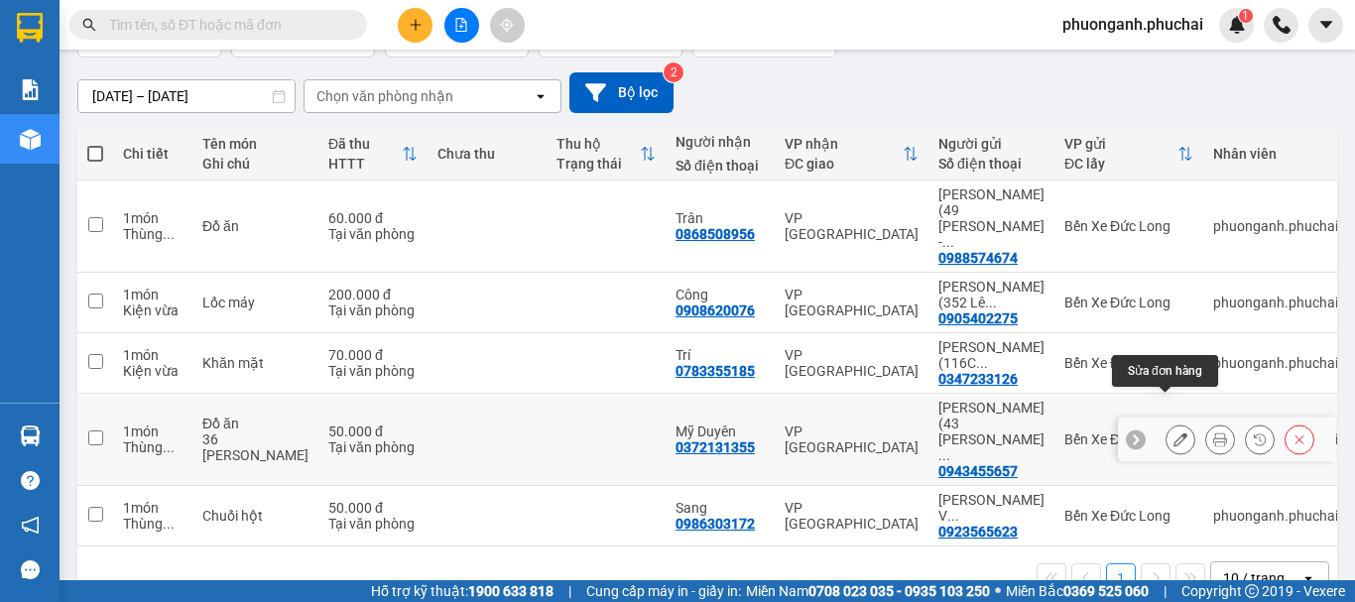
click at [1174, 433] on icon at bounding box center [1181, 440] width 14 height 14
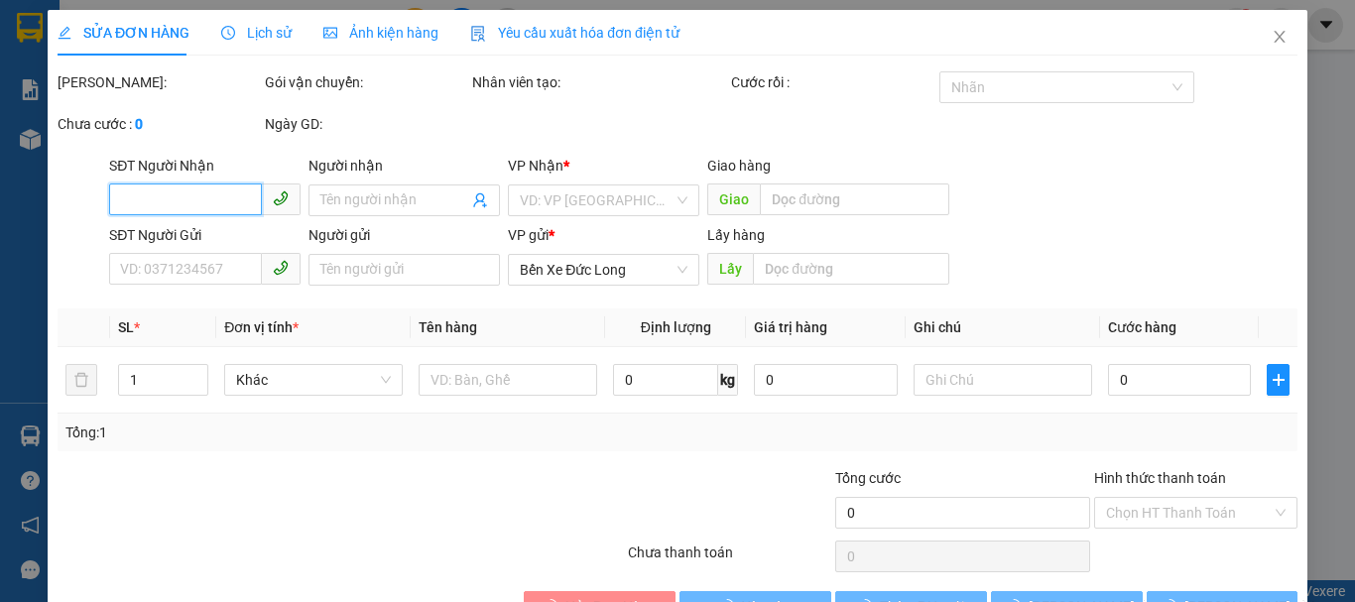
type input "0372131355"
type input "Mỹ Duyên"
type input "0943455657"
type input "[PERSON_NAME] (43 [PERSON_NAME] - 042201004469)"
type input "50.000"
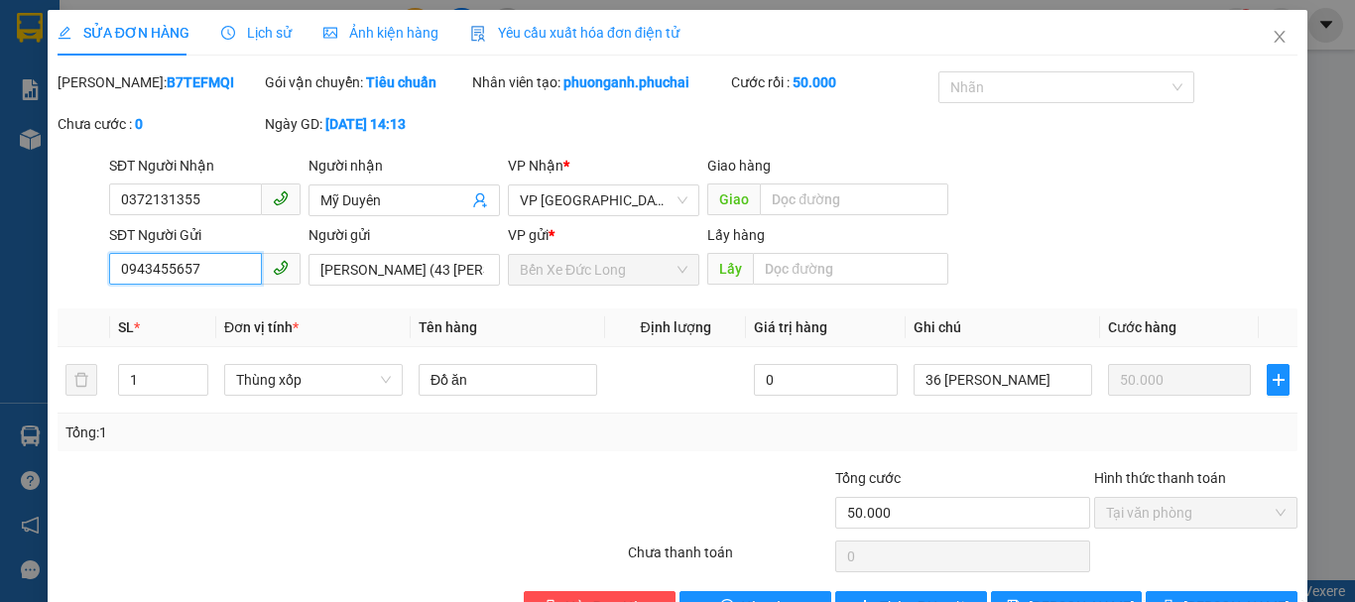
click at [196, 268] on input "0943455657" at bounding box center [185, 269] width 153 height 32
drag, startPoint x: 316, startPoint y: 264, endPoint x: 420, endPoint y: 269, distance: 104.3
click at [428, 268] on input "[PERSON_NAME] (43 [PERSON_NAME] - 042201004469)" at bounding box center [404, 270] width 191 height 32
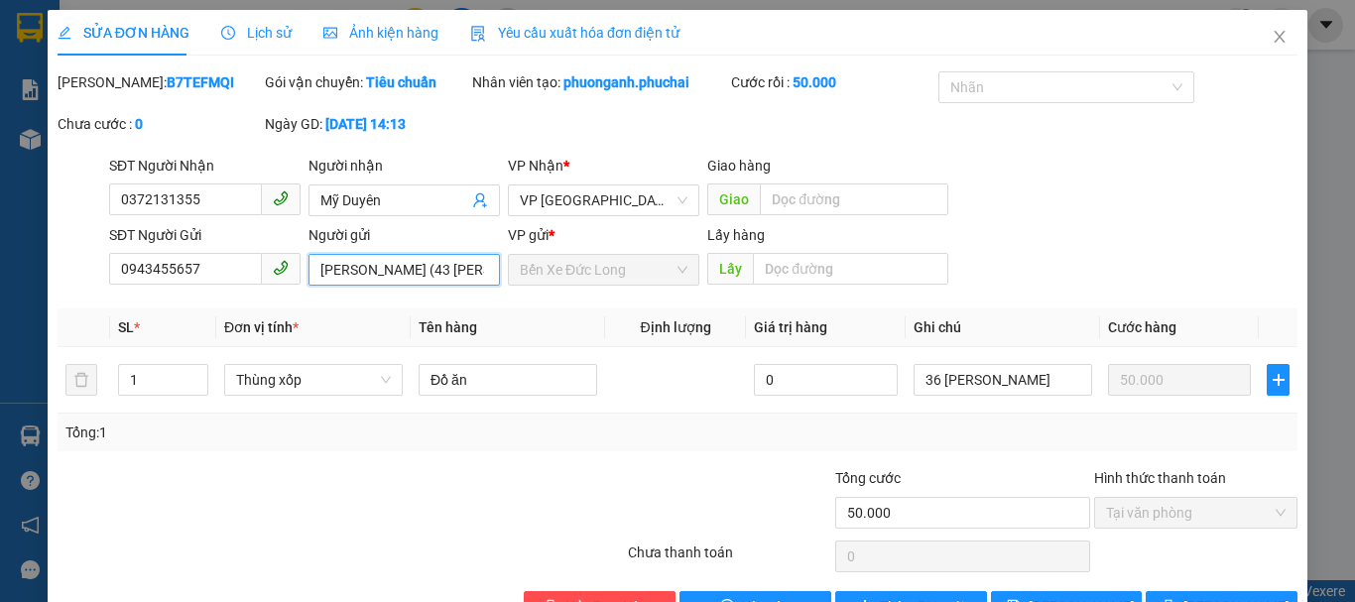
click at [463, 271] on input "[PERSON_NAME] (43 [PERSON_NAME] - 042201004469)" at bounding box center [404, 270] width 191 height 32
drag, startPoint x: 383, startPoint y: 267, endPoint x: 474, endPoint y: 270, distance: 91.3
click at [474, 270] on input "[PERSON_NAME] (43 [PERSON_NAME] - 042201004469)" at bounding box center [404, 270] width 191 height 32
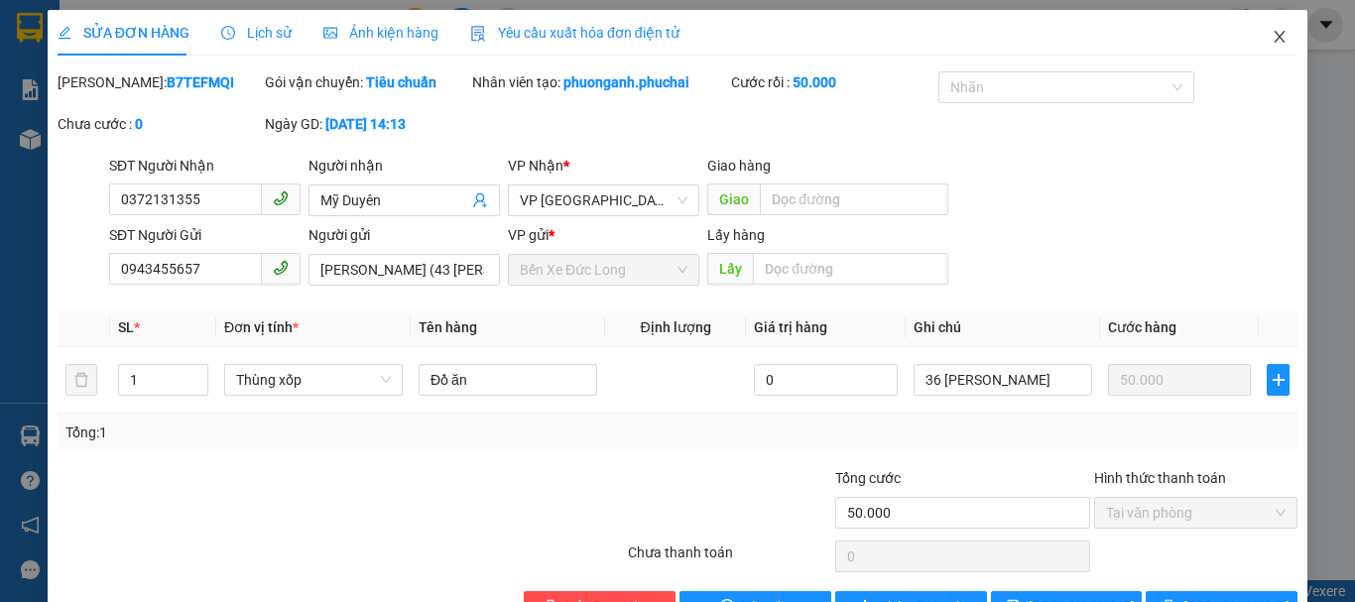
click at [1272, 34] on icon "close" at bounding box center [1280, 37] width 16 height 16
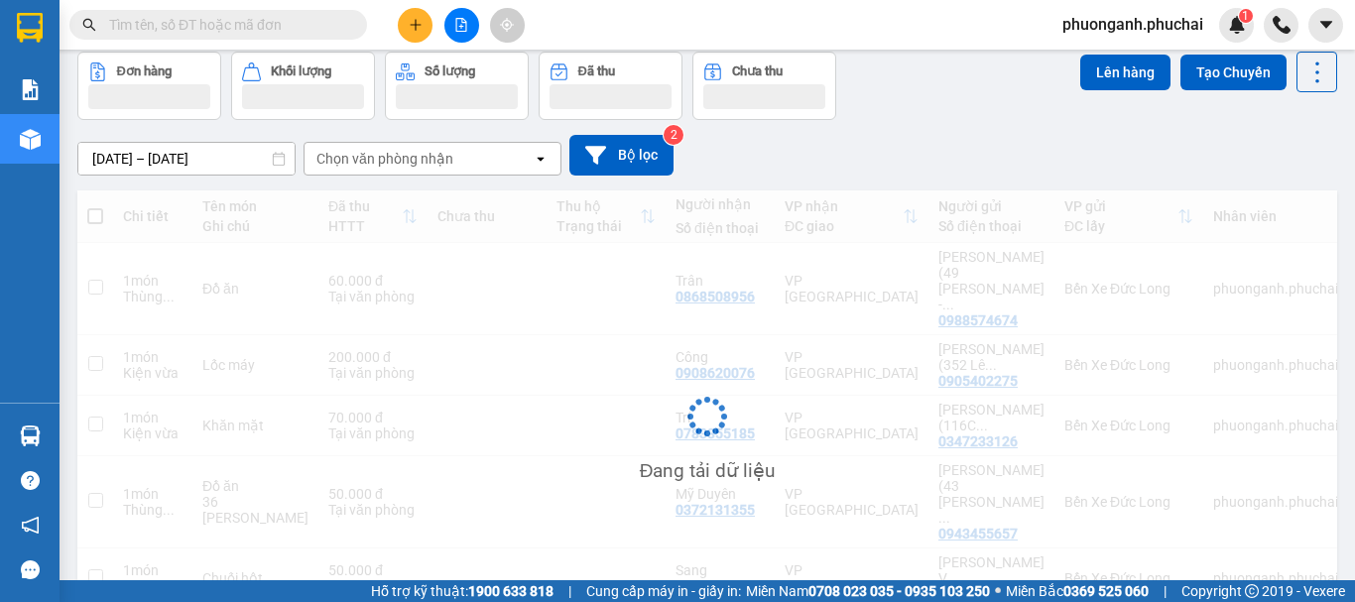
scroll to position [149, 0]
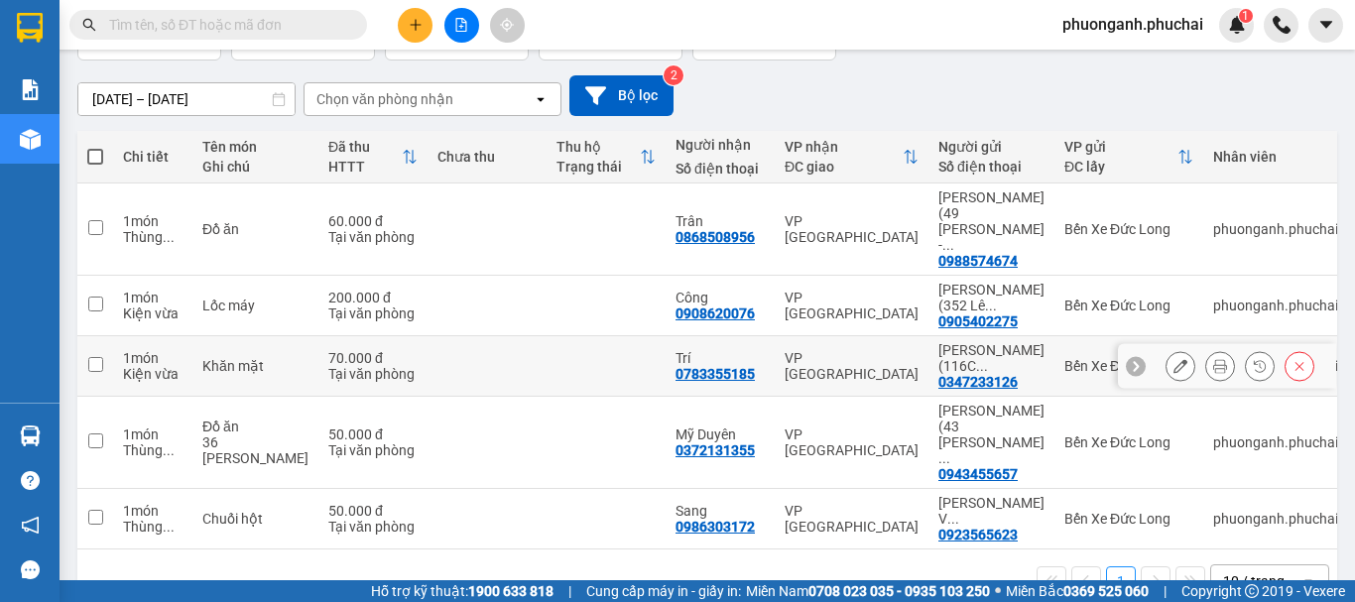
click at [1174, 359] on icon at bounding box center [1181, 366] width 14 height 14
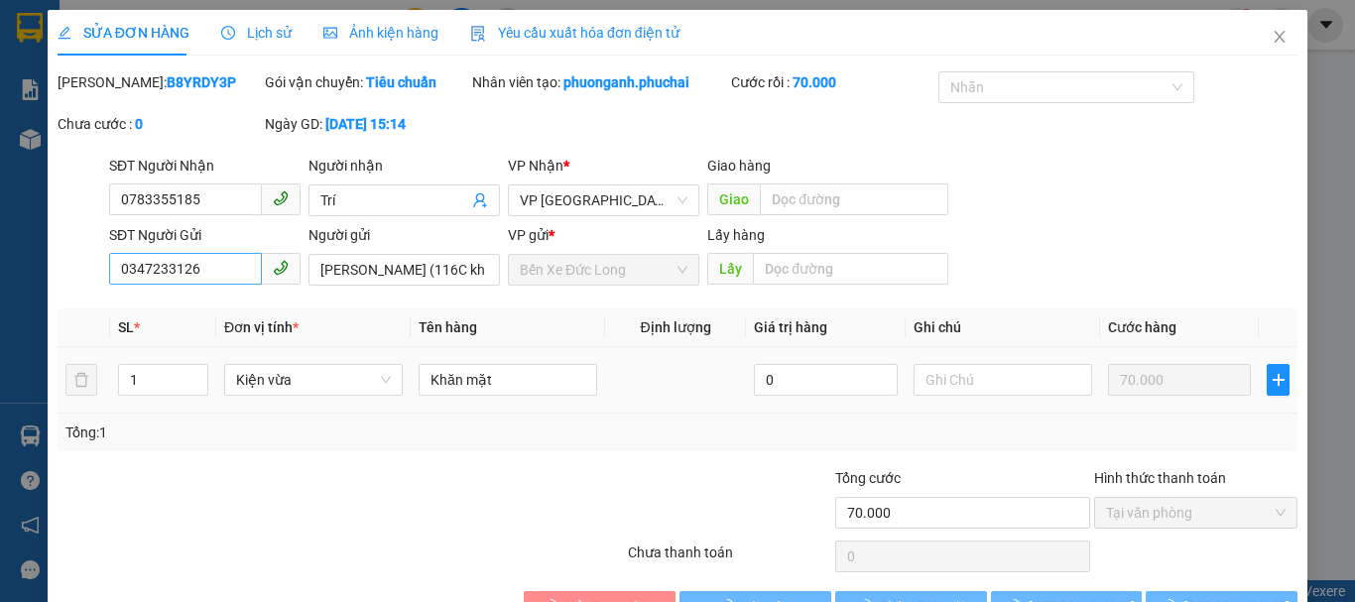
type input "0783355185"
type input "Trí"
type input "0347233126"
type input "[PERSON_NAME] (116C khu thu nhập thấp - 064091004996)"
type input "70.000"
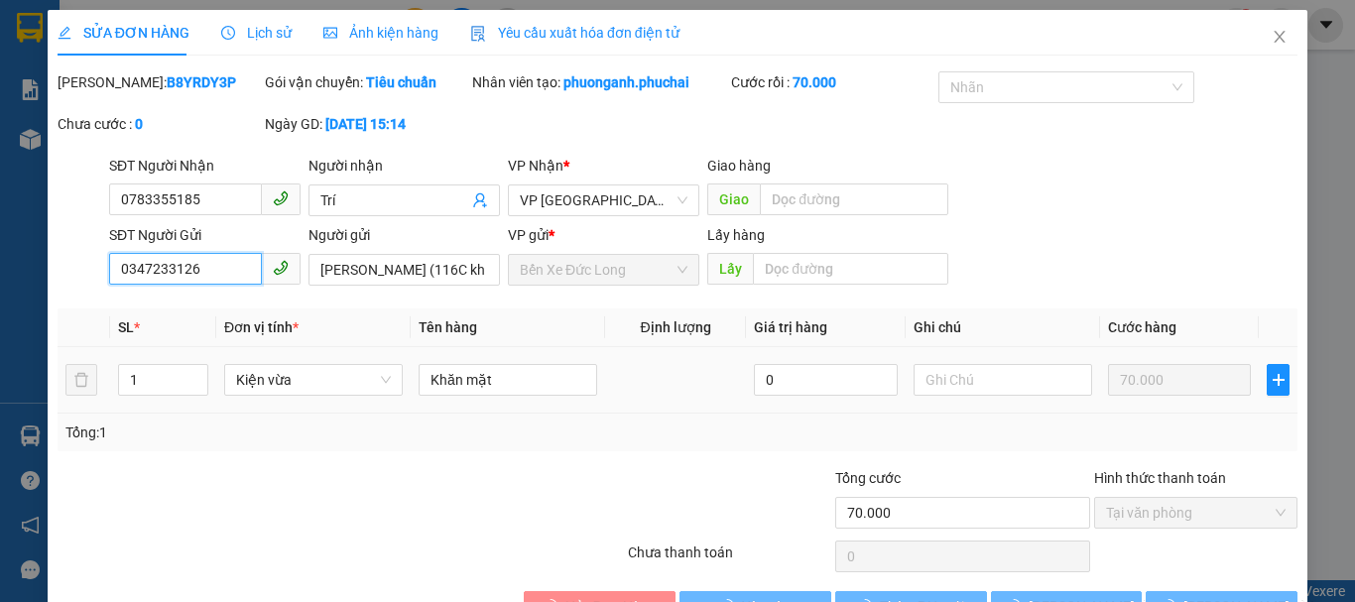
click at [214, 265] on input "0347233126" at bounding box center [185, 269] width 153 height 32
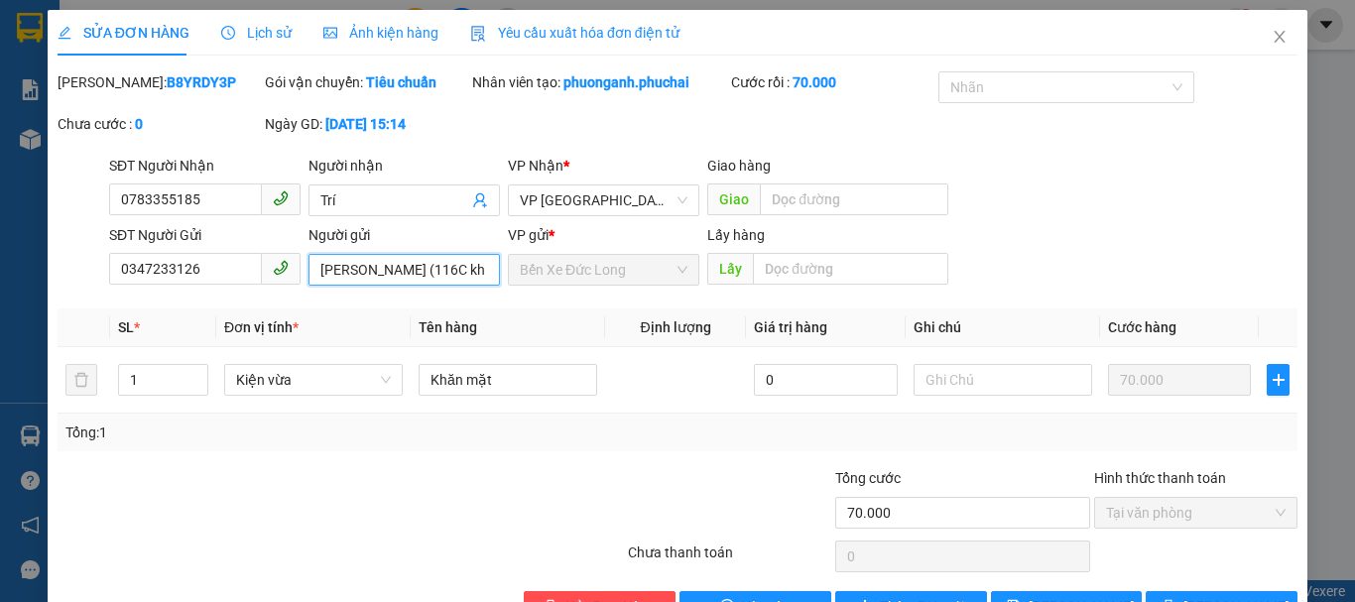
drag, startPoint x: 315, startPoint y: 271, endPoint x: 419, endPoint y: 263, distance: 104.5
click at [419, 263] on input "[PERSON_NAME] (116C khu thu nhập thấp - 064091004996)" at bounding box center [404, 270] width 191 height 32
click at [445, 265] on input "[PERSON_NAME] (116C khu thu nhập thấp - 064091004996)" at bounding box center [404, 270] width 191 height 32
drag, startPoint x: 385, startPoint y: 268, endPoint x: 471, endPoint y: 269, distance: 86.3
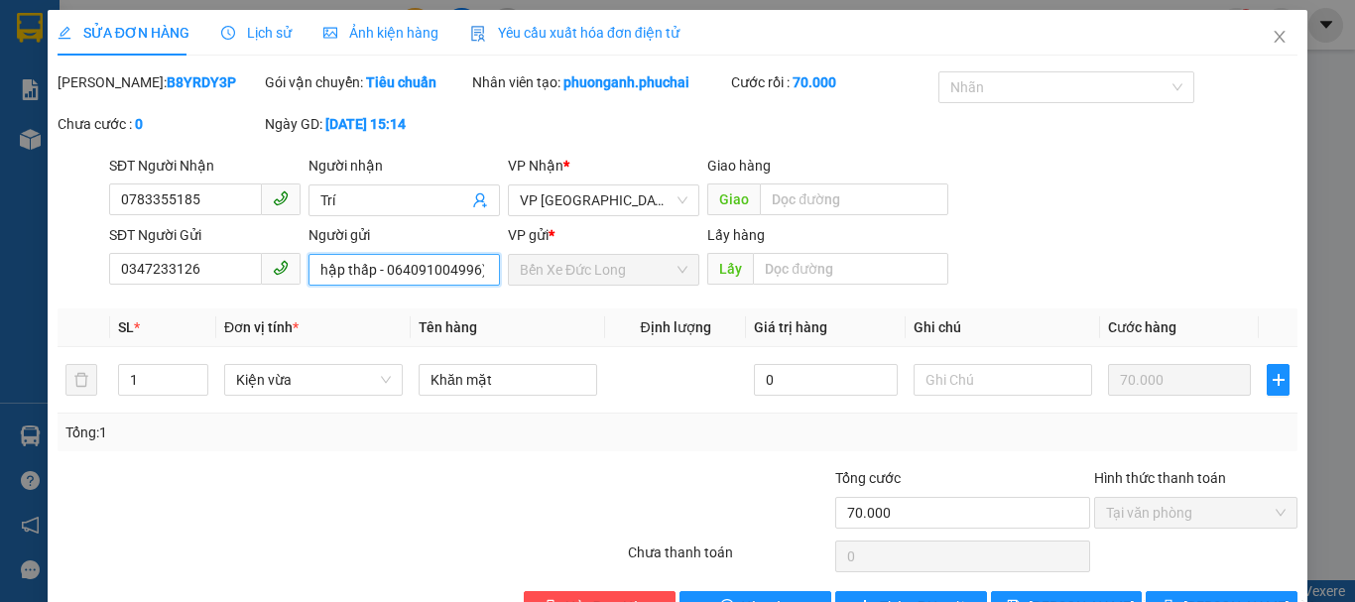
click at [471, 269] on input "[PERSON_NAME] (116C khu thu nhập thấp - 064091004996)" at bounding box center [404, 270] width 191 height 32
click at [1275, 36] on icon "close" at bounding box center [1280, 37] width 11 height 12
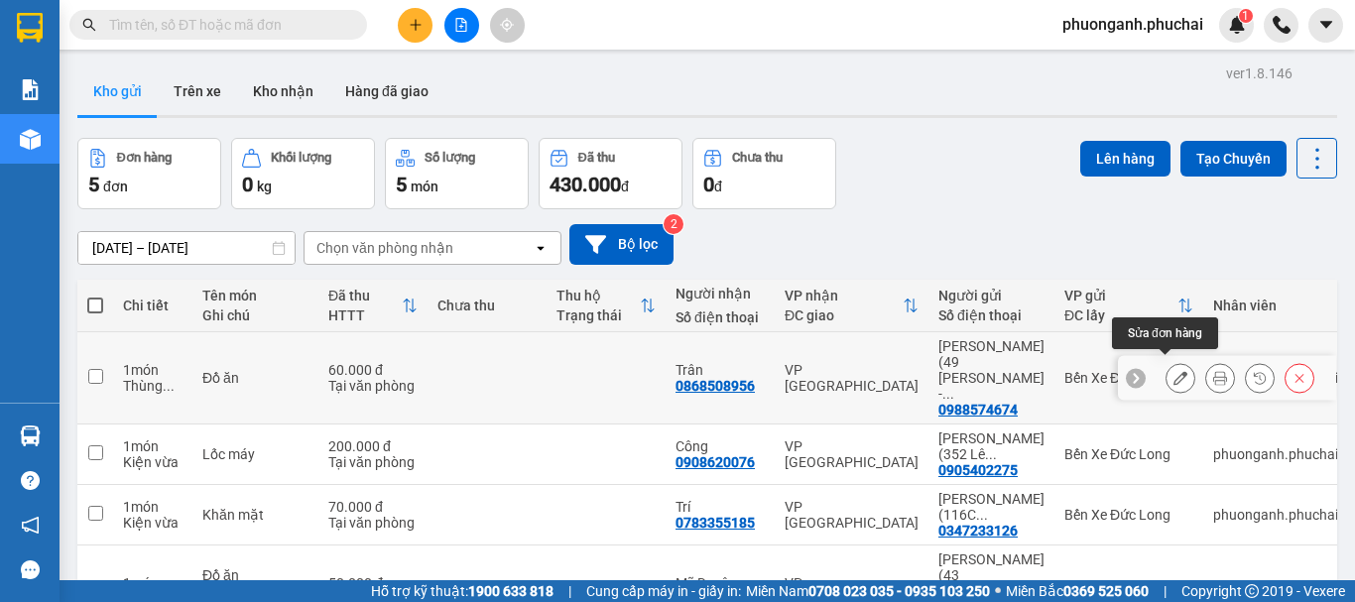
click at [1174, 371] on icon at bounding box center [1181, 378] width 14 height 14
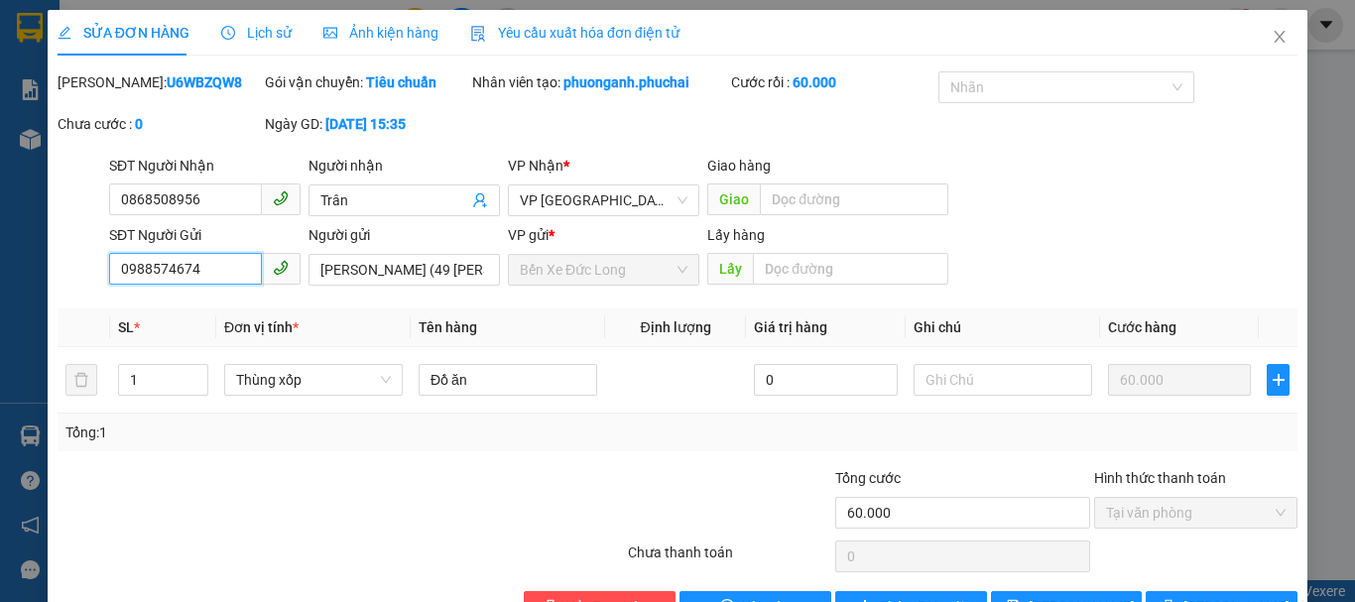
click at [225, 266] on input "0988574674" at bounding box center [185, 269] width 153 height 32
click at [1275, 33] on icon "close" at bounding box center [1280, 37] width 11 height 12
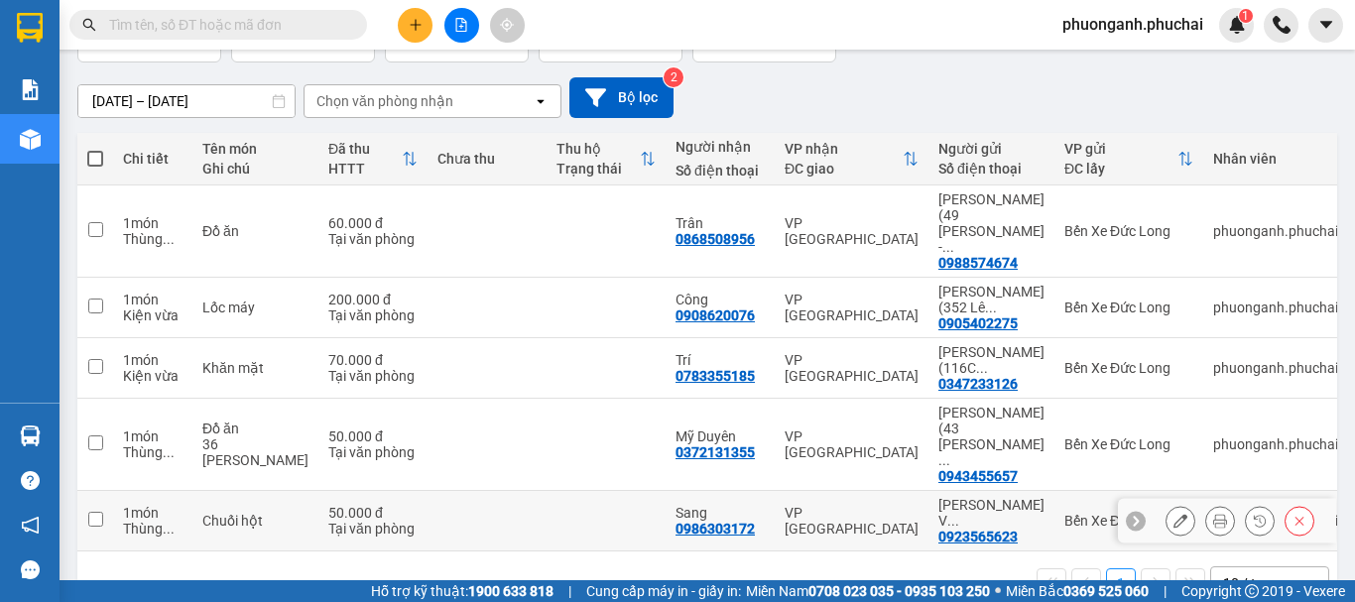
scroll to position [152, 0]
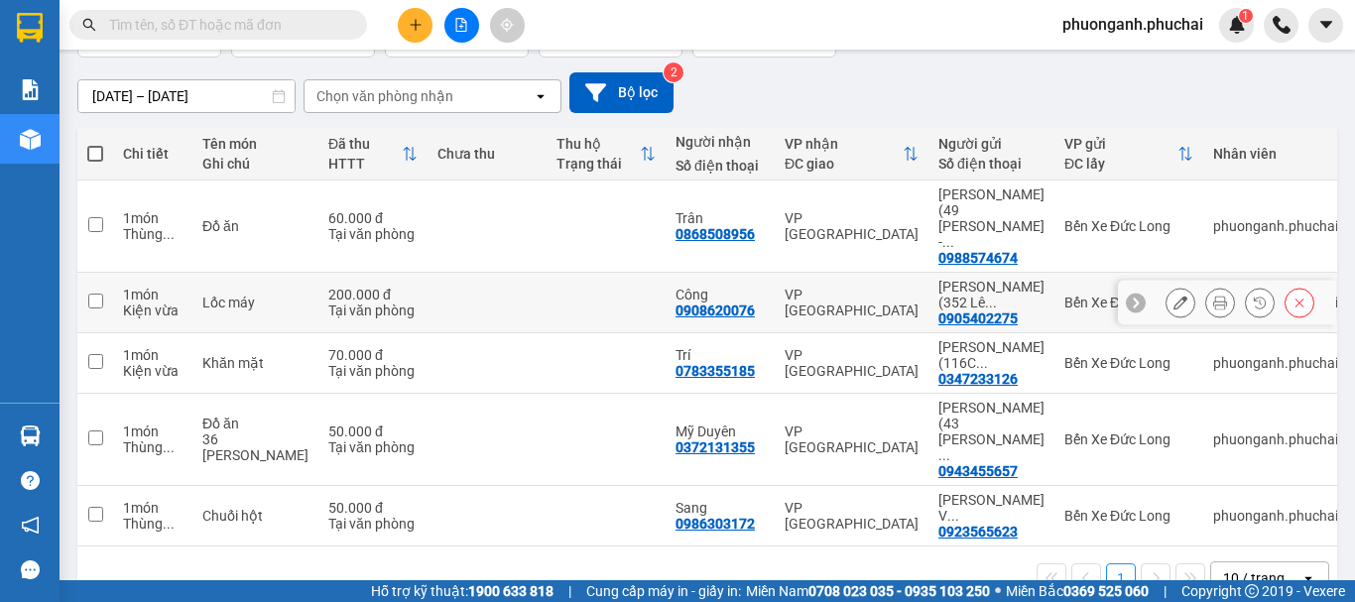
click at [1174, 296] on icon at bounding box center [1181, 303] width 14 height 14
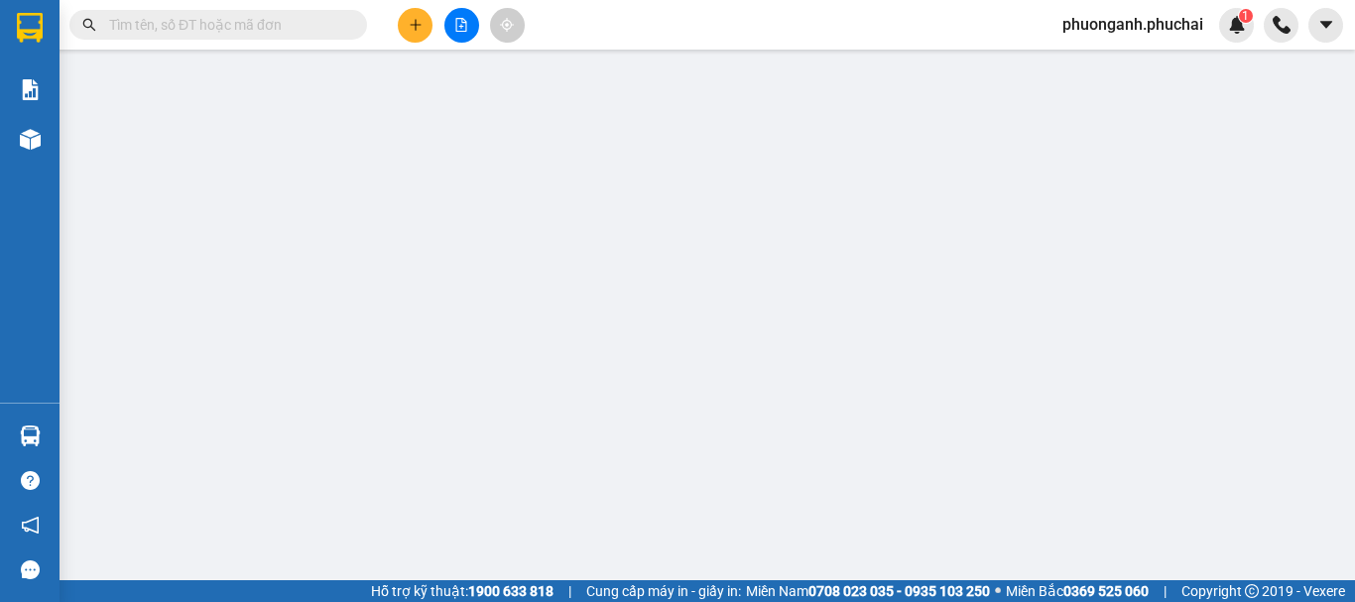
type input "0908620076"
type input "Công"
type input "0905402275"
type input "[PERSON_NAME] (352 [PERSON_NAME] - 056092003792)"
type input "200.000"
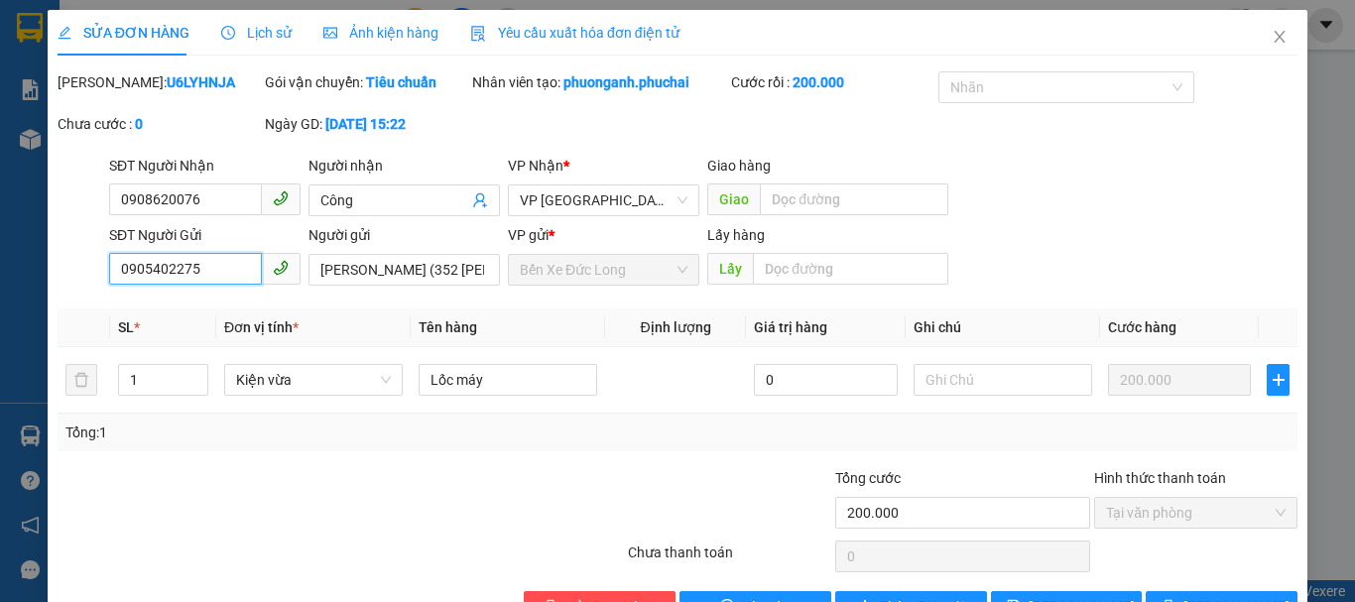
click at [224, 271] on input "0905402275" at bounding box center [185, 269] width 153 height 32
drag, startPoint x: 317, startPoint y: 274, endPoint x: 430, endPoint y: 268, distance: 113.3
click at [430, 268] on input "[PERSON_NAME] (352 [PERSON_NAME] - 056092003792)" at bounding box center [404, 270] width 191 height 32
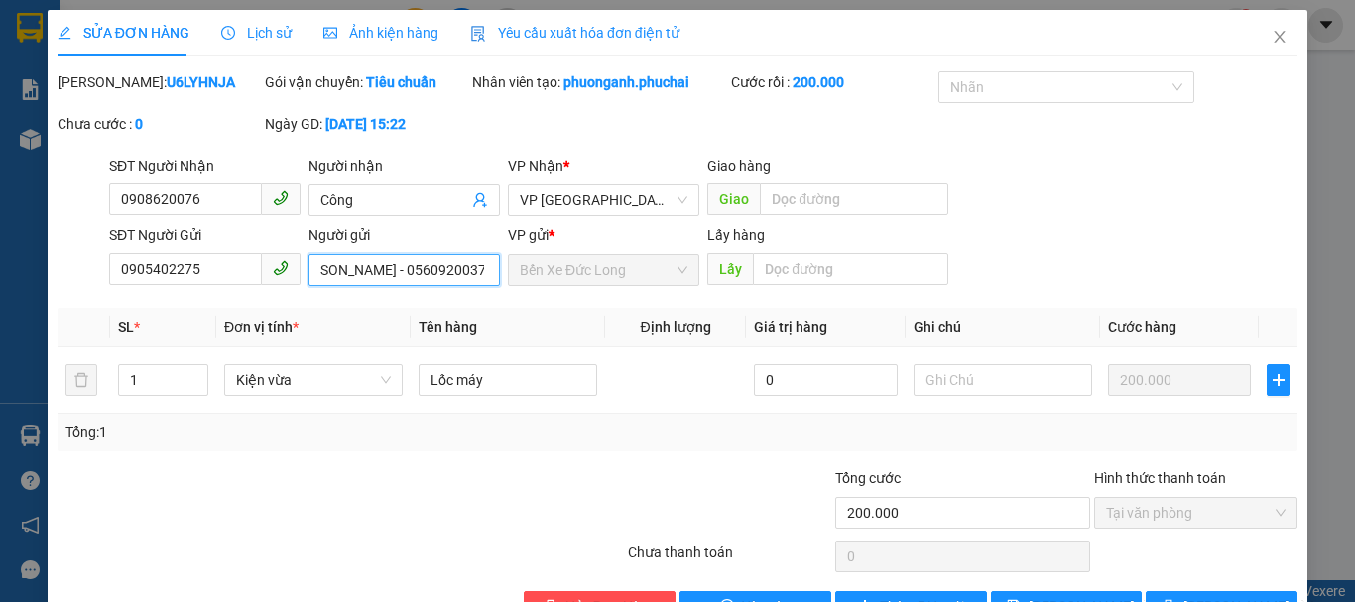
drag, startPoint x: 384, startPoint y: 276, endPoint x: 475, endPoint y: 275, distance: 91.3
click at [475, 275] on input "[PERSON_NAME] (352 [PERSON_NAME] - 056092003792)" at bounding box center [404, 270] width 191 height 32
click at [1272, 42] on icon "close" at bounding box center [1280, 37] width 16 height 16
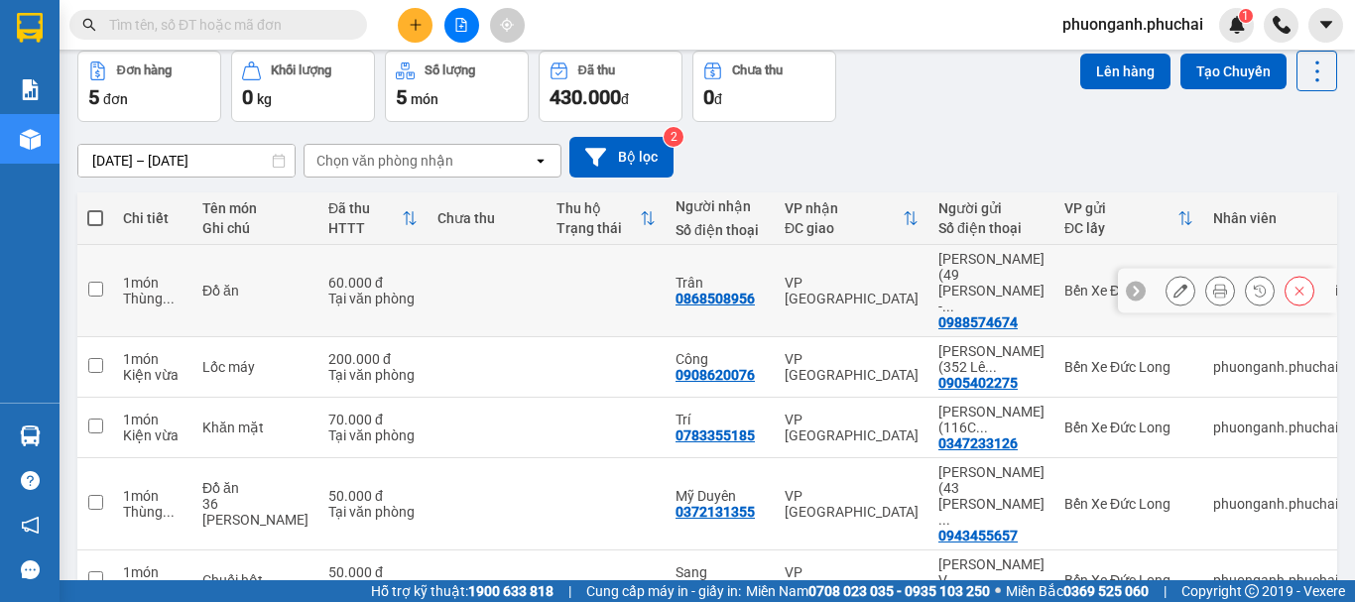
scroll to position [53, 0]
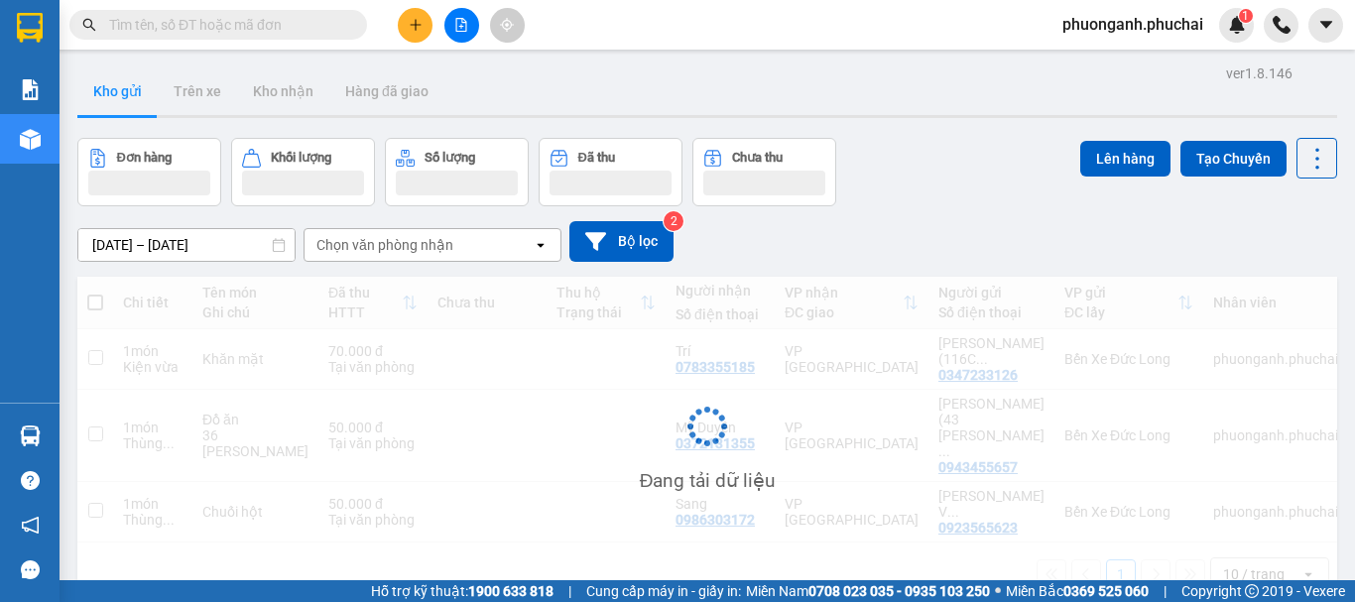
click at [302, 30] on input "text" at bounding box center [226, 25] width 234 height 22
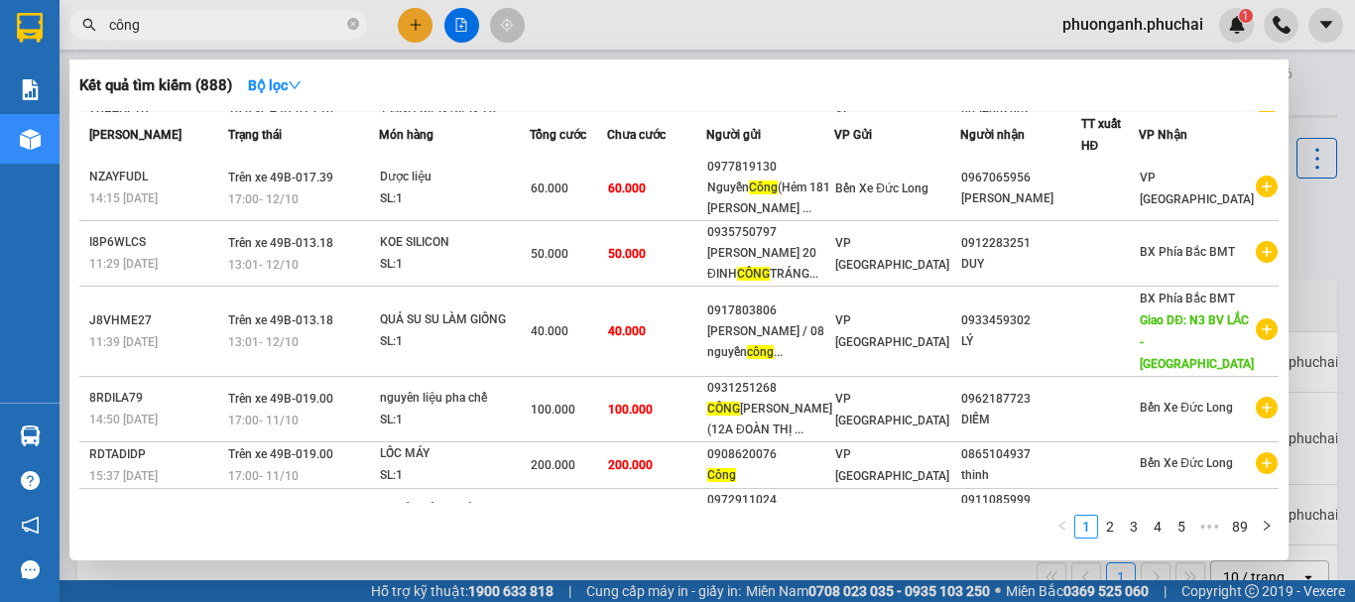
scroll to position [198, 0]
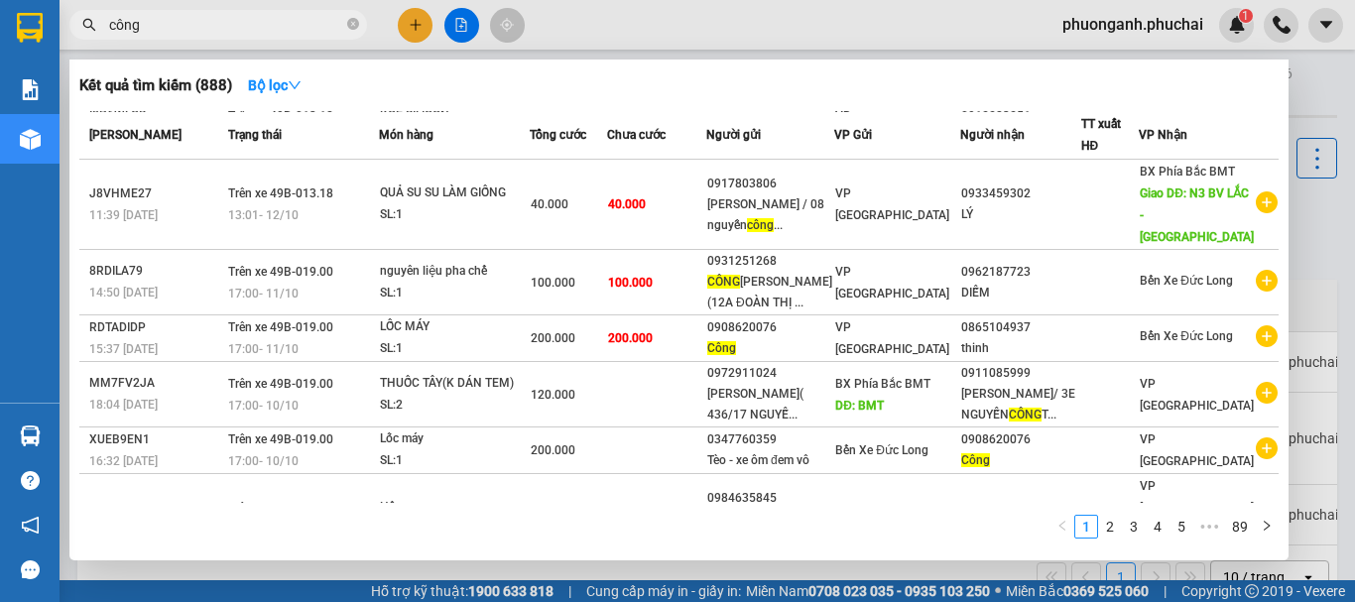
type input "công"
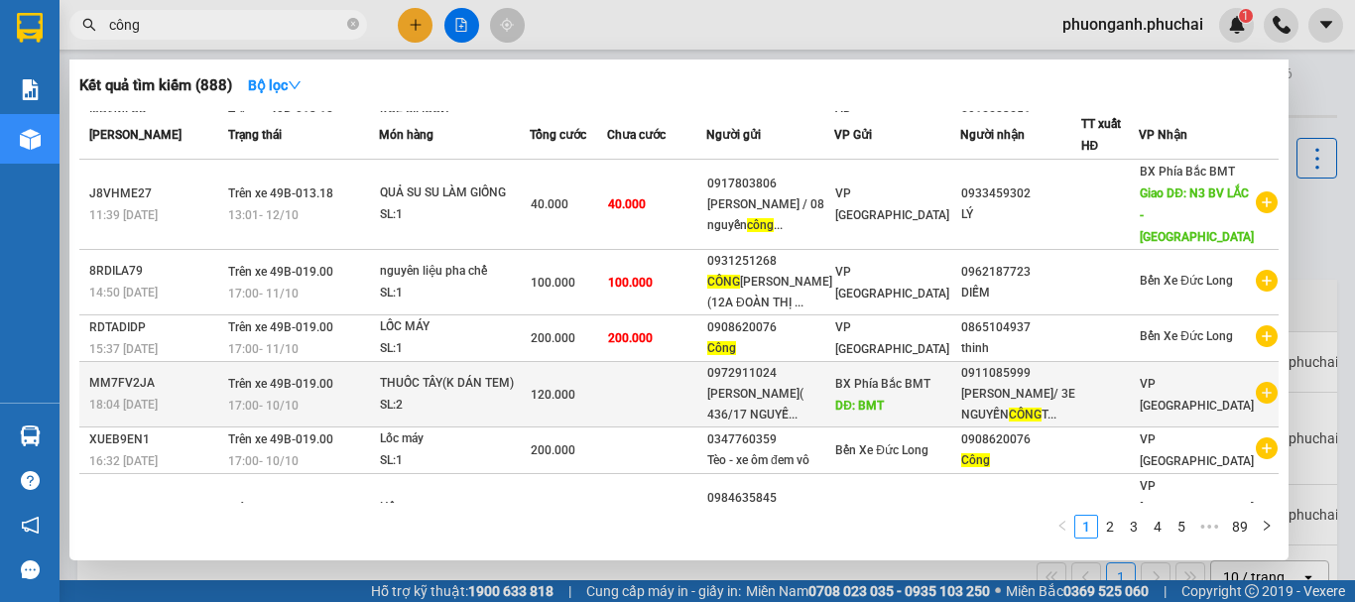
scroll to position [298, 0]
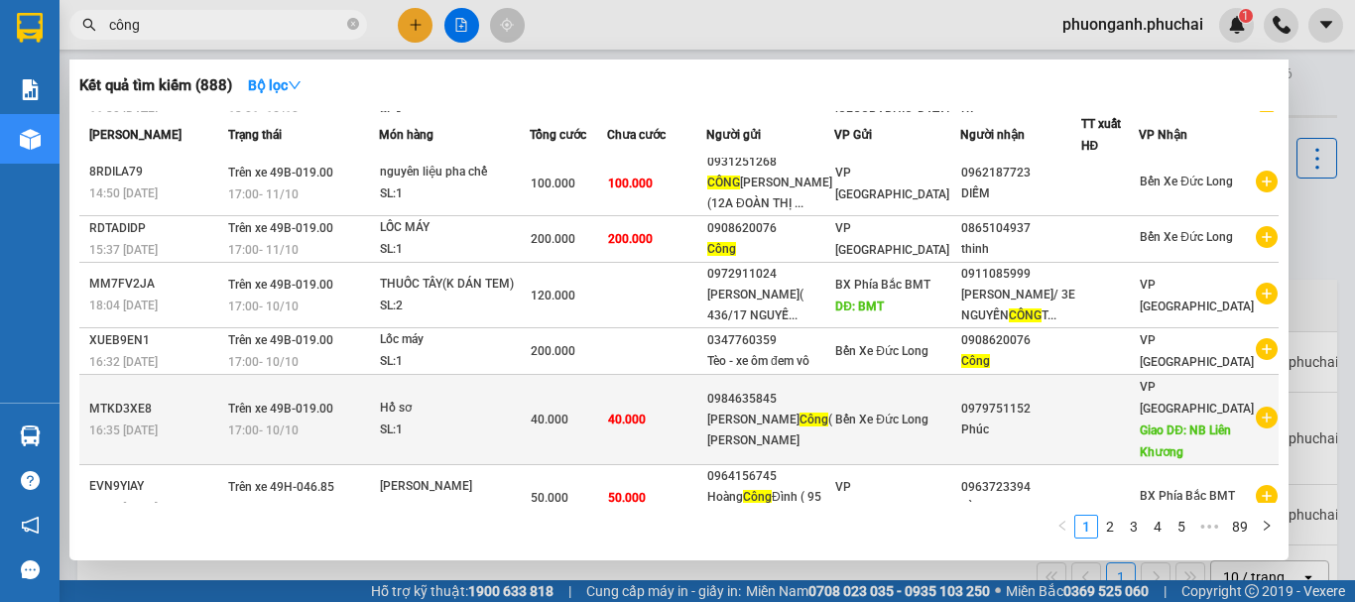
click at [799, 425] on div "Nguyễn Văn Công ( Nguyễn Chí T..." at bounding box center [770, 431] width 126 height 42
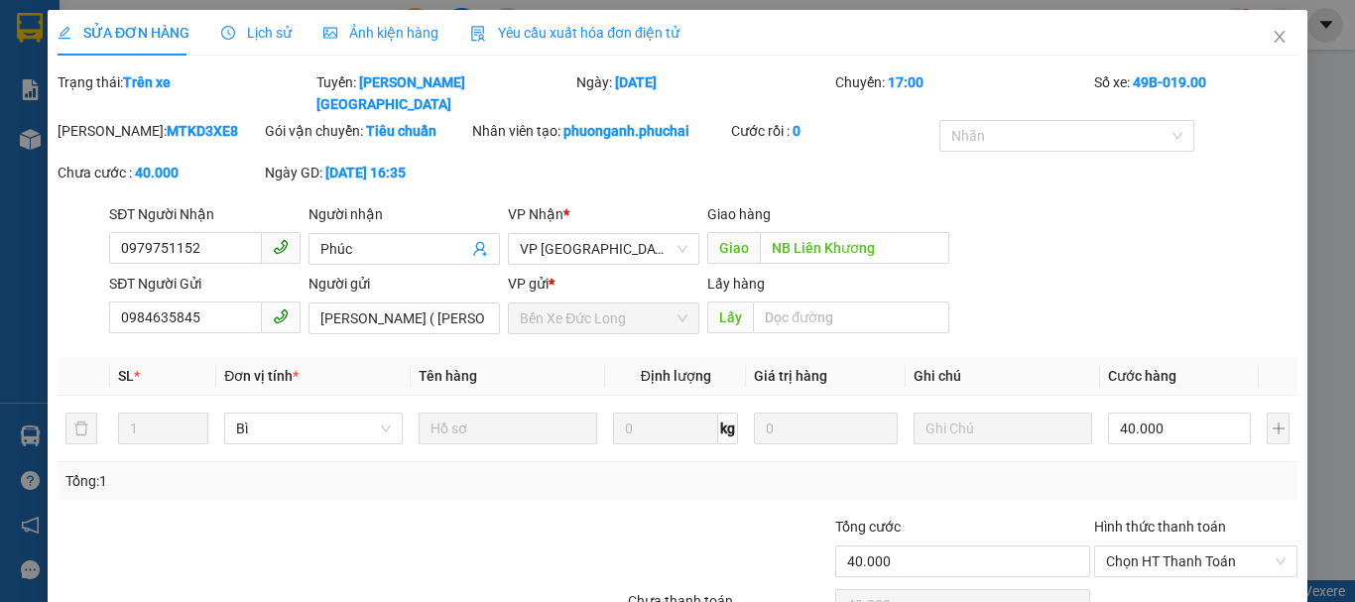
type input "0979751152"
type input "Phúc"
type input "NB Liên Khương"
type input "0984635845"
type input "Nguyễn Văn Công ( Nguyễn Chí Thanh - 064090009581)"
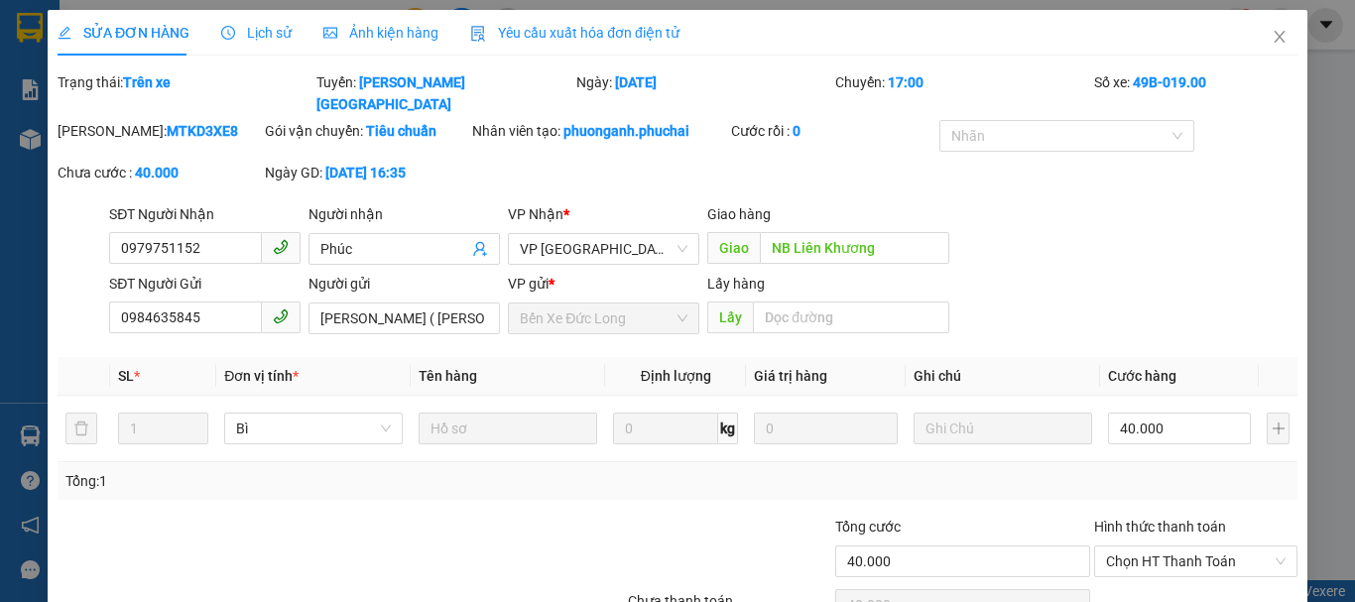
type input "40.000"
click at [436, 303] on input "Nguyễn Văn Công ( Nguyễn Chí Thanh - 064090009581)" at bounding box center [404, 319] width 191 height 32
drag, startPoint x: 440, startPoint y: 297, endPoint x: 476, endPoint y: 290, distance: 37.4
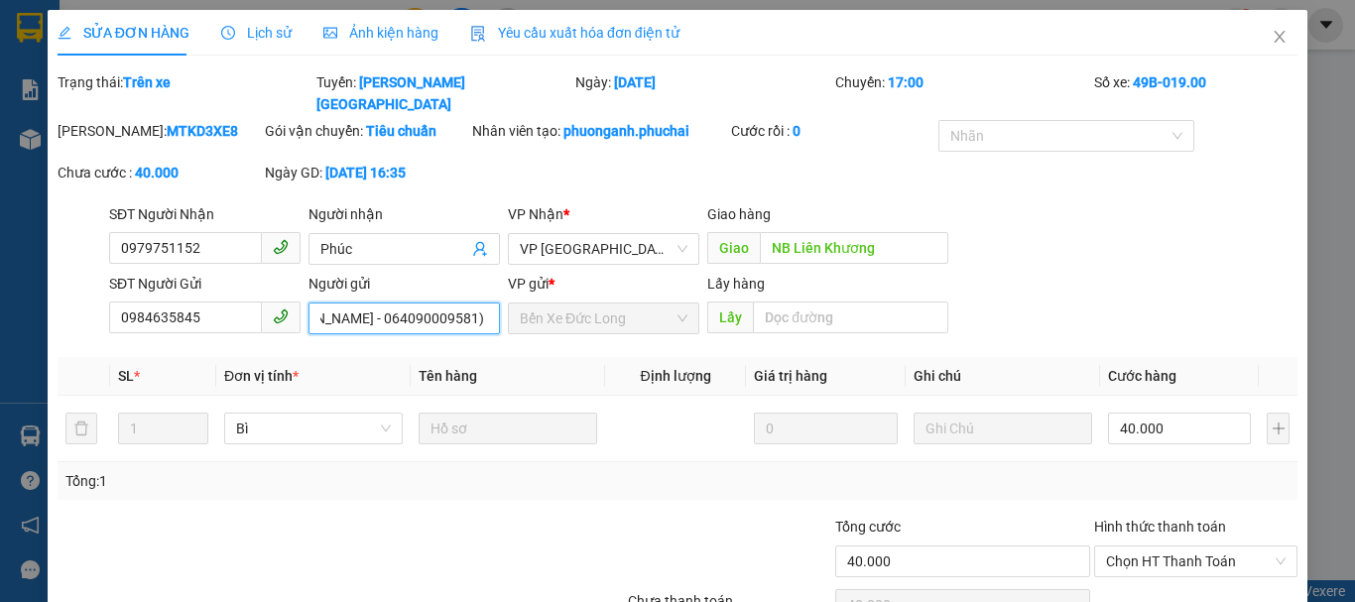
click at [476, 303] on input "Nguyễn Văn Công ( Nguyễn Chí Thanh - 064090009581)" at bounding box center [404, 319] width 191 height 32
click at [1134, 274] on div "SĐT Người Gửi 0984635845 Người gửi Nguyễn Văn Công ( Nguyễn Chí Thanh - 0640900…" at bounding box center [703, 307] width 1197 height 69
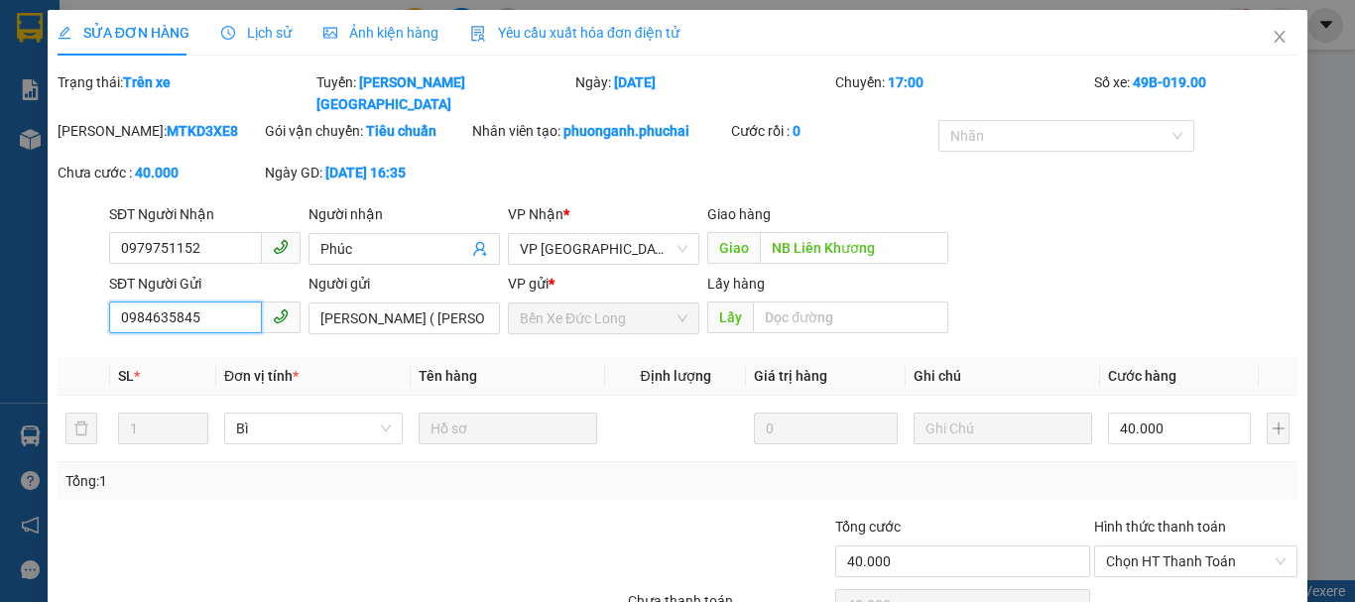
click at [226, 302] on input "0984635845" at bounding box center [185, 318] width 153 height 32
click at [1275, 37] on icon "close" at bounding box center [1280, 37] width 11 height 12
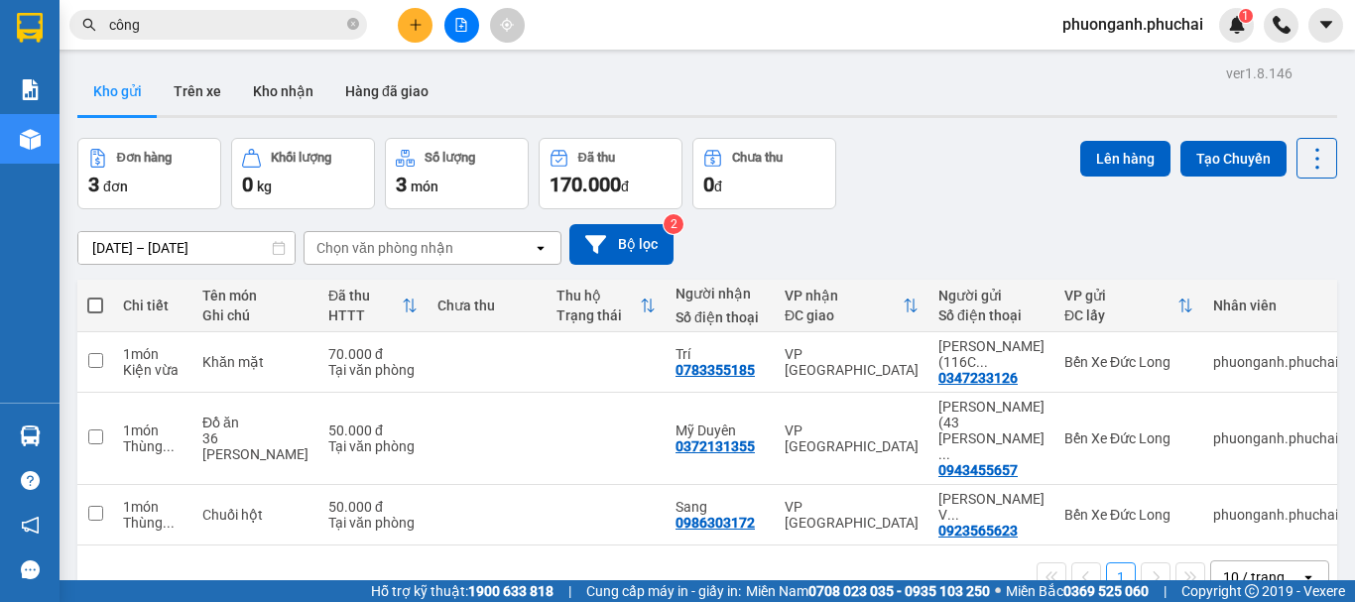
click at [223, 28] on input "công" at bounding box center [226, 25] width 234 height 22
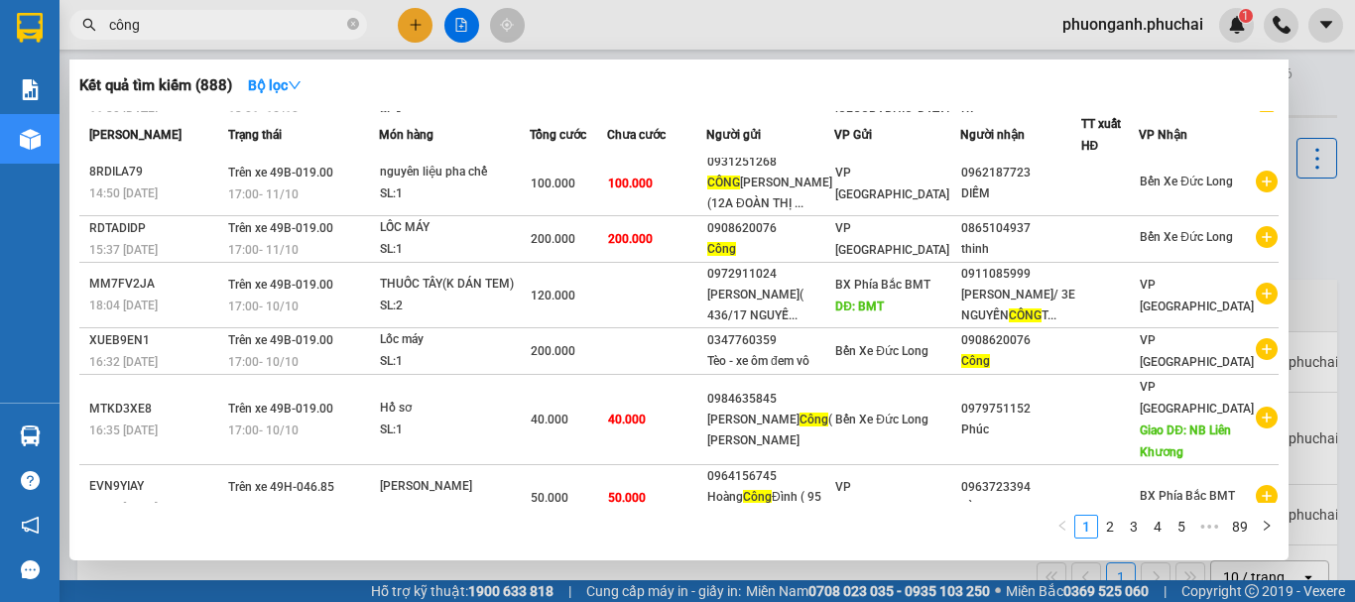
click at [223, 28] on input "công" at bounding box center [226, 25] width 234 height 22
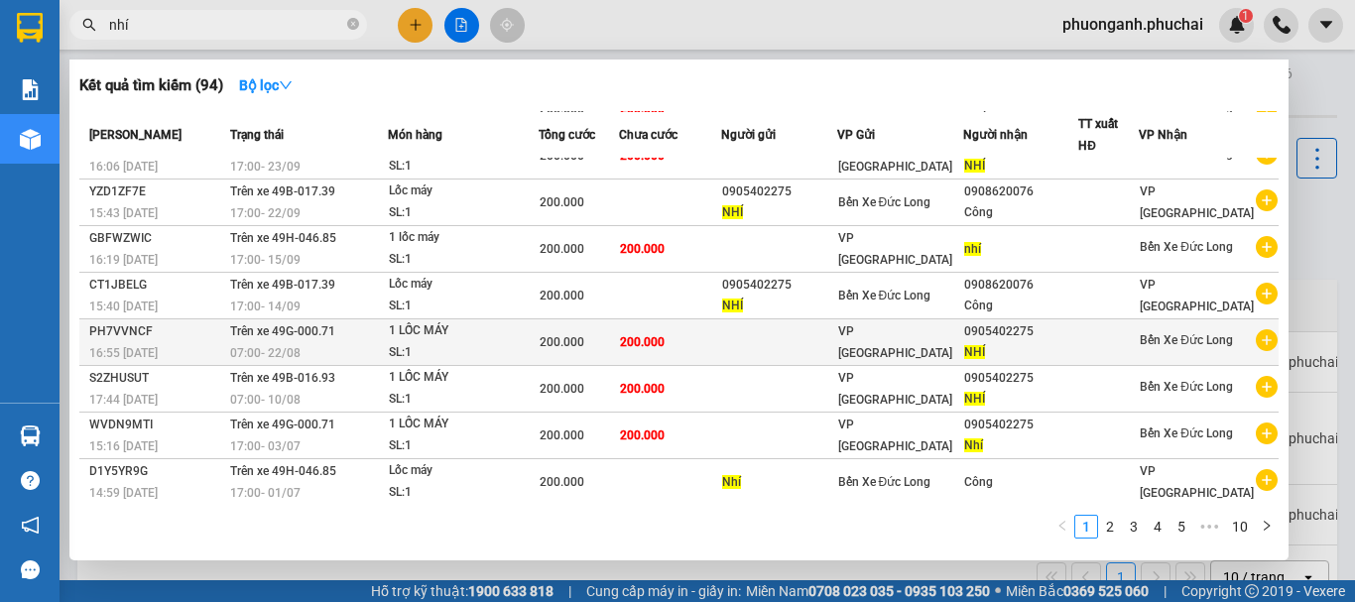
scroll to position [122, 0]
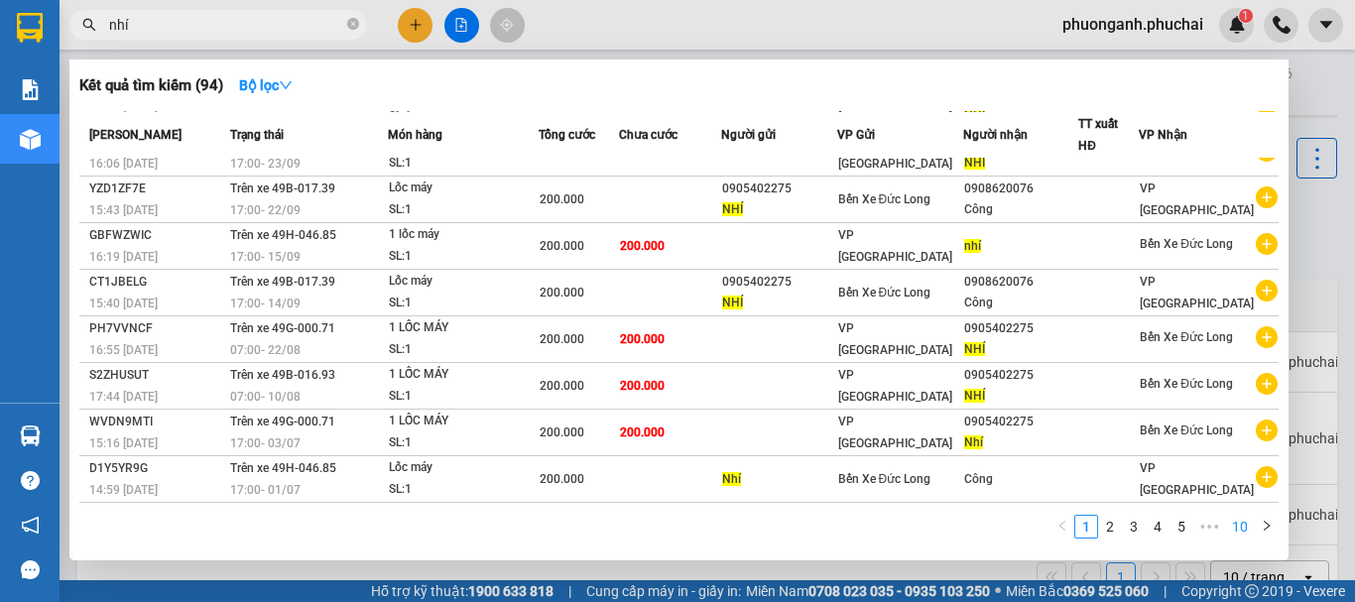
type input "nhí"
click at [1239, 522] on link "10" at bounding box center [1240, 527] width 28 height 22
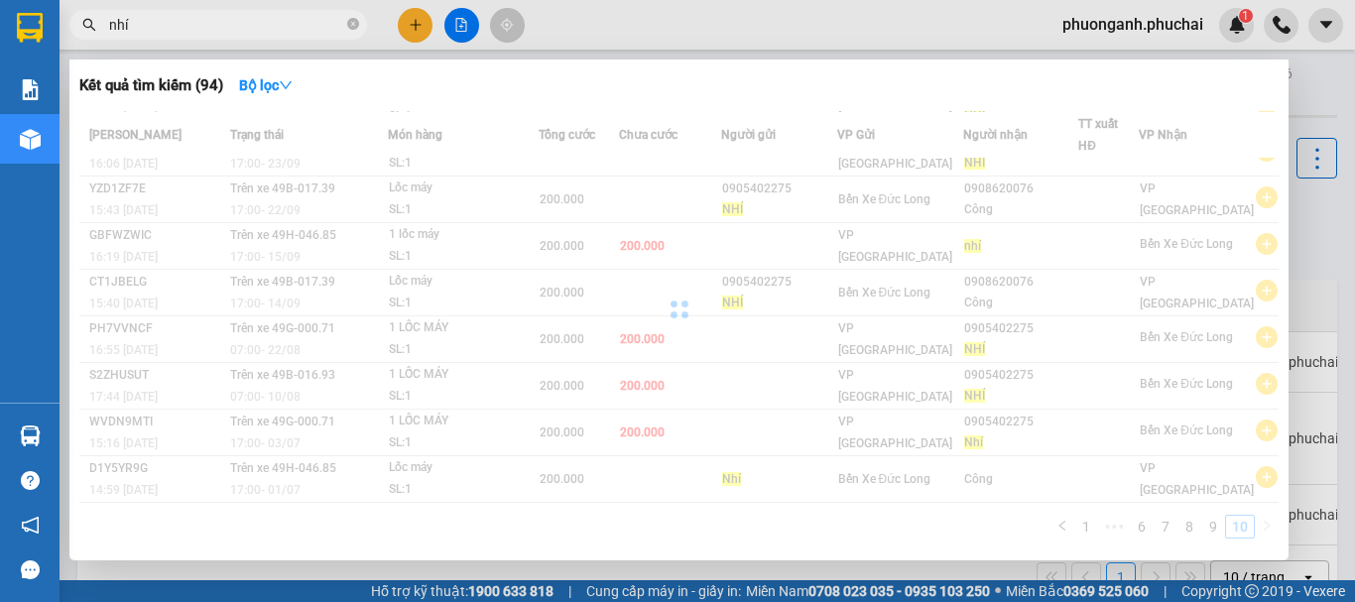
scroll to position [0, 0]
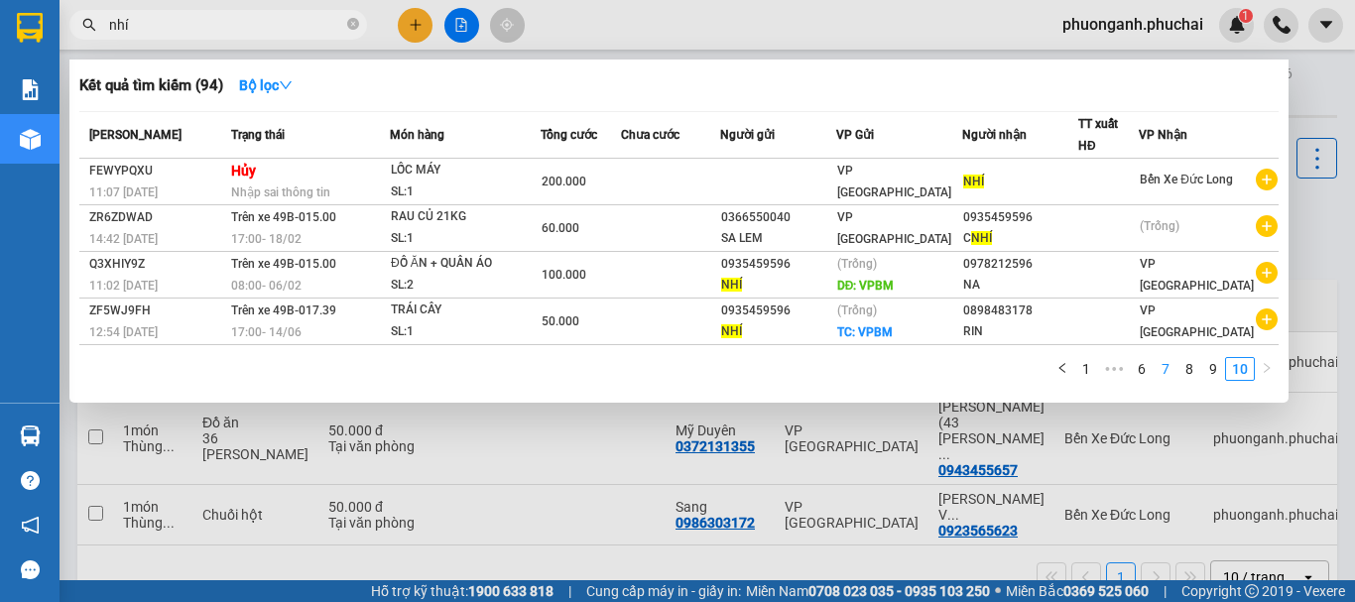
click at [1165, 358] on link "7" at bounding box center [1166, 369] width 22 height 22
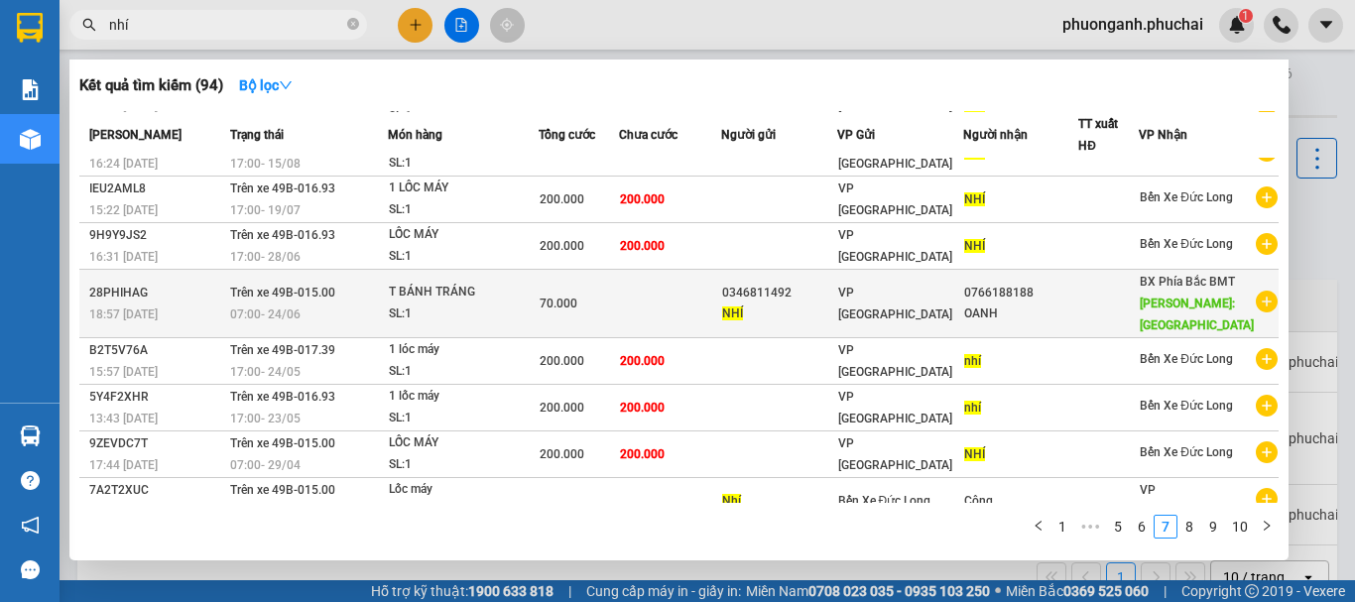
scroll to position [144, 0]
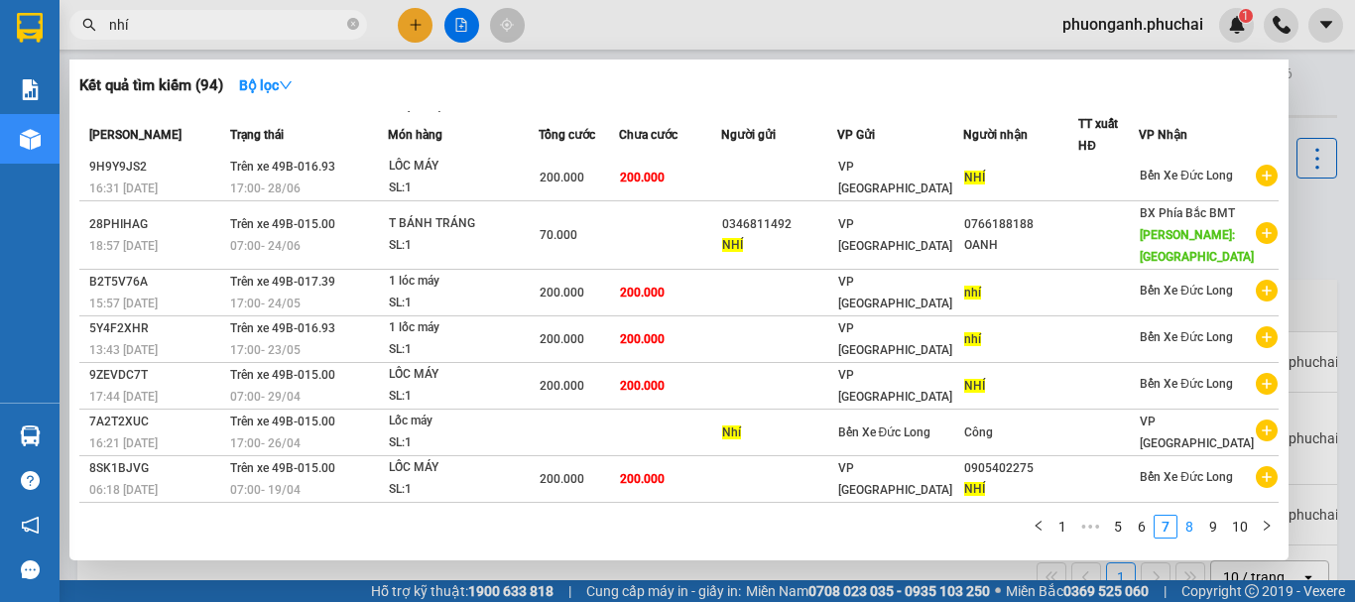
click at [1191, 527] on link "8" at bounding box center [1190, 527] width 22 height 22
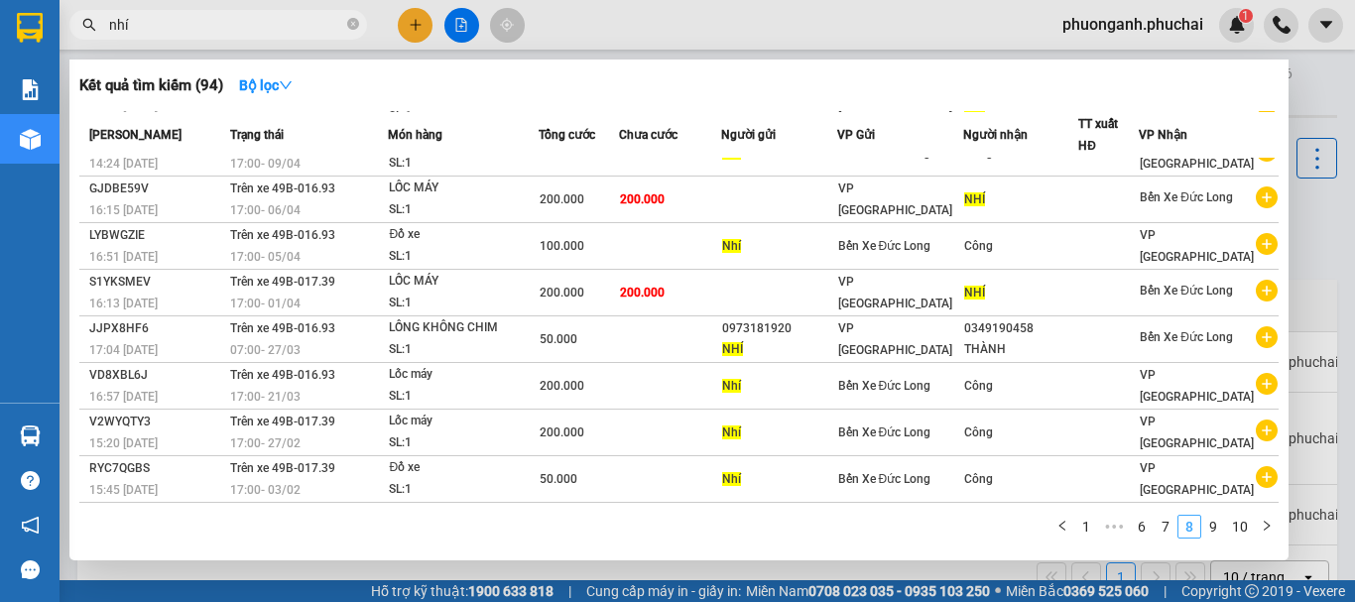
scroll to position [122, 0]
click at [1214, 527] on link "9" at bounding box center [1214, 527] width 22 height 22
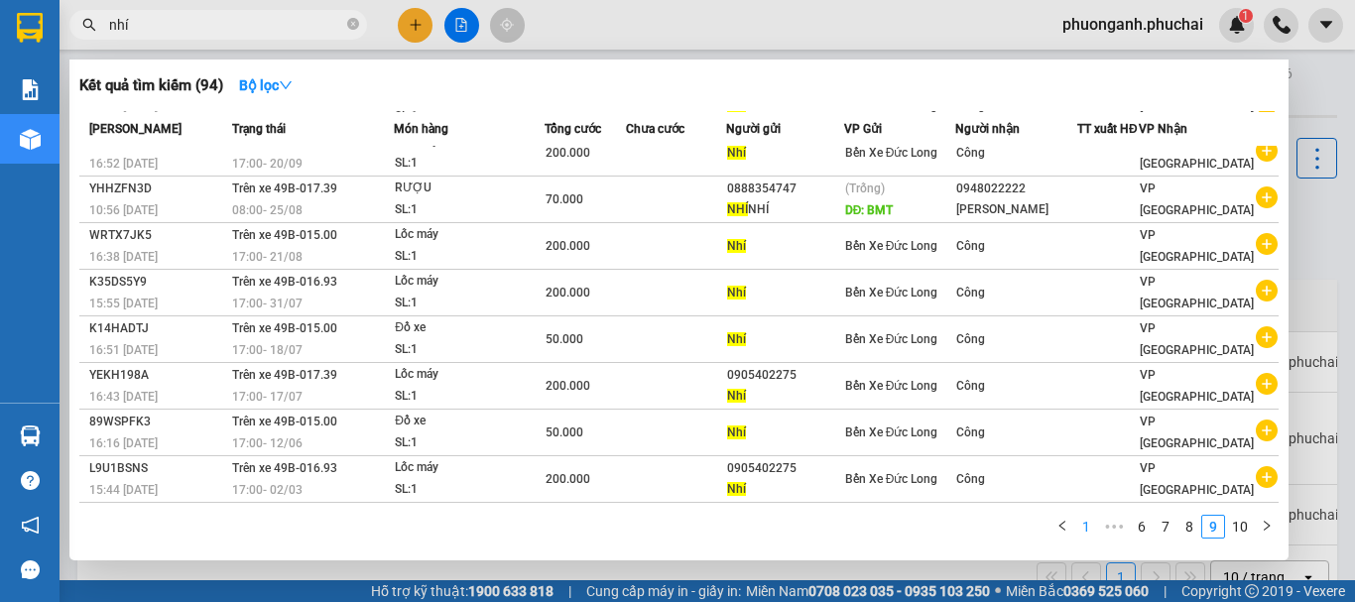
click at [1078, 528] on link "1" at bounding box center [1087, 527] width 22 height 22
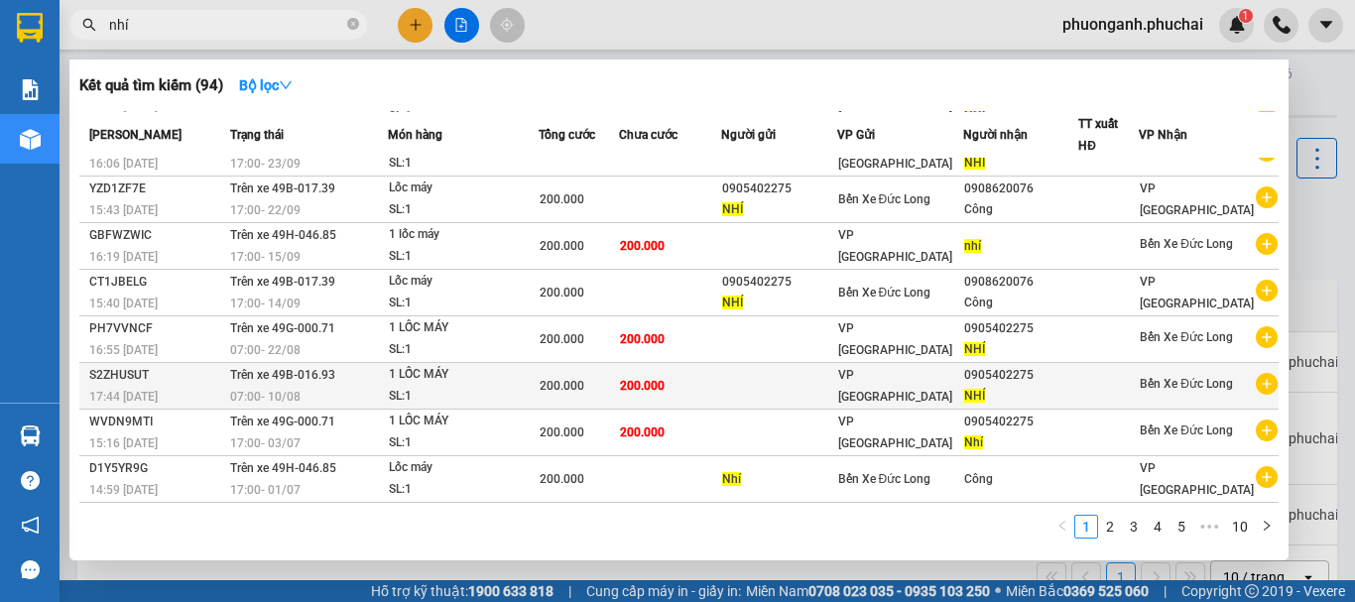
click at [420, 382] on div "1 LỐC MÁY" at bounding box center [463, 375] width 149 height 22
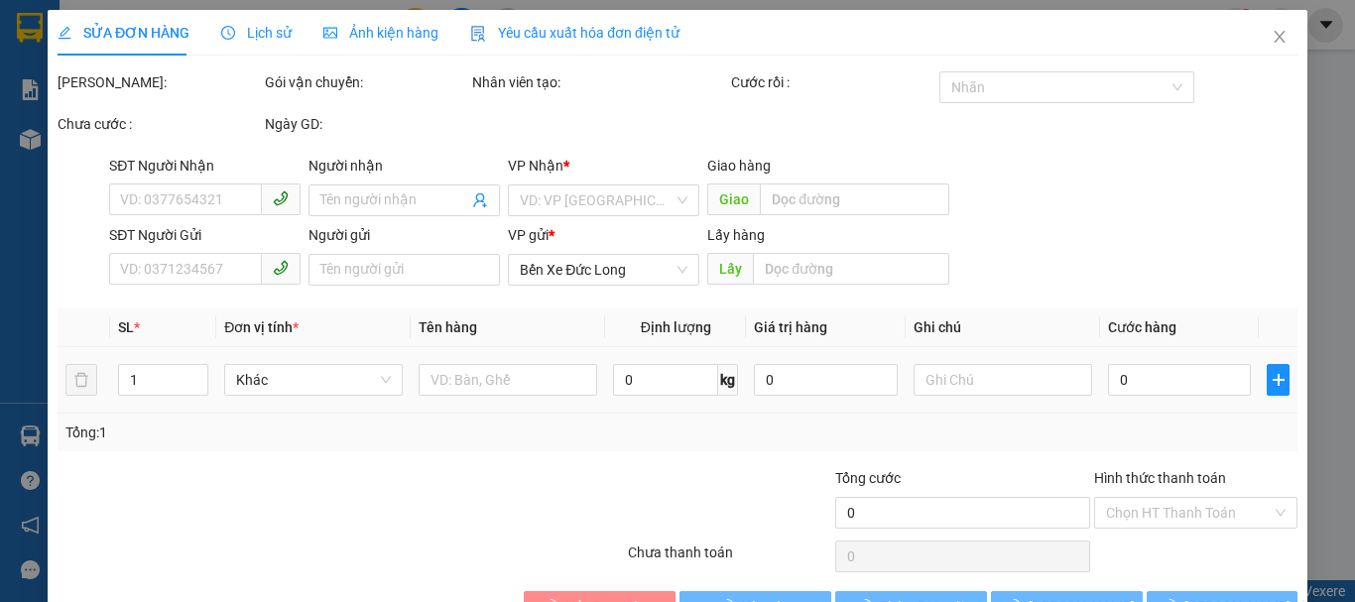
type input "0905402275"
type input "NHÍ"
type input "200.000"
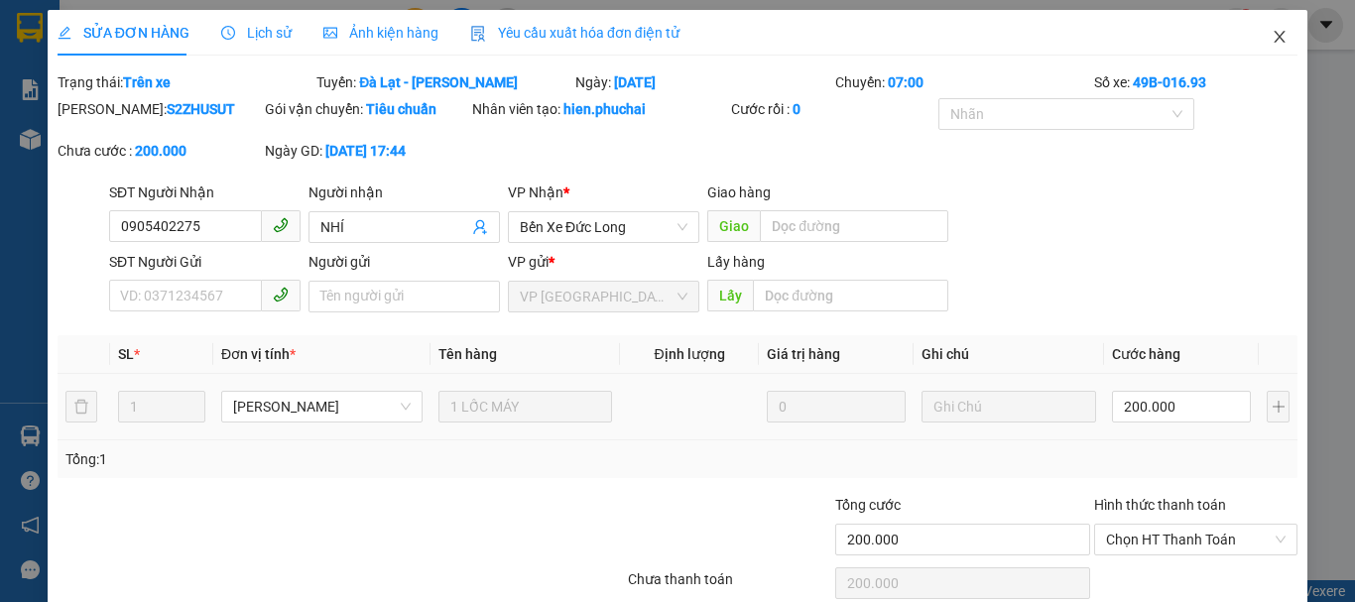
click at [1272, 37] on icon "close" at bounding box center [1280, 37] width 16 height 16
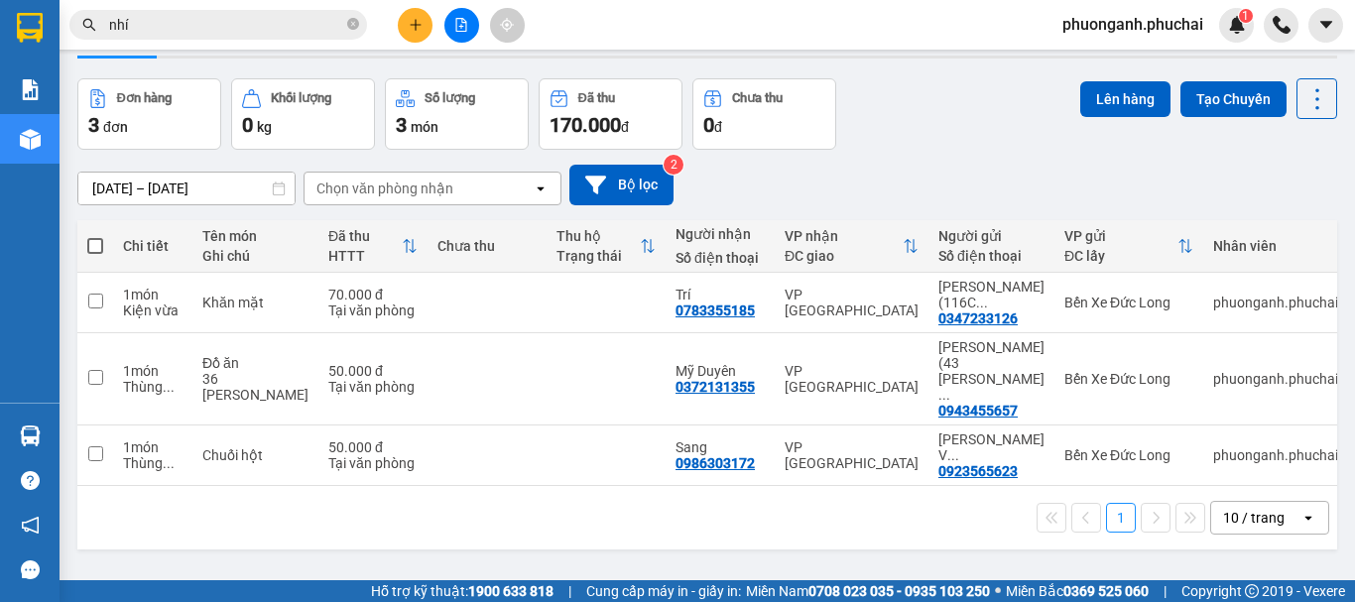
scroll to position [91, 0]
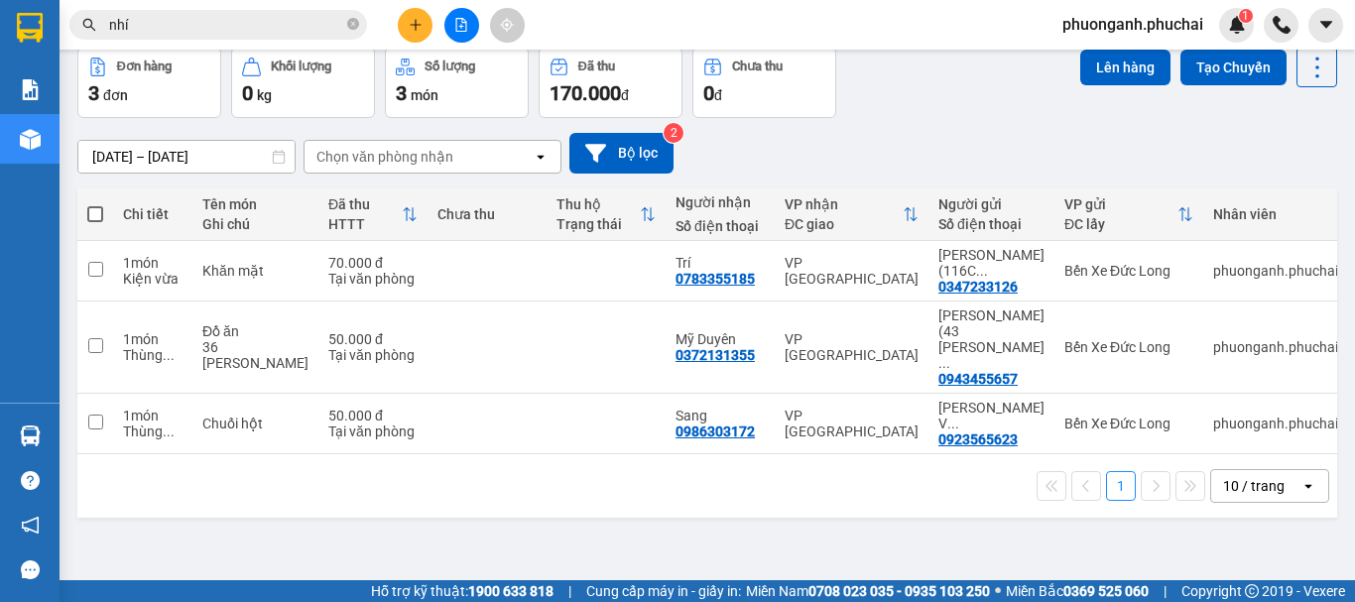
click at [176, 28] on input "nhí" at bounding box center [226, 25] width 234 height 22
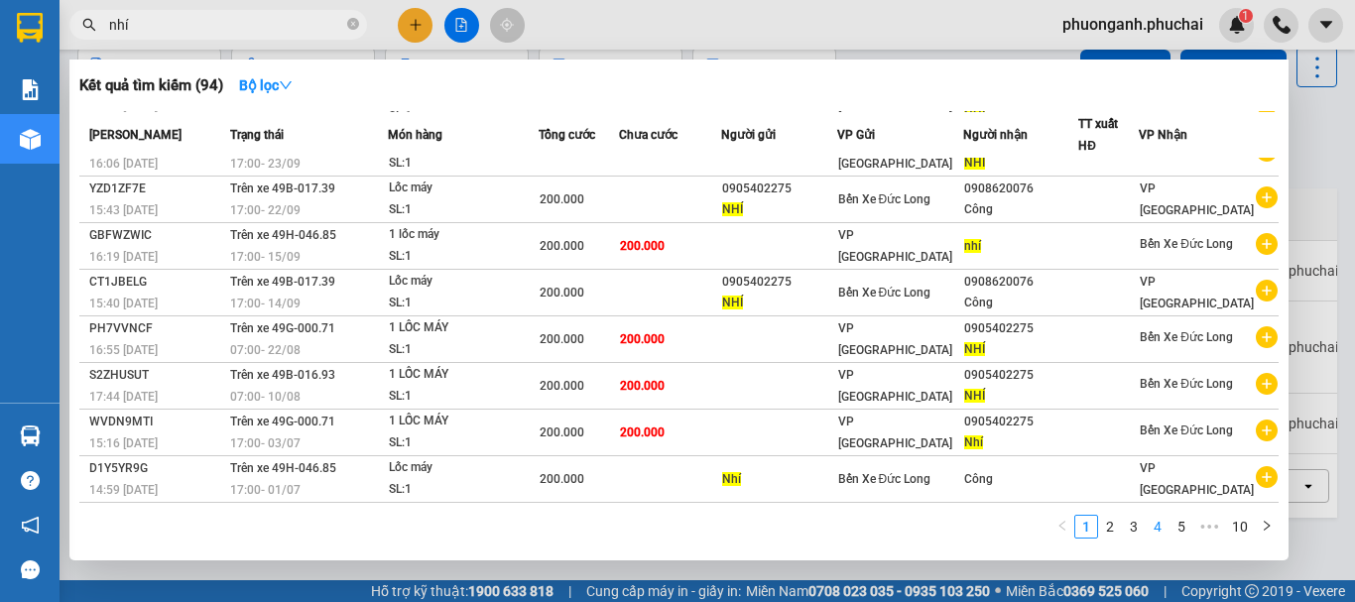
click at [1157, 521] on link "4" at bounding box center [1158, 527] width 22 height 22
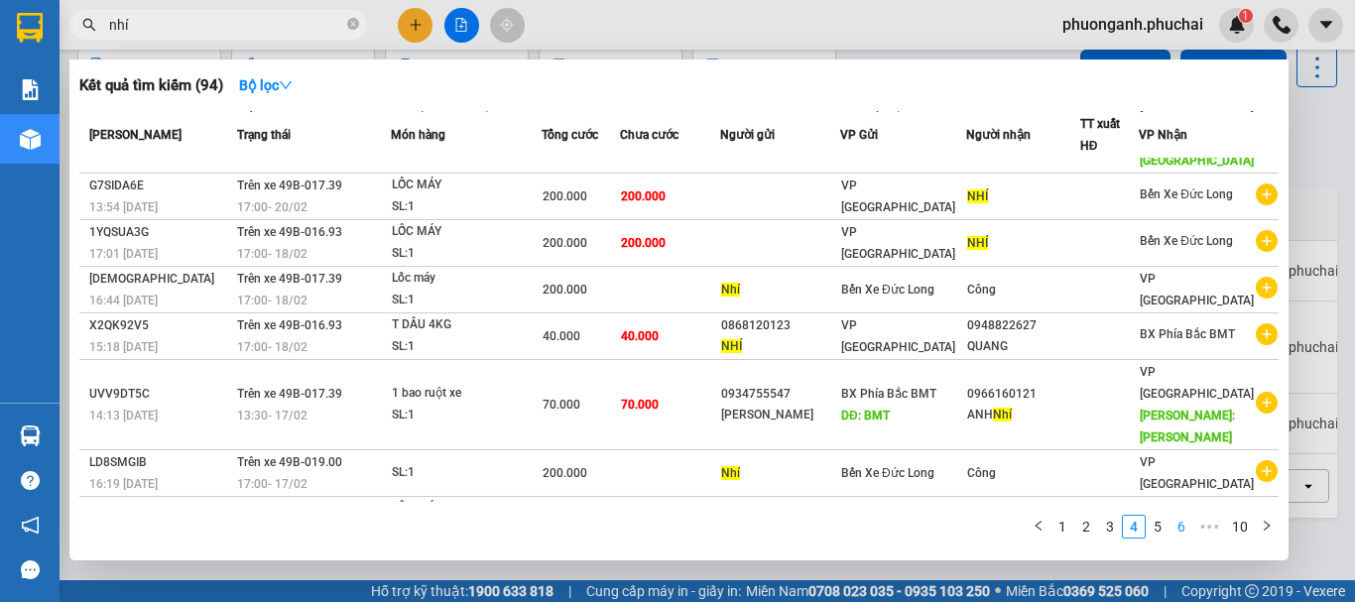
click at [1184, 526] on link "6" at bounding box center [1182, 527] width 22 height 22
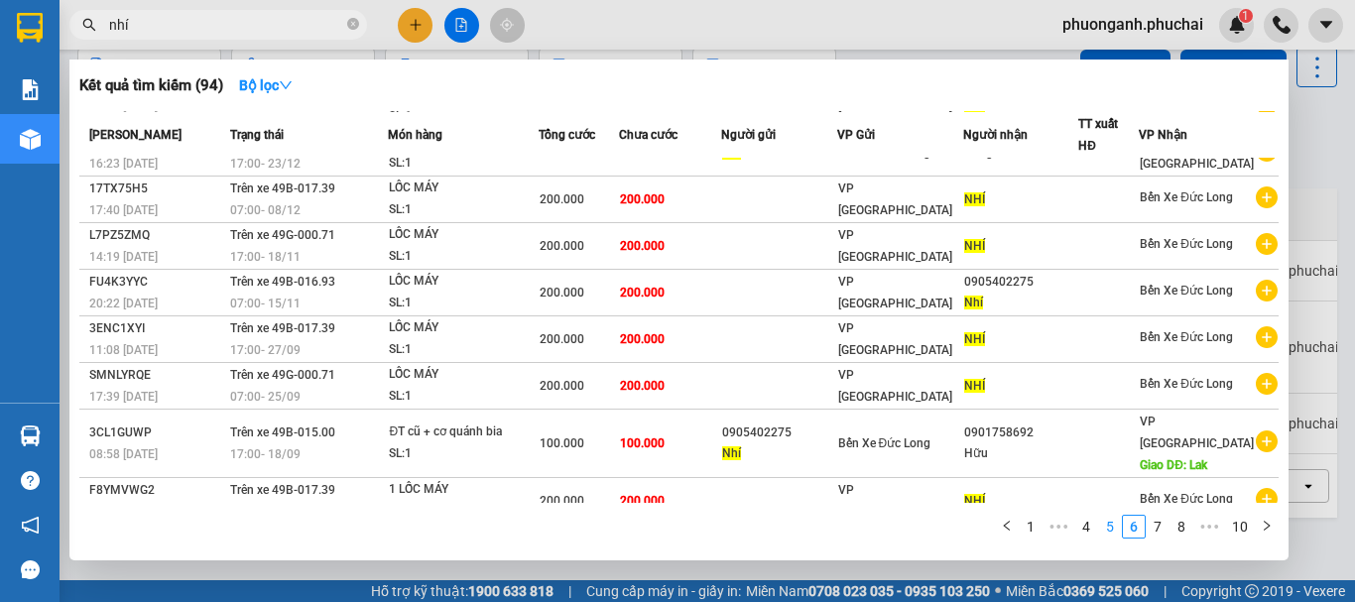
click at [1111, 524] on link "5" at bounding box center [1110, 527] width 22 height 22
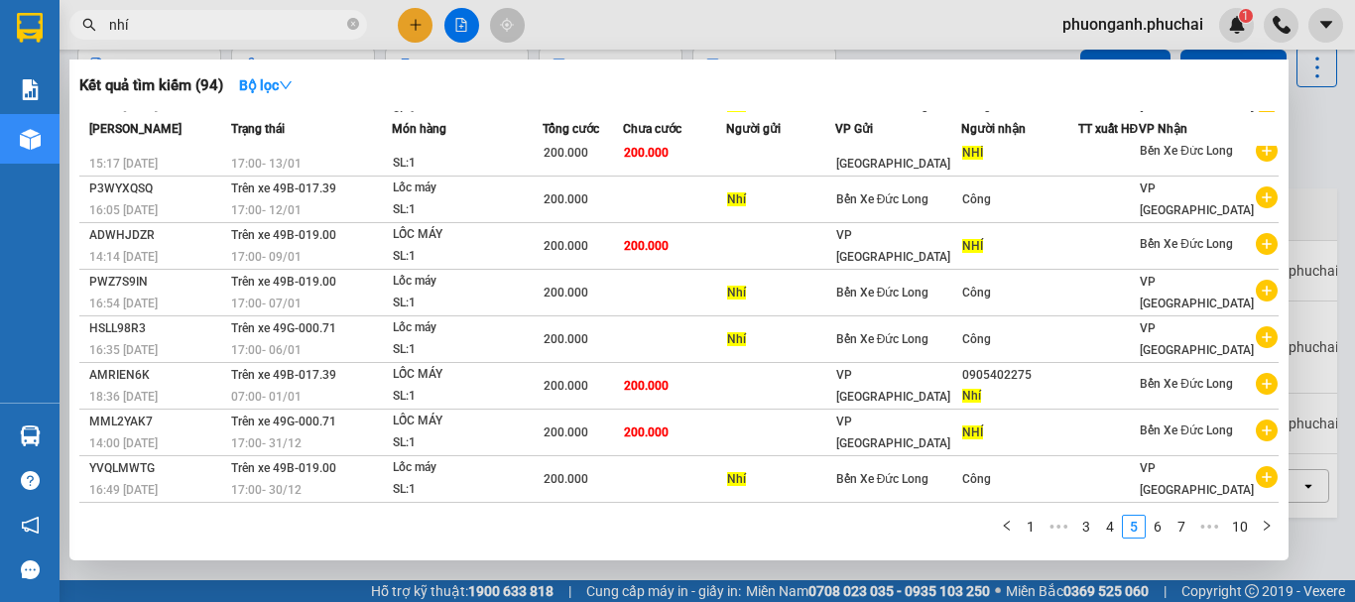
click at [1108, 529] on link "4" at bounding box center [1110, 527] width 22 height 22
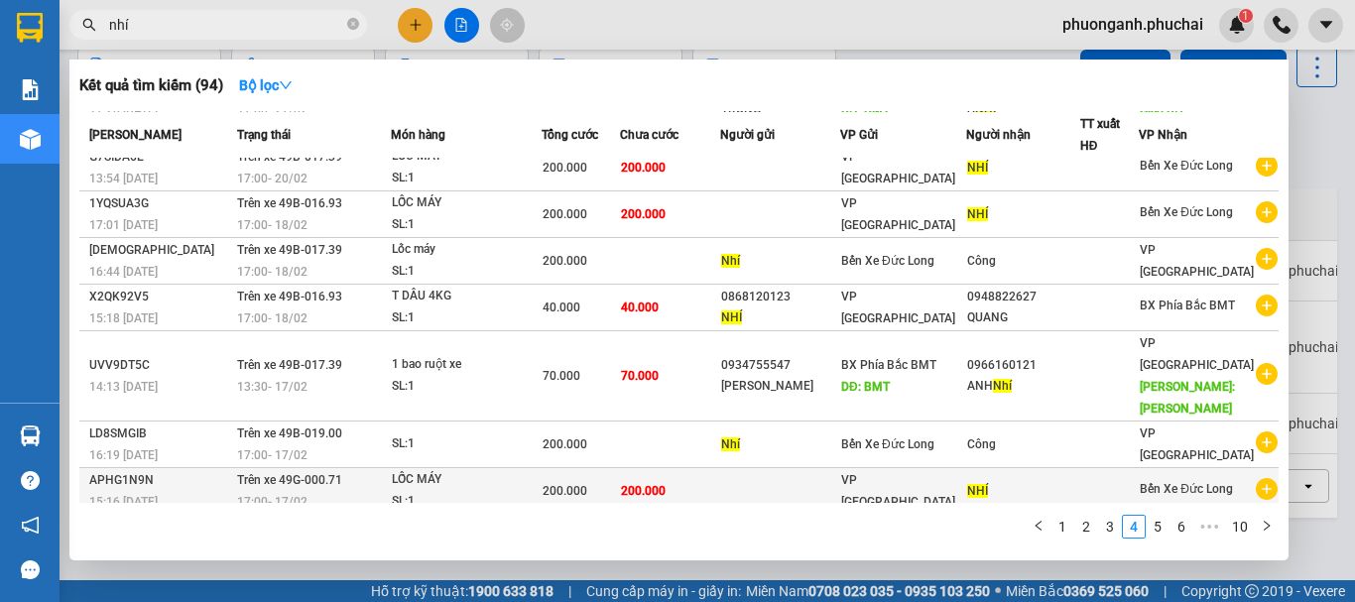
scroll to position [166, 0]
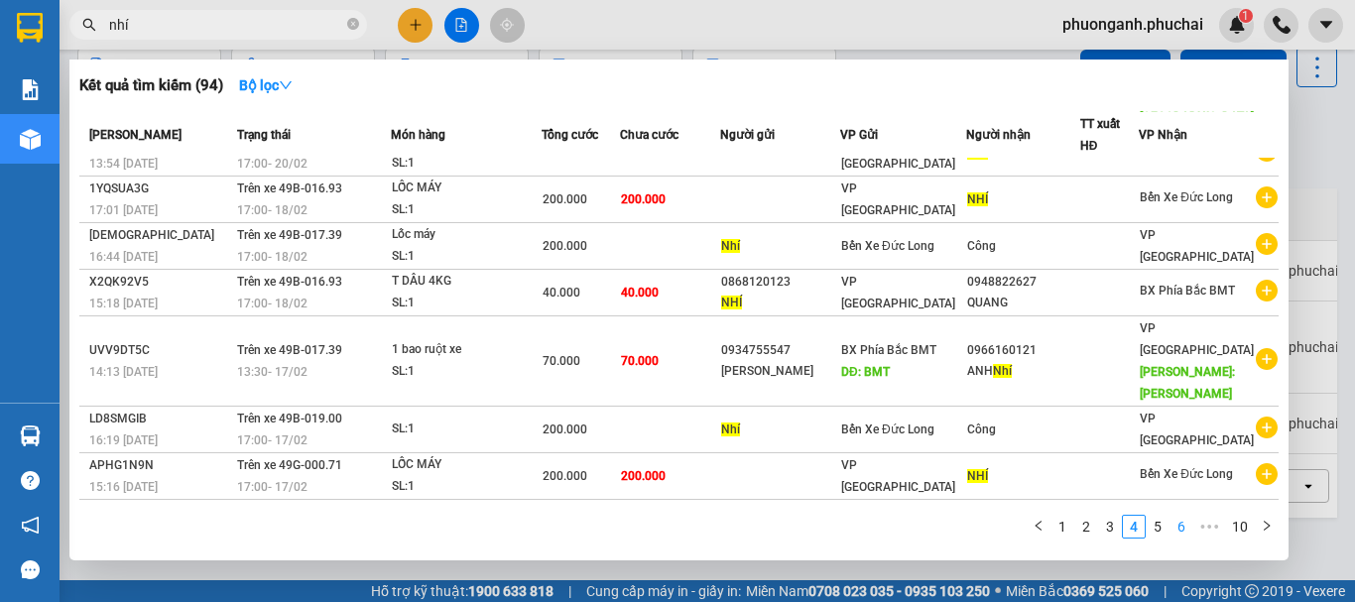
click at [1183, 519] on link "6" at bounding box center [1182, 527] width 22 height 22
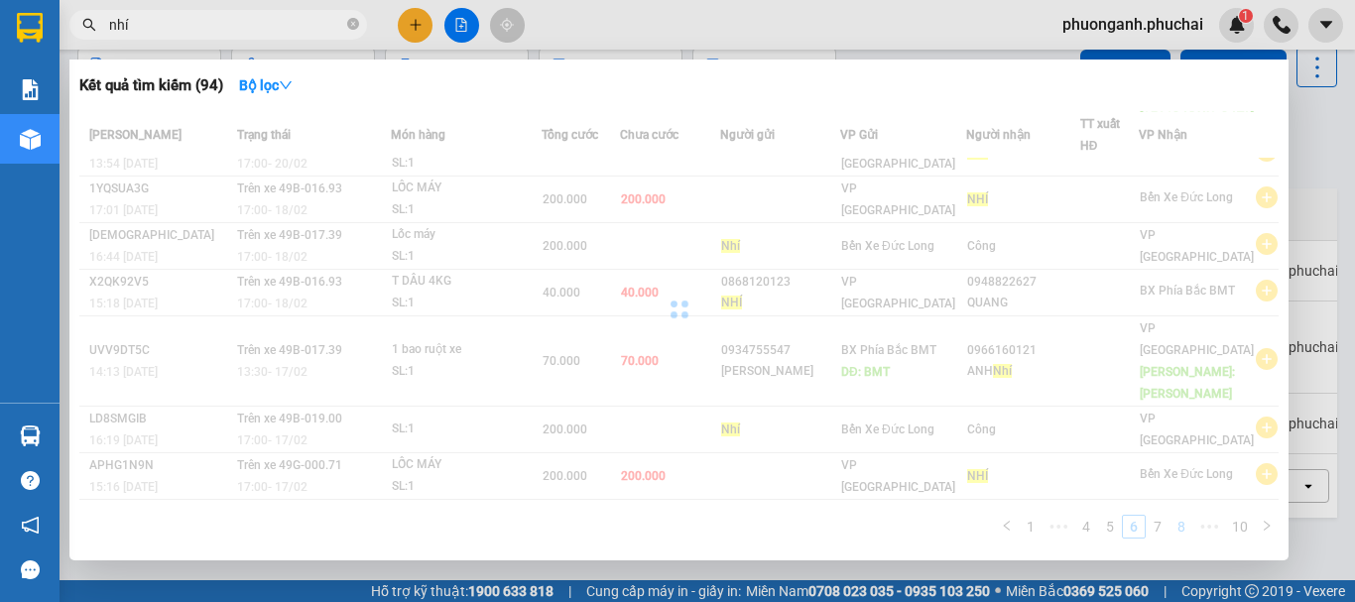
scroll to position [122, 0]
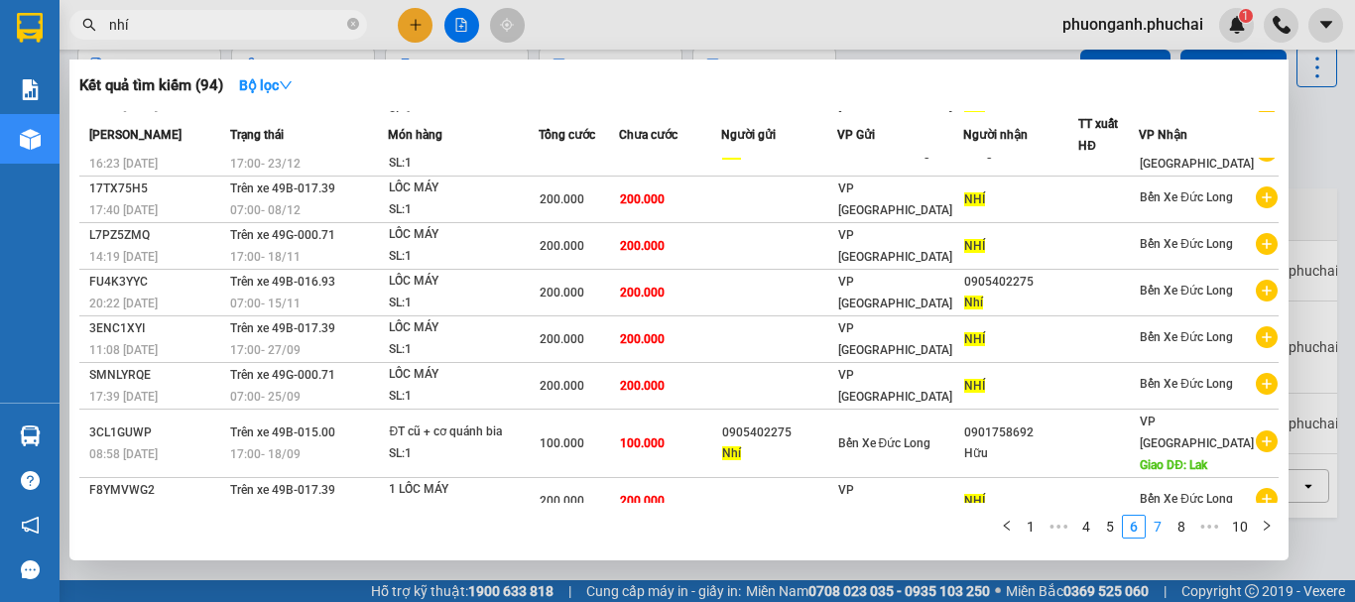
click at [1162, 527] on link "7" at bounding box center [1158, 527] width 22 height 22
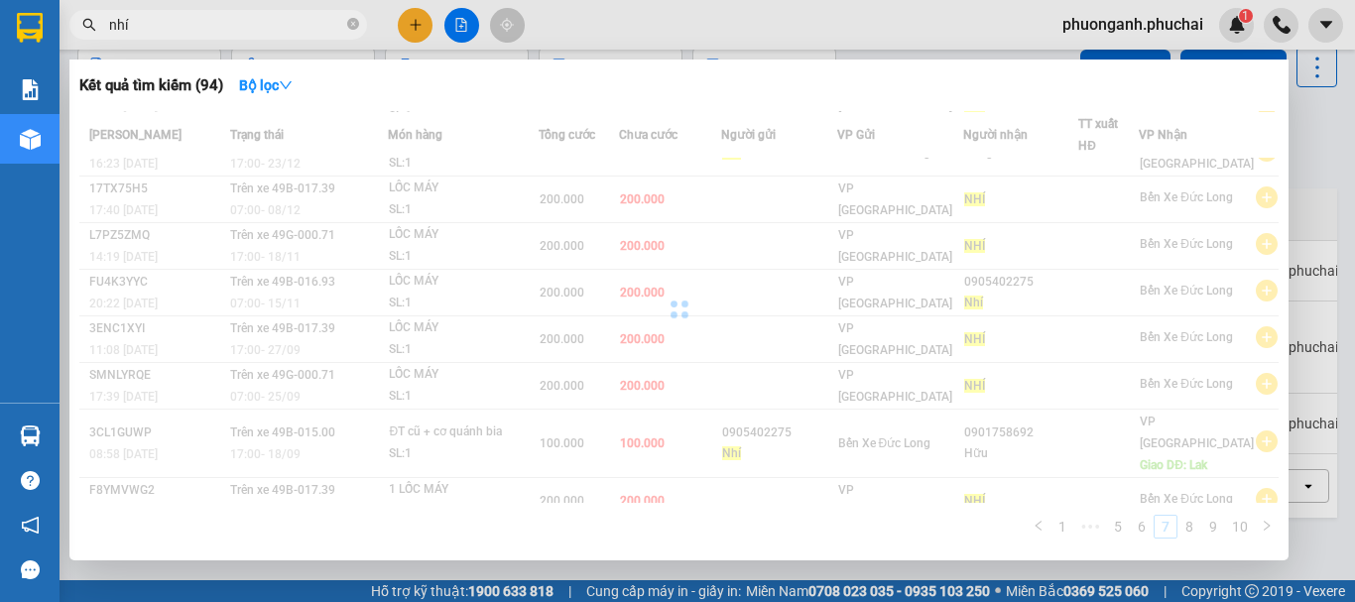
scroll to position [144, 0]
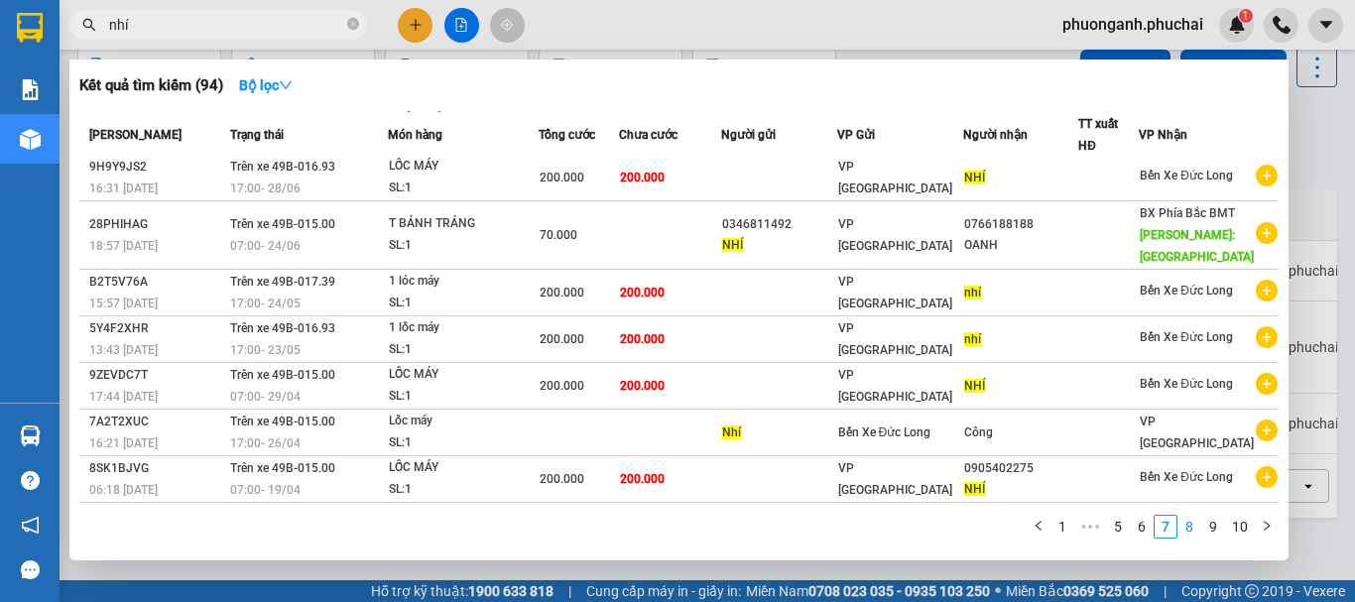
click at [1191, 527] on link "8" at bounding box center [1190, 527] width 22 height 22
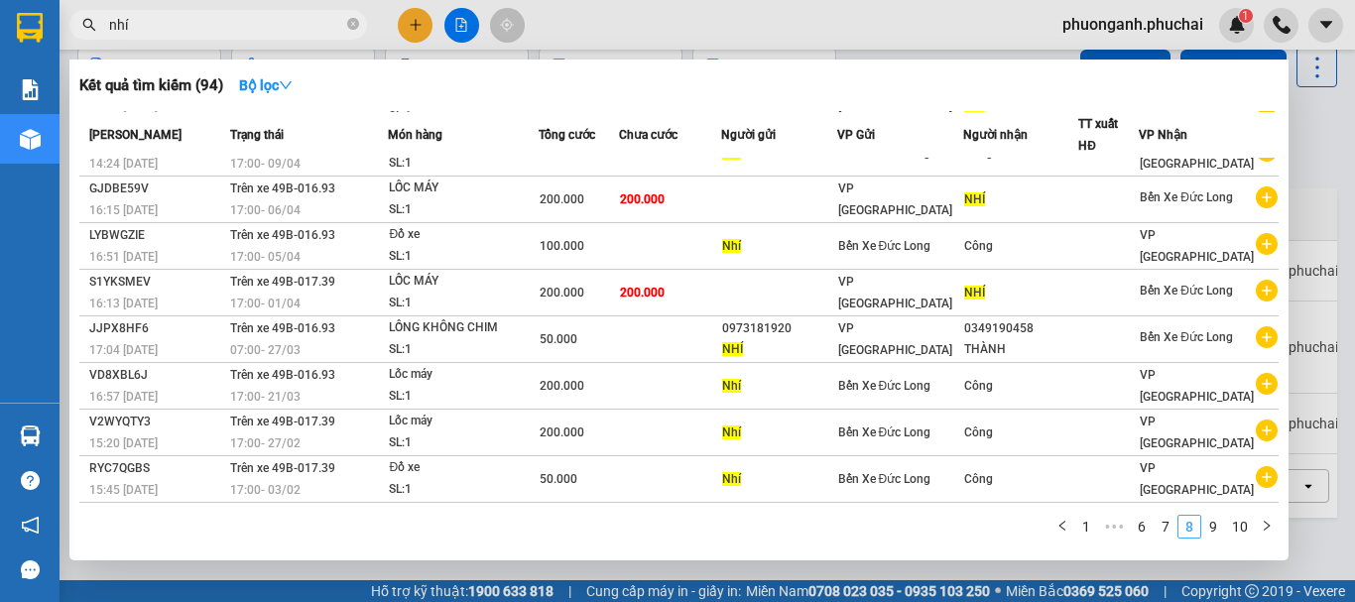
scroll to position [122, 0]
click at [1215, 525] on link "9" at bounding box center [1214, 527] width 22 height 22
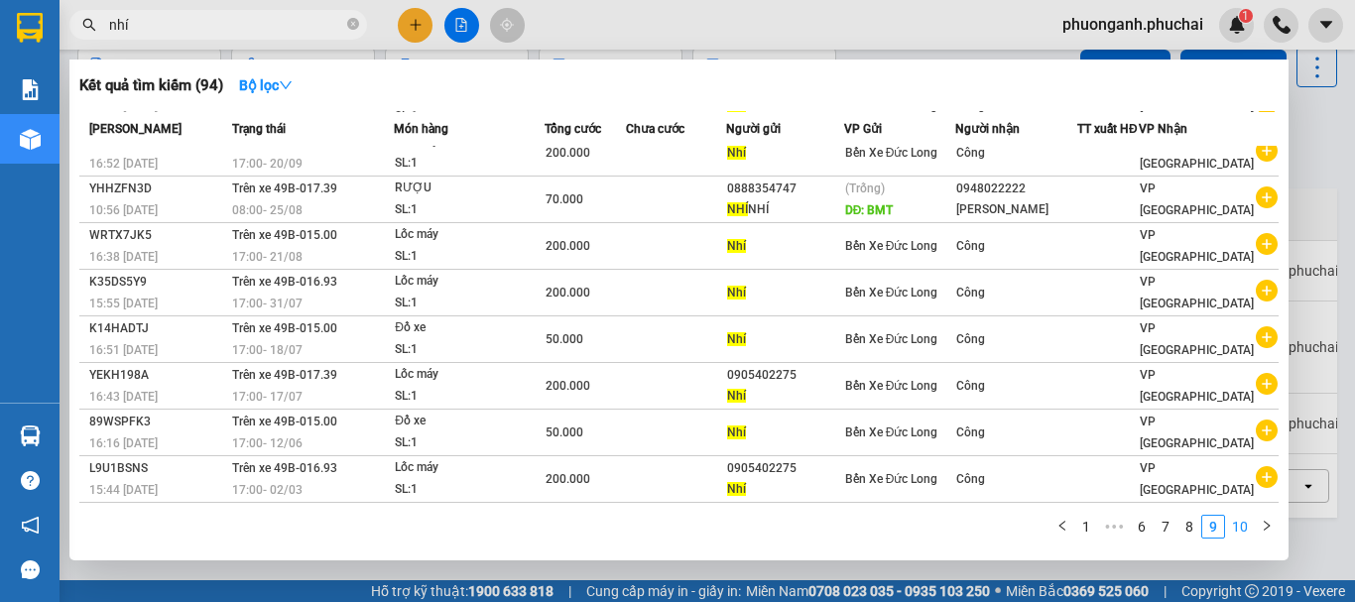
click at [1242, 528] on link "10" at bounding box center [1240, 527] width 28 height 22
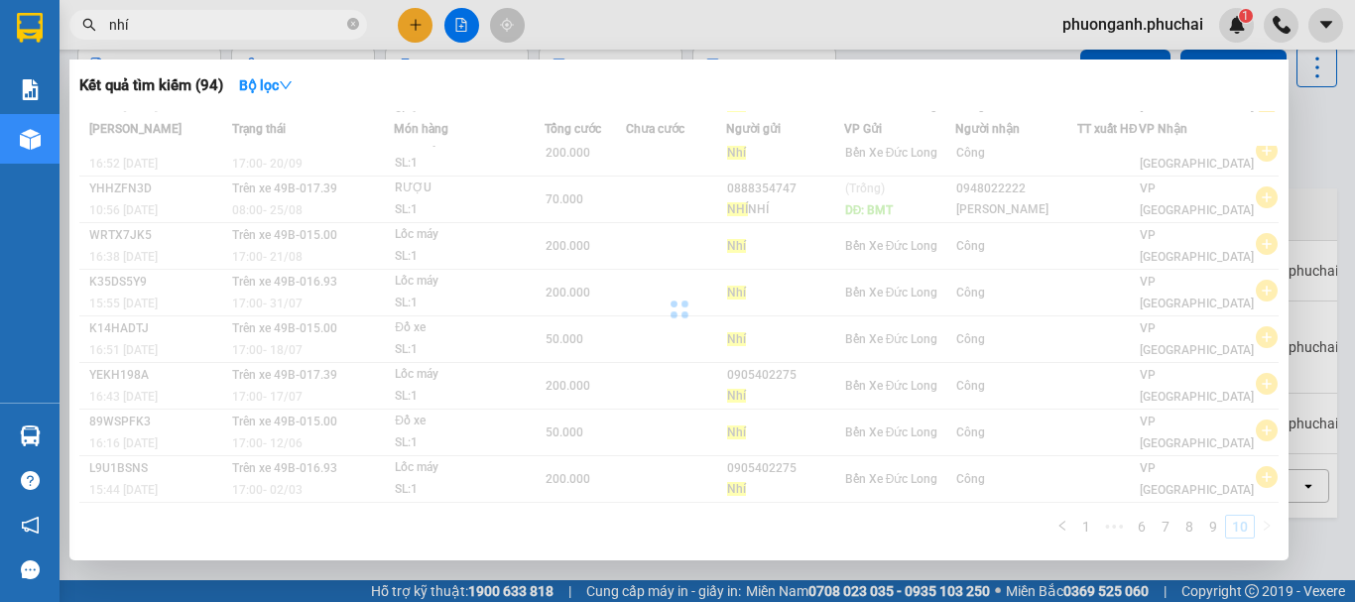
scroll to position [0, 0]
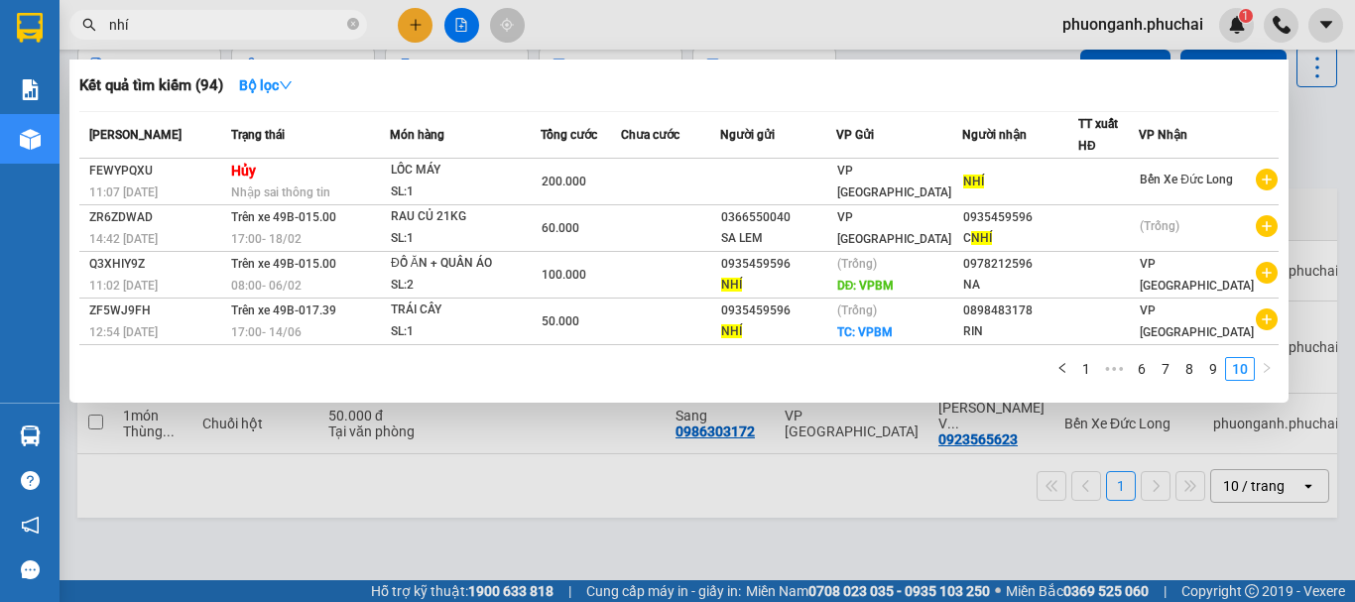
click at [1322, 126] on div at bounding box center [677, 301] width 1355 height 602
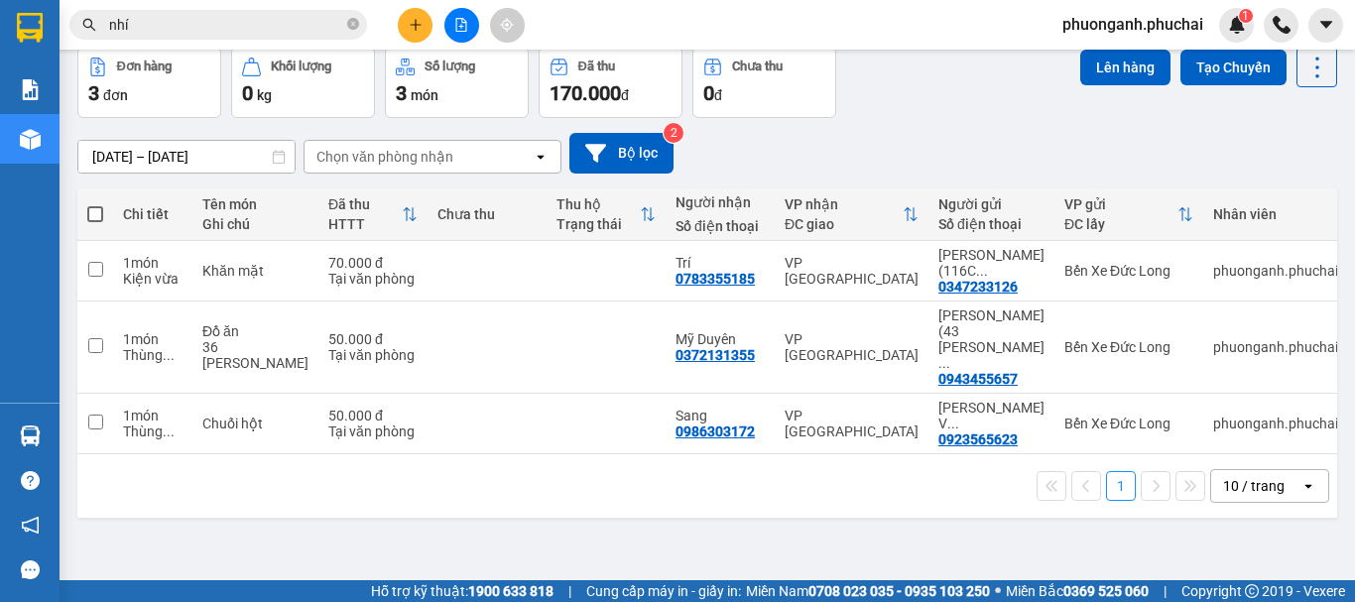
click at [415, 26] on icon "plus" at bounding box center [416, 25] width 14 height 14
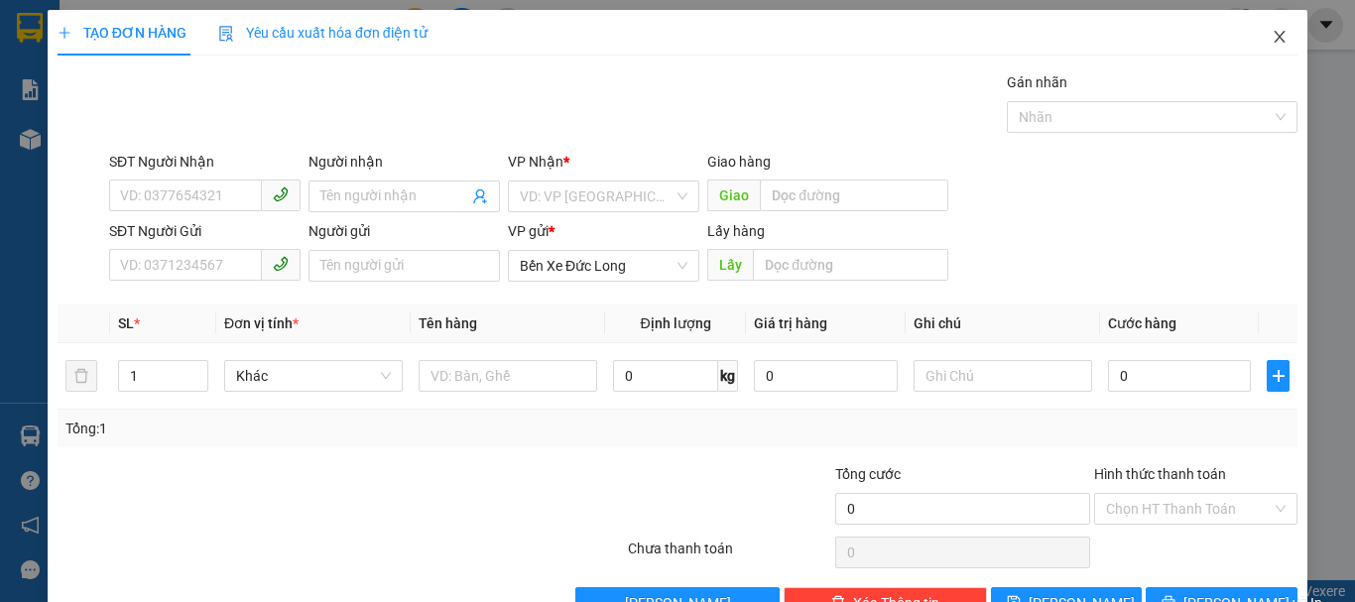
click at [1272, 36] on icon "close" at bounding box center [1280, 37] width 16 height 16
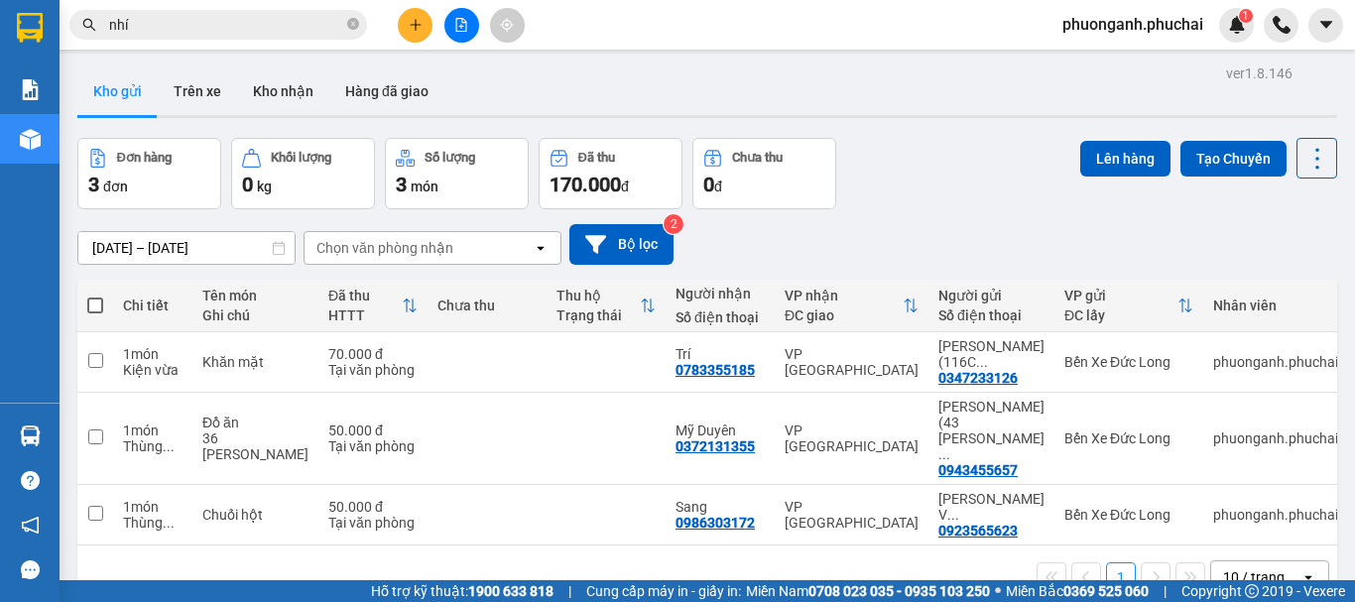
click at [212, 26] on input "nhí" at bounding box center [226, 25] width 234 height 22
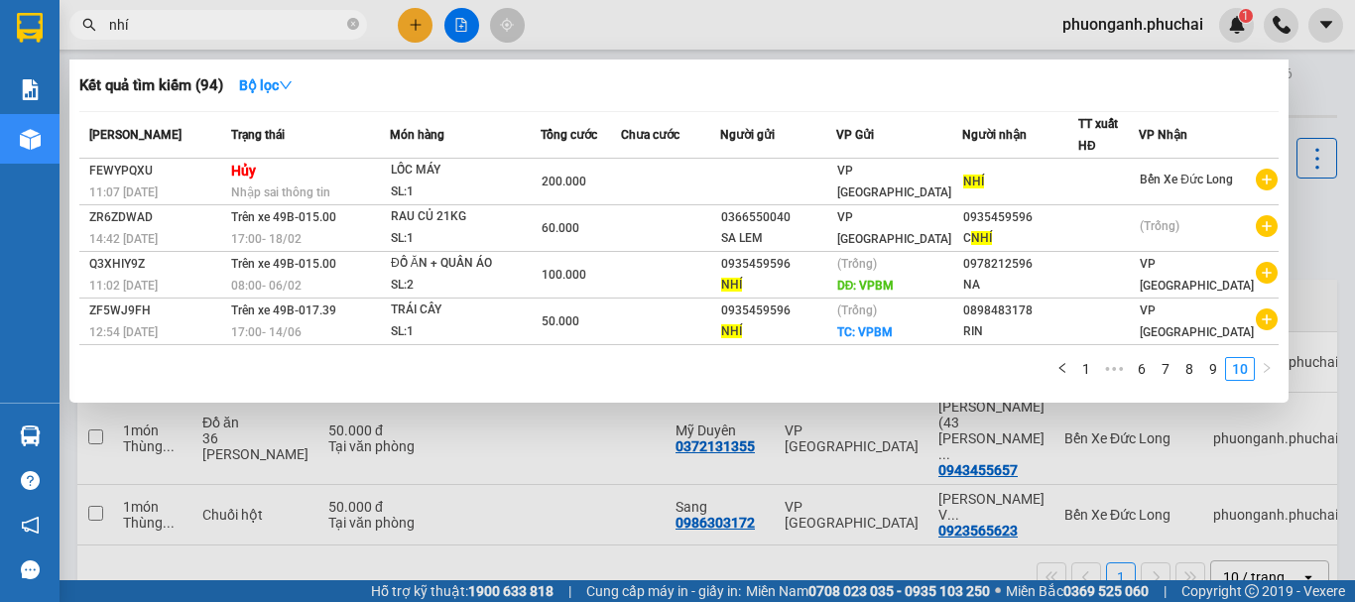
click at [212, 24] on input "nhí" at bounding box center [226, 25] width 234 height 22
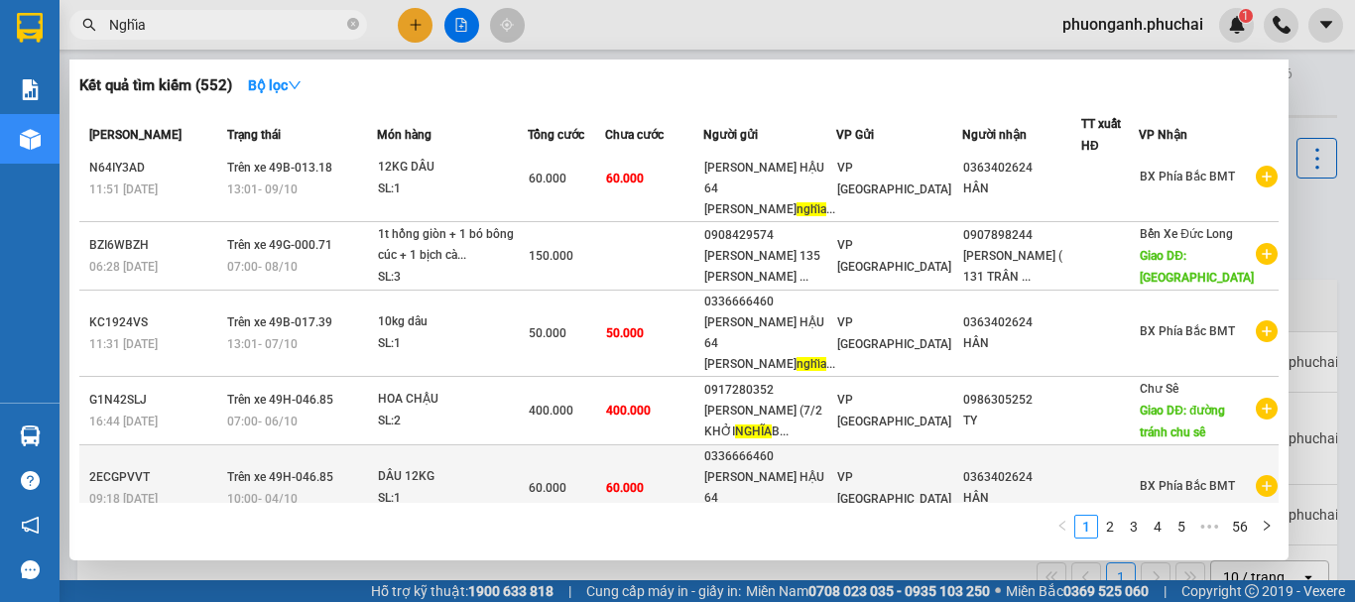
scroll to position [338, 0]
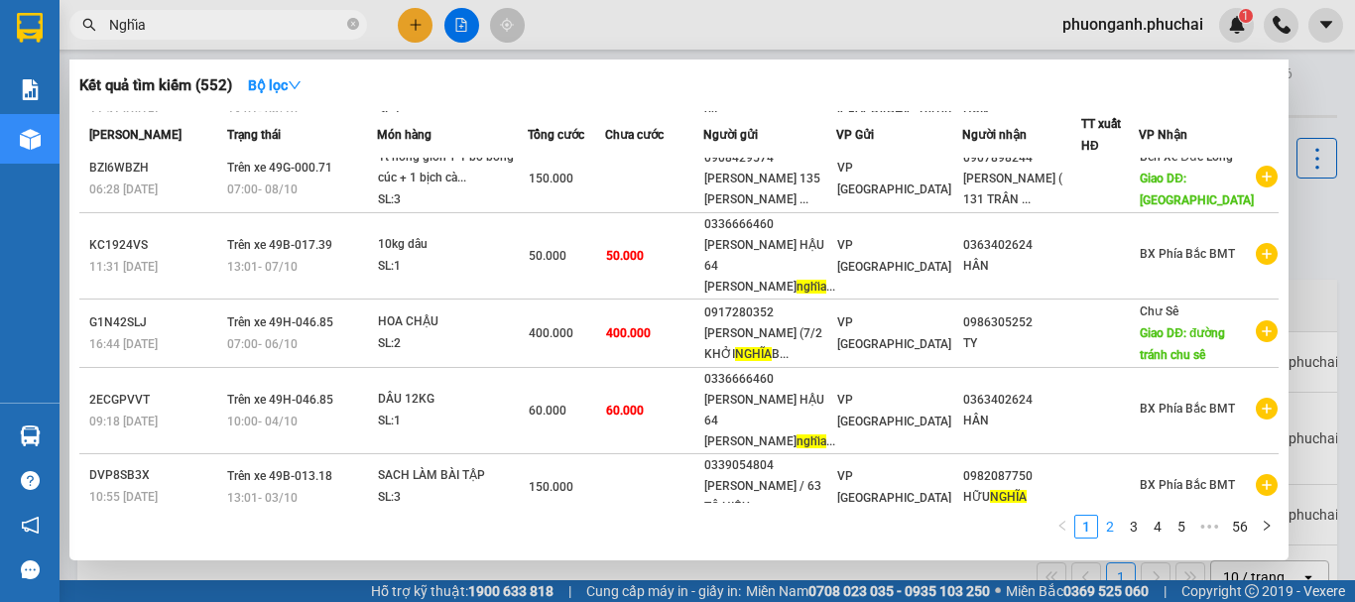
type input "Nghĩa"
click at [1117, 527] on link "2" at bounding box center [1110, 527] width 22 height 22
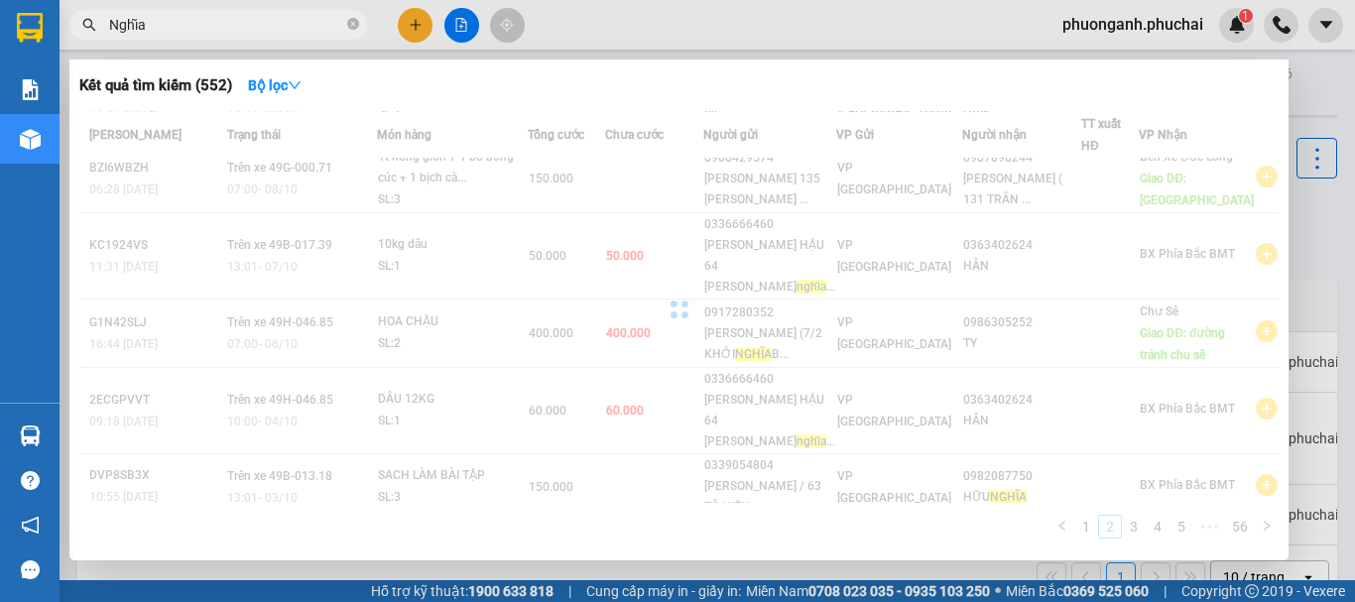
scroll to position [334, 0]
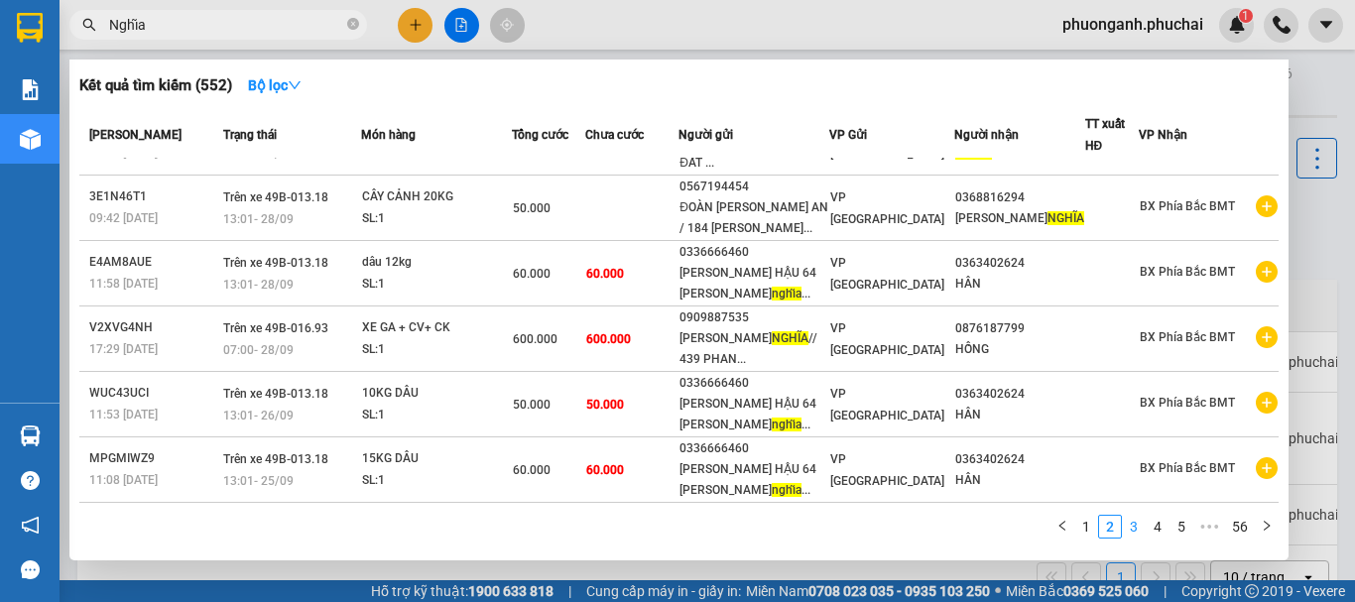
click at [1133, 526] on link "3" at bounding box center [1134, 527] width 22 height 22
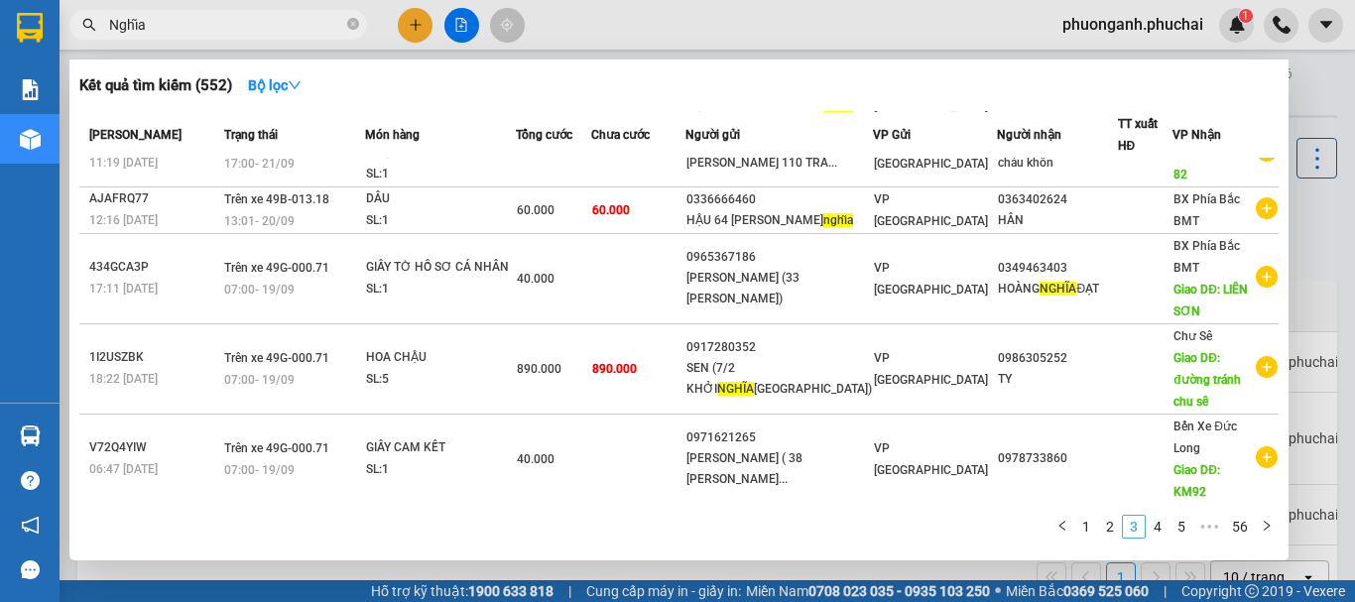
scroll to position [323, 0]
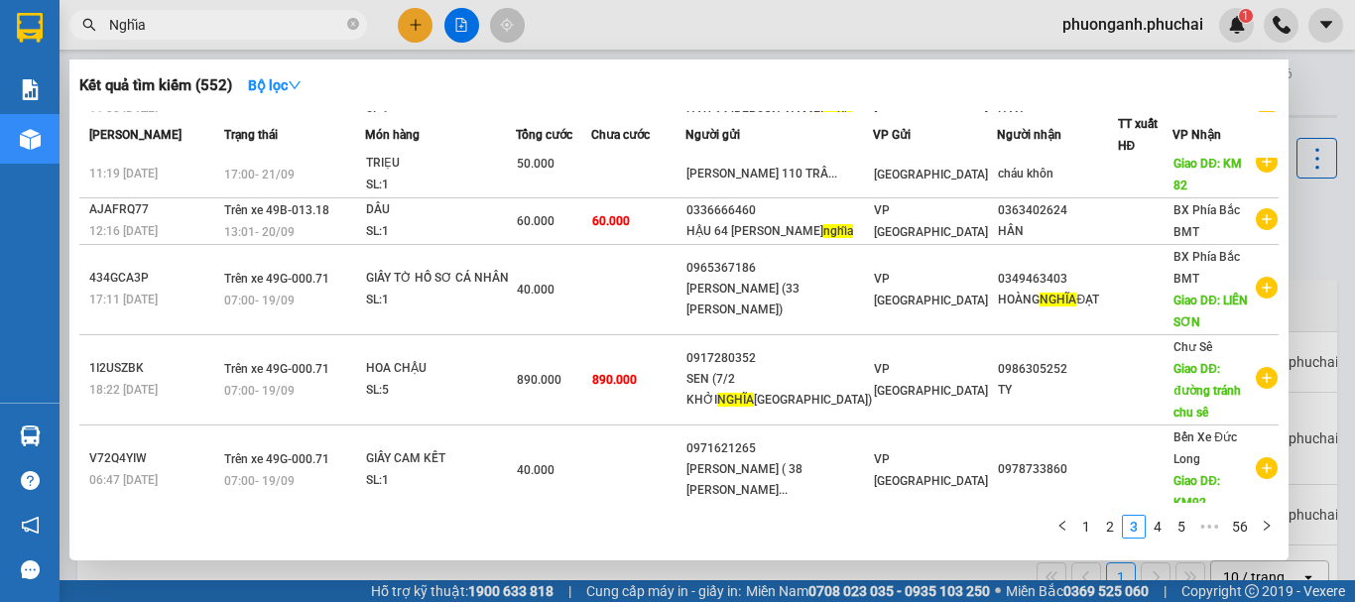
click at [1161, 523] on link "4" at bounding box center [1158, 527] width 22 height 22
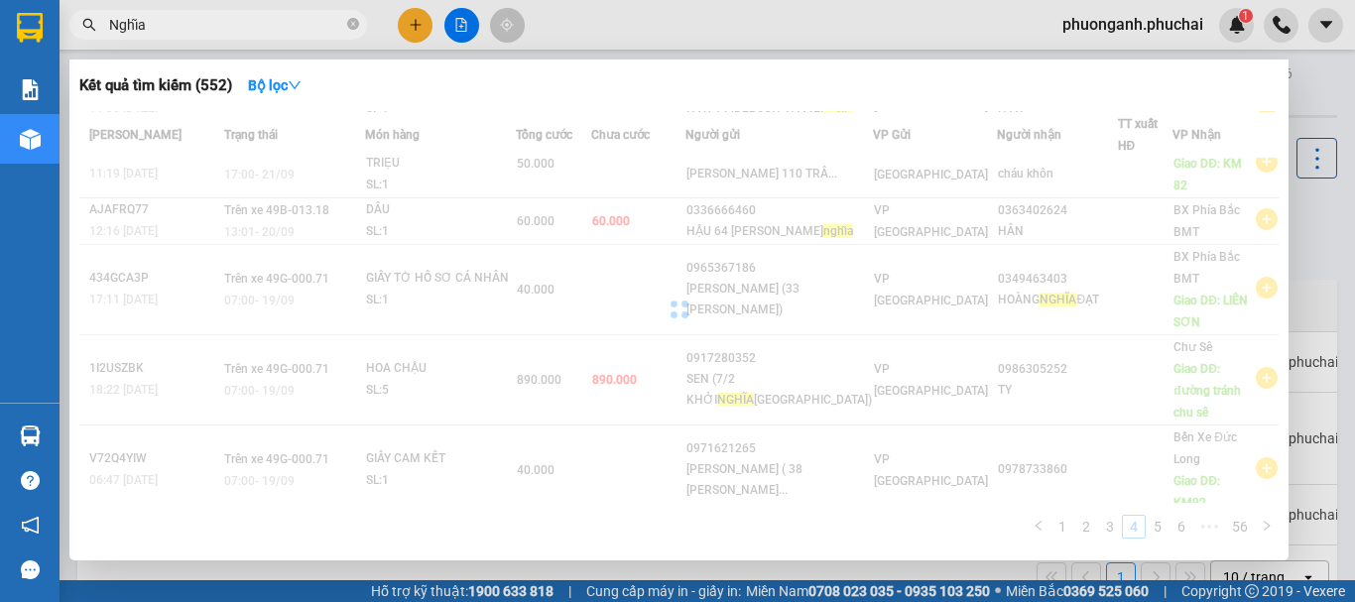
scroll to position [298, 0]
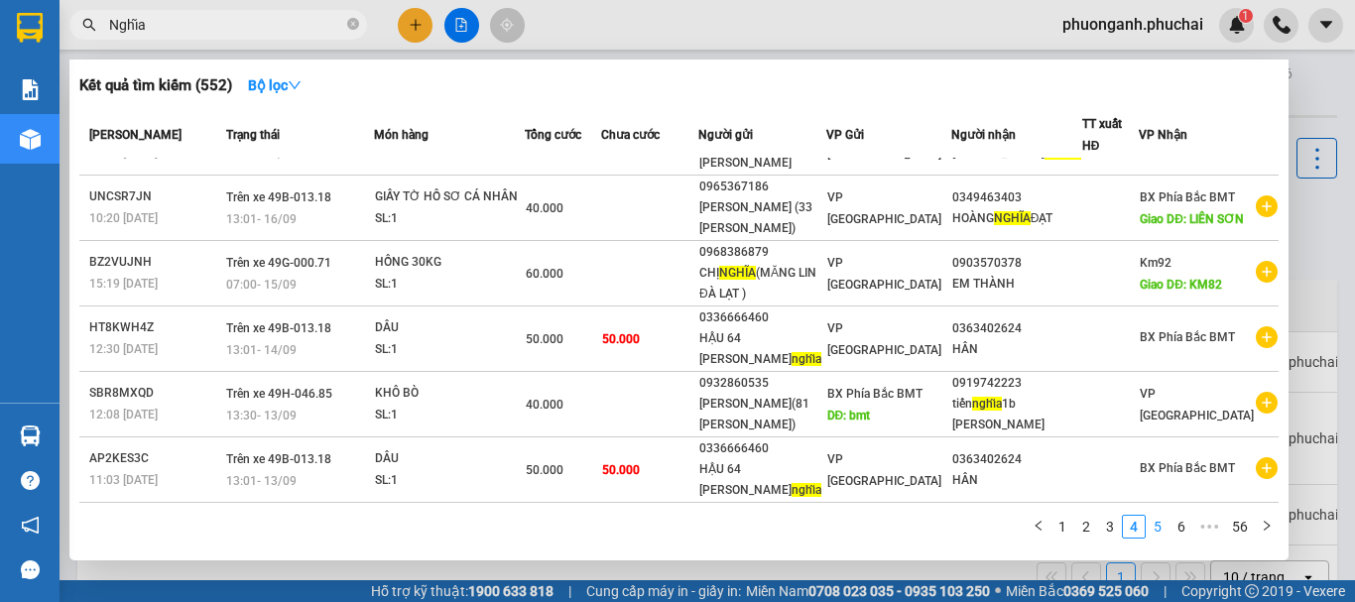
click at [1154, 525] on link "5" at bounding box center [1158, 527] width 22 height 22
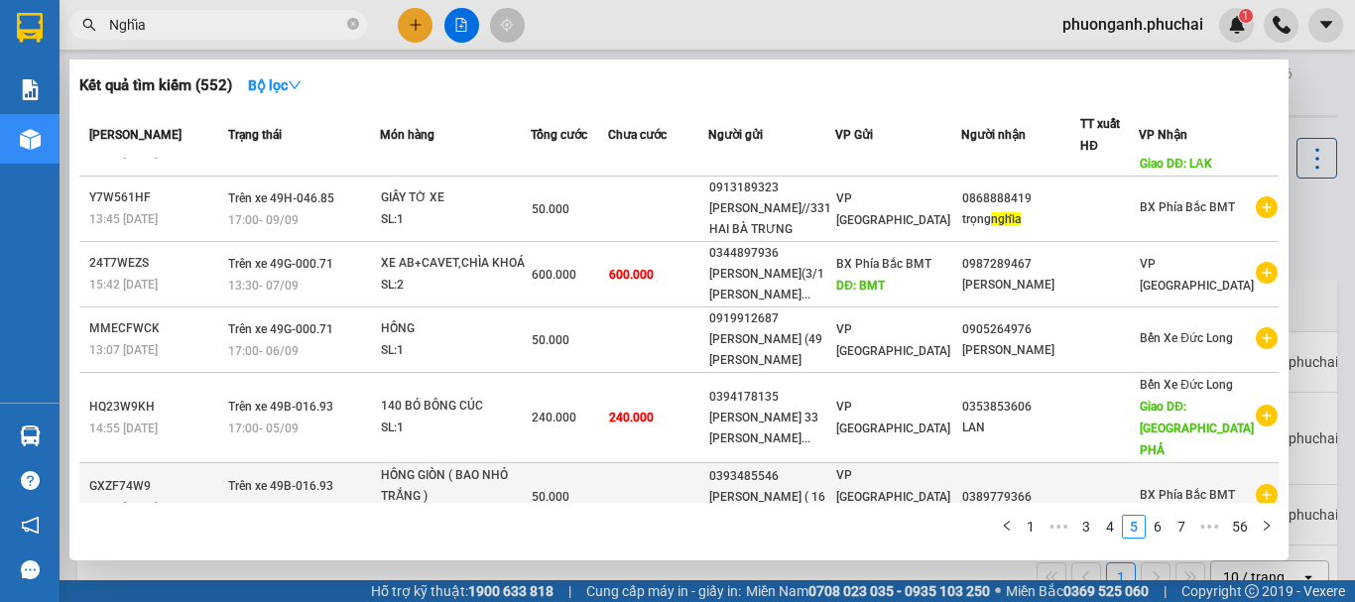
scroll to position [345, 0]
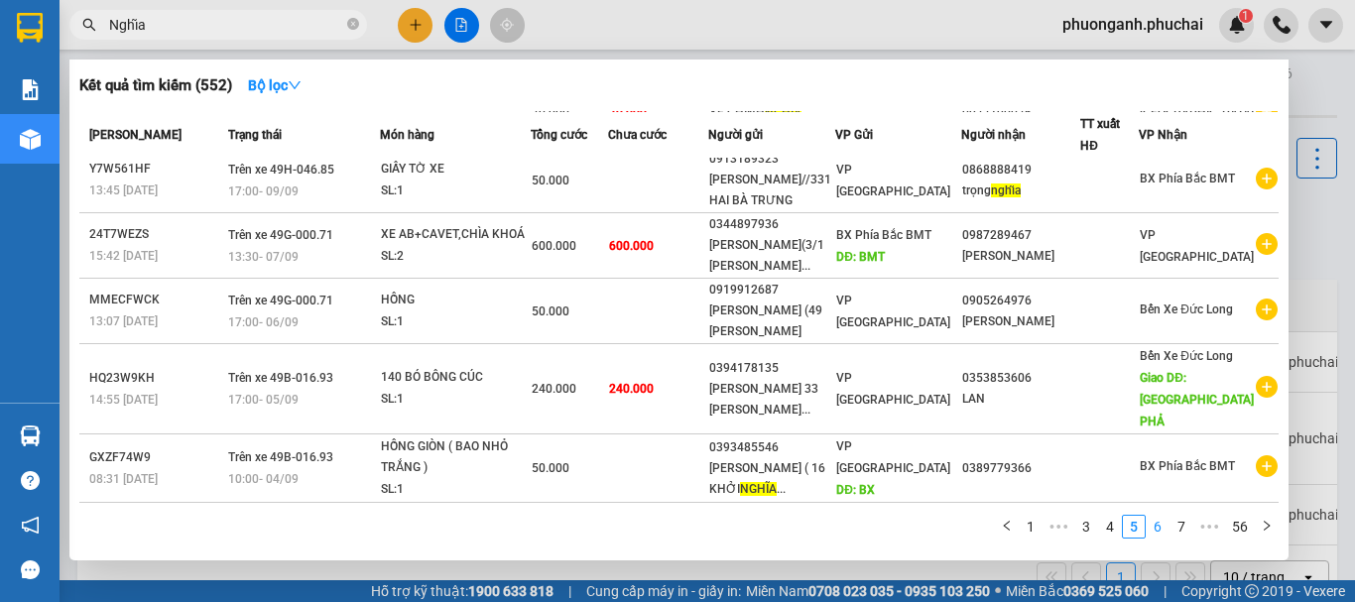
click at [1162, 530] on link "6" at bounding box center [1158, 527] width 22 height 22
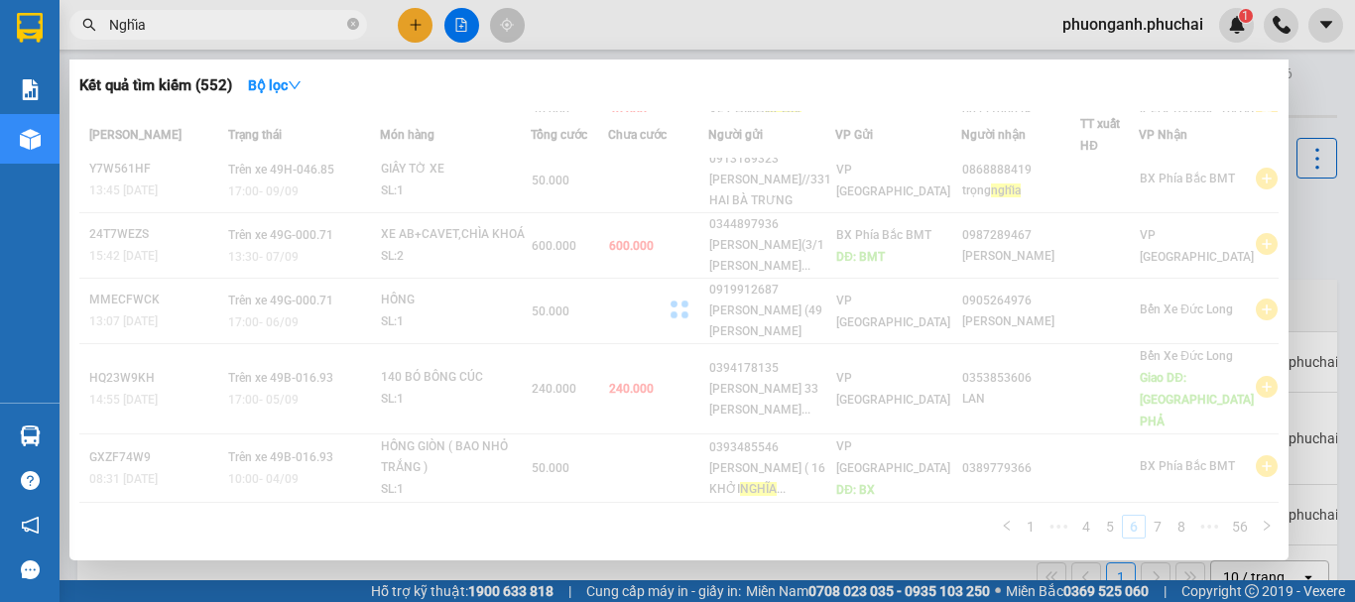
scroll to position [322, 0]
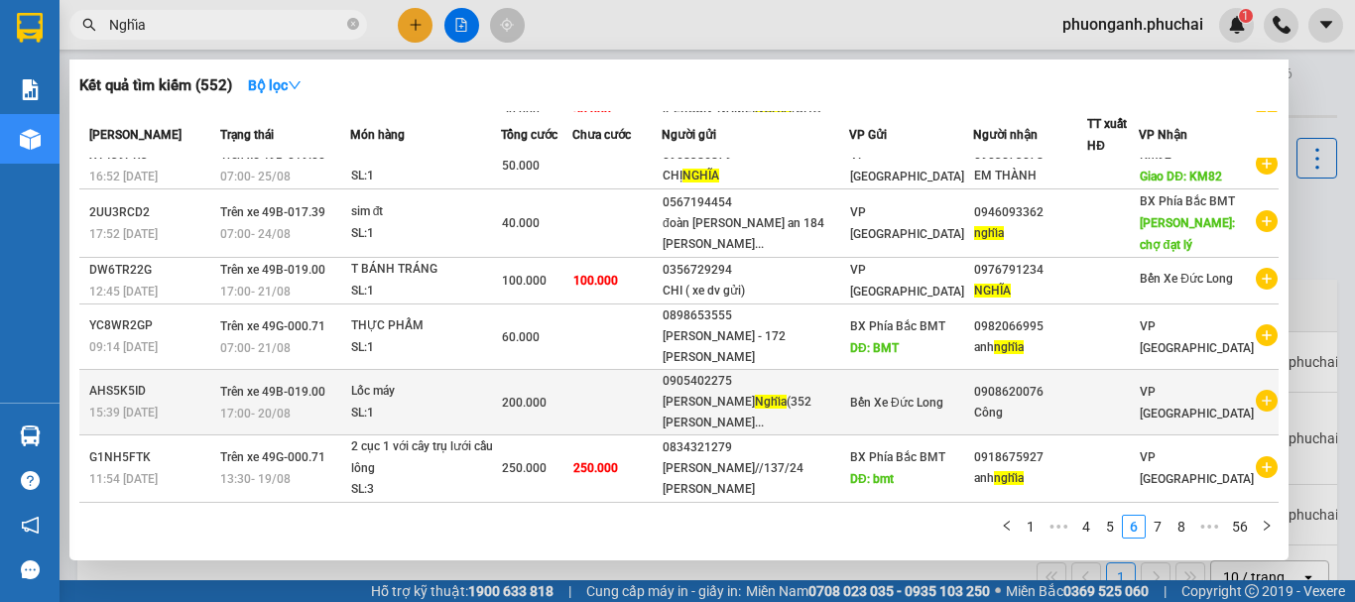
click at [910, 396] on span "Bến Xe Đức Long" at bounding box center [896, 403] width 93 height 14
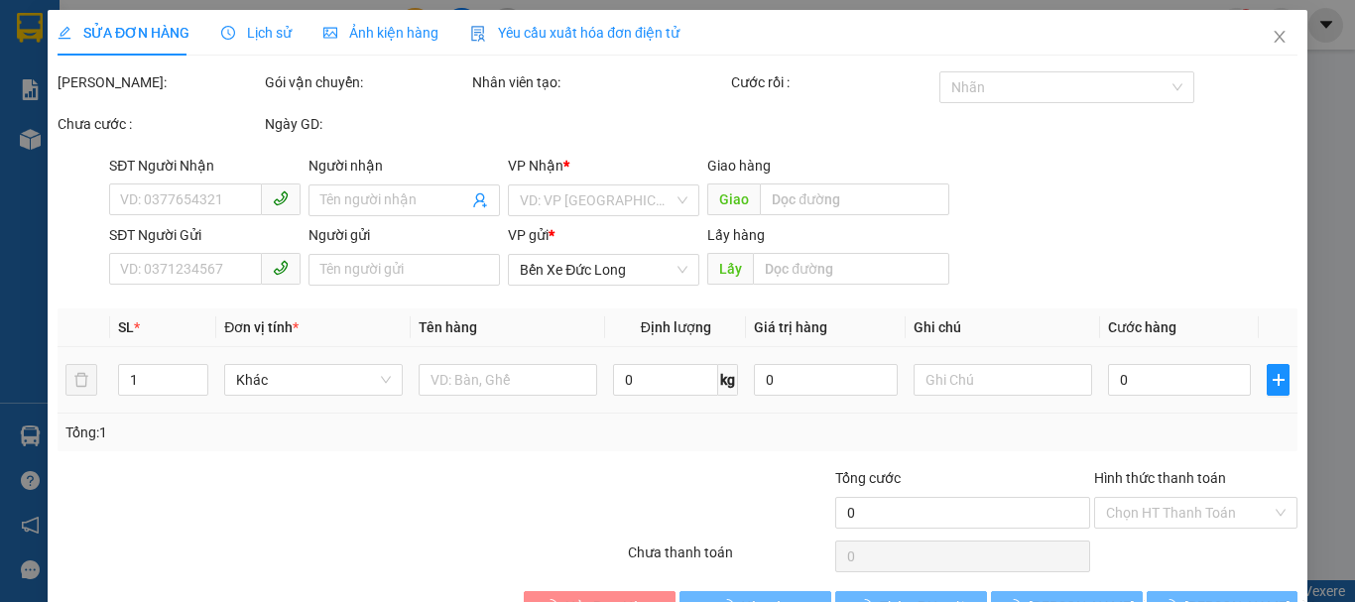
type input "0908620076"
type input "Công"
type input "0905402275"
type input "[PERSON_NAME] (352 [PERSON_NAME])"
type input "200.000"
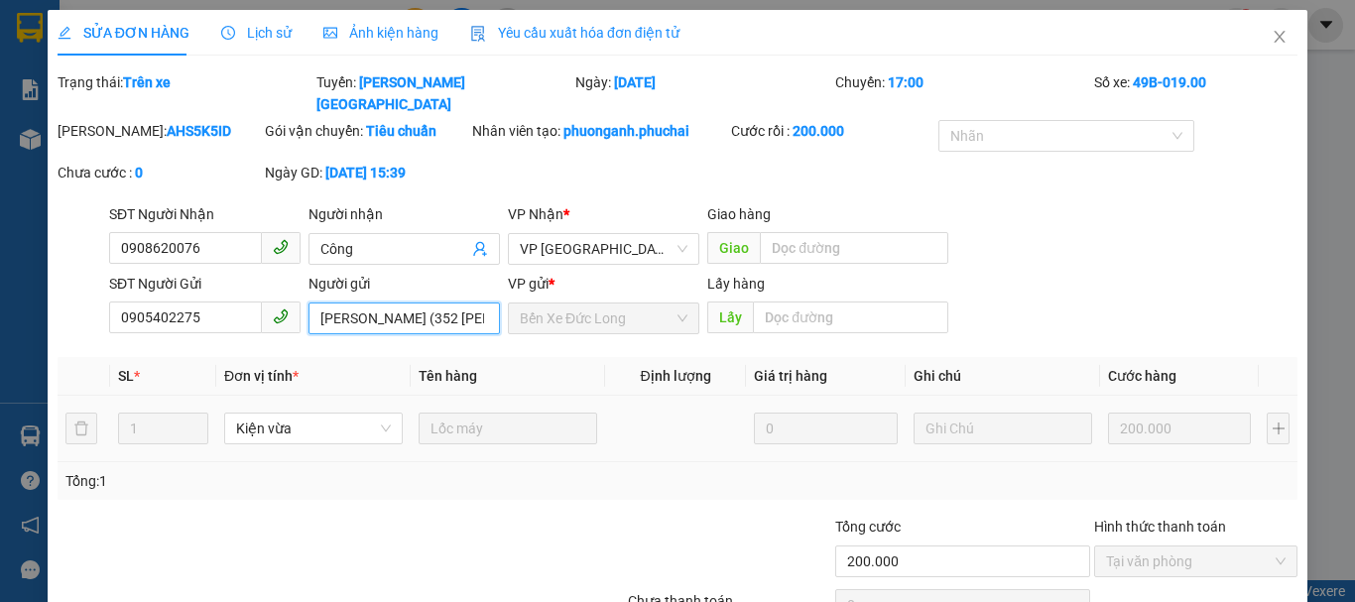
click at [480, 303] on input "[PERSON_NAME] (352 [PERSON_NAME])" at bounding box center [404, 319] width 191 height 32
drag, startPoint x: 479, startPoint y: 291, endPoint x: 285, endPoint y: 304, distance: 194.9
click at [285, 304] on div "SĐT Người Gửi 0905402275 Người gửi Phan Trọng Nghĩa (352 Lê Thánh Tôn) Phan Trọ…" at bounding box center [703, 307] width 1197 height 69
